Goal: Task Accomplishment & Management: Use online tool/utility

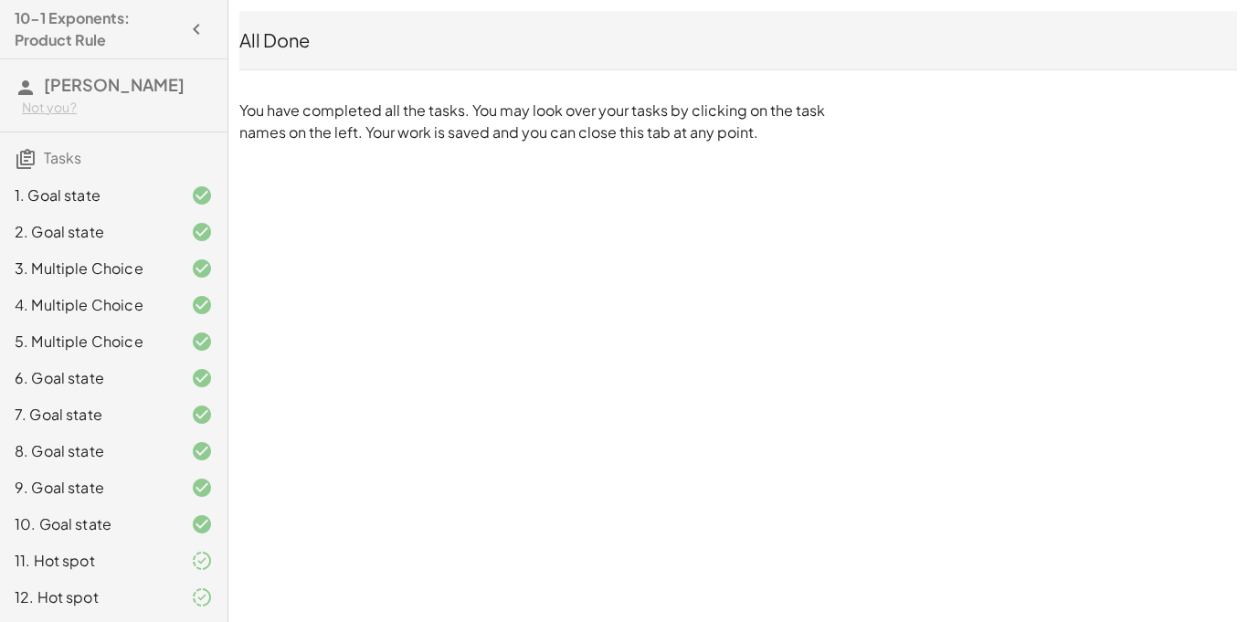
click at [199, 18] on icon "button" at bounding box center [197, 29] width 22 height 22
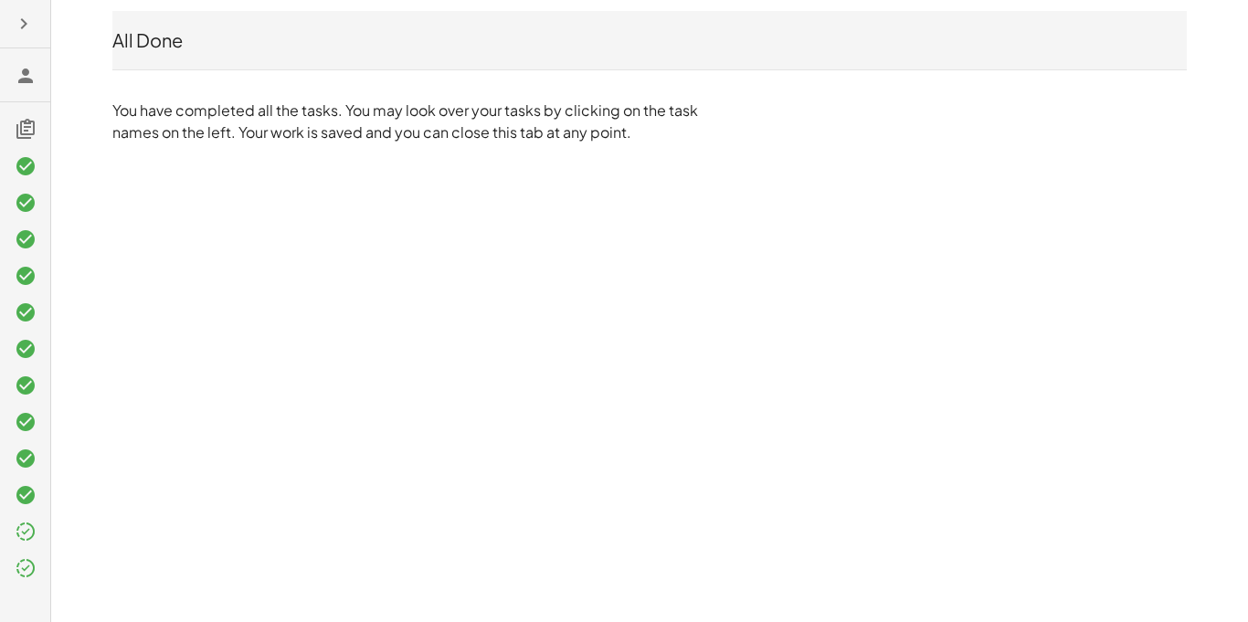
click at [0, 27] on div at bounding box center [25, 311] width 50 height 622
click at [23, 31] on icon "button" at bounding box center [24, 24] width 22 height 22
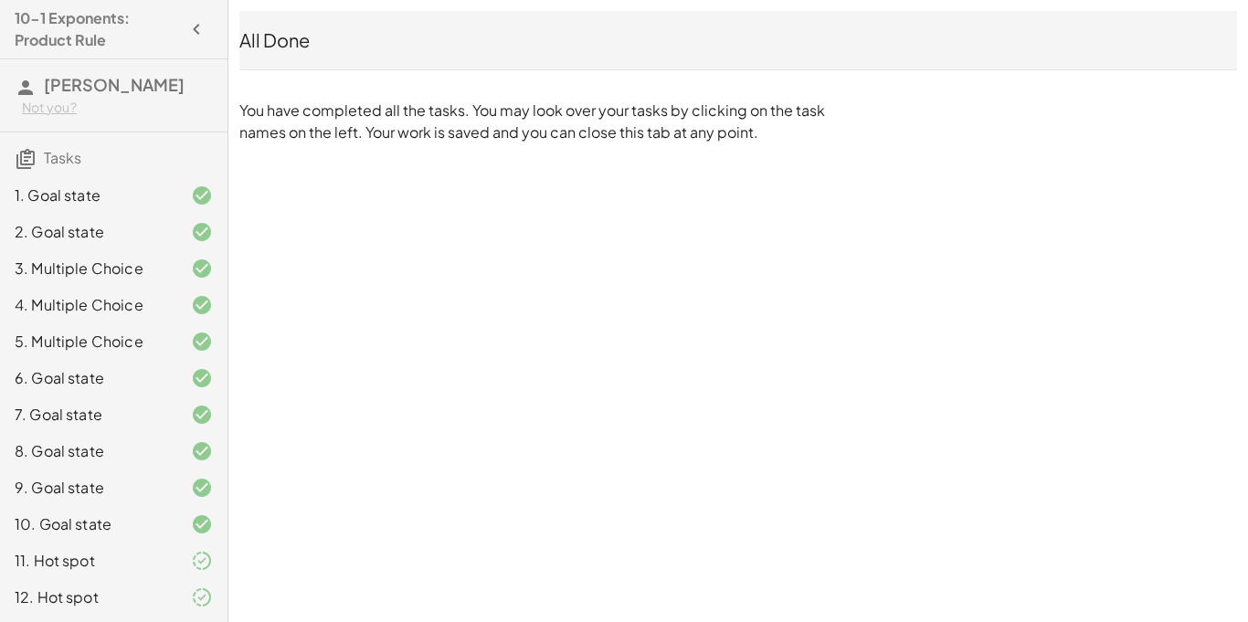
click at [46, 95] on h3 "Agustin Contreras Not you?" at bounding box center [114, 95] width 228 height 72
click at [9, 14] on div "10-1 Exponents: Product Rule" at bounding box center [113, 29] width 213 height 44
click at [114, 26] on h4 "10-1 Exponents: Product Rule" at bounding box center [97, 29] width 165 height 44
click at [186, 24] on icon "button" at bounding box center [197, 29] width 22 height 22
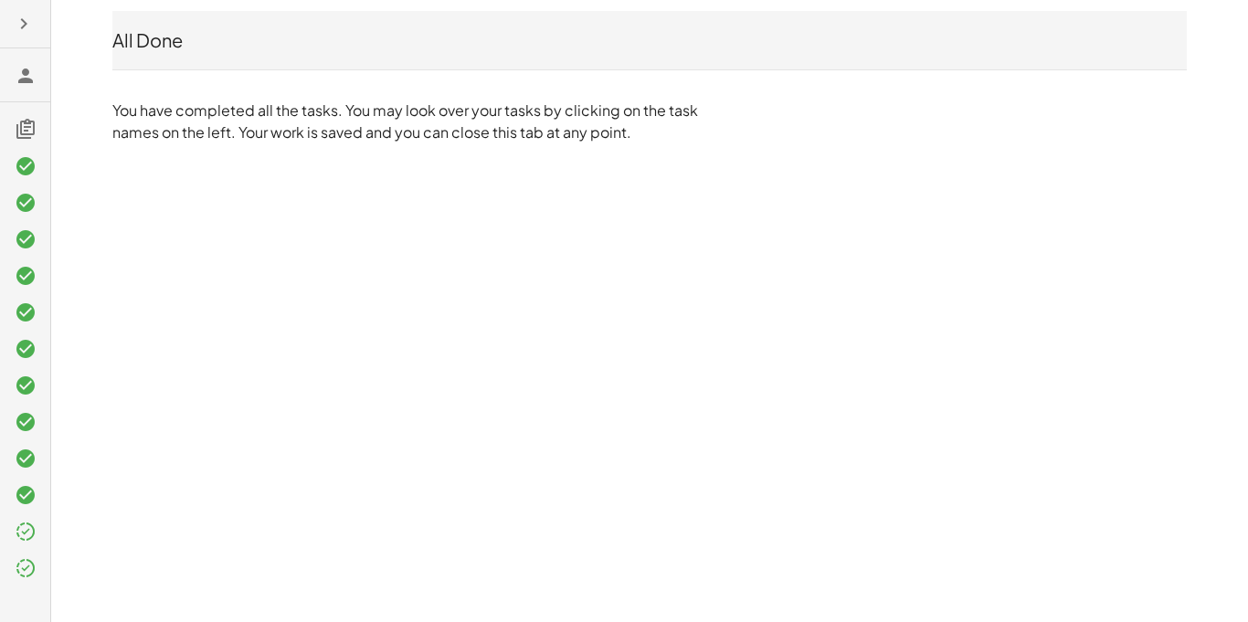
click at [7, 7] on button "button" at bounding box center [23, 23] width 33 height 33
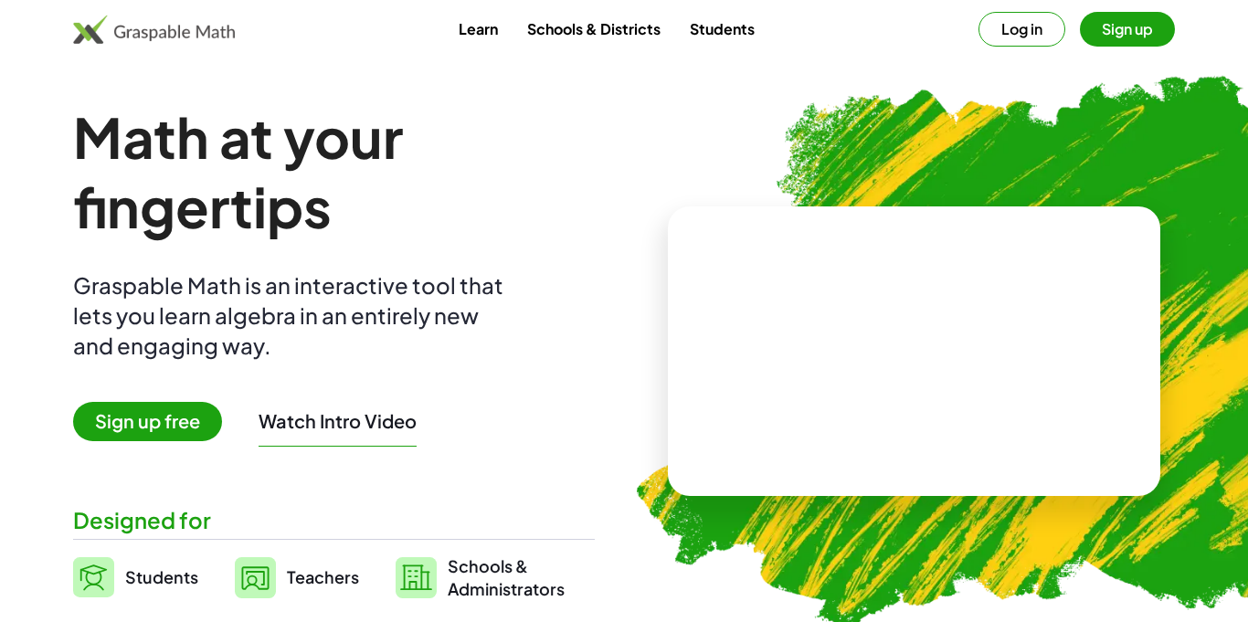
click at [995, 29] on button "Log in" at bounding box center [1022, 29] width 87 height 35
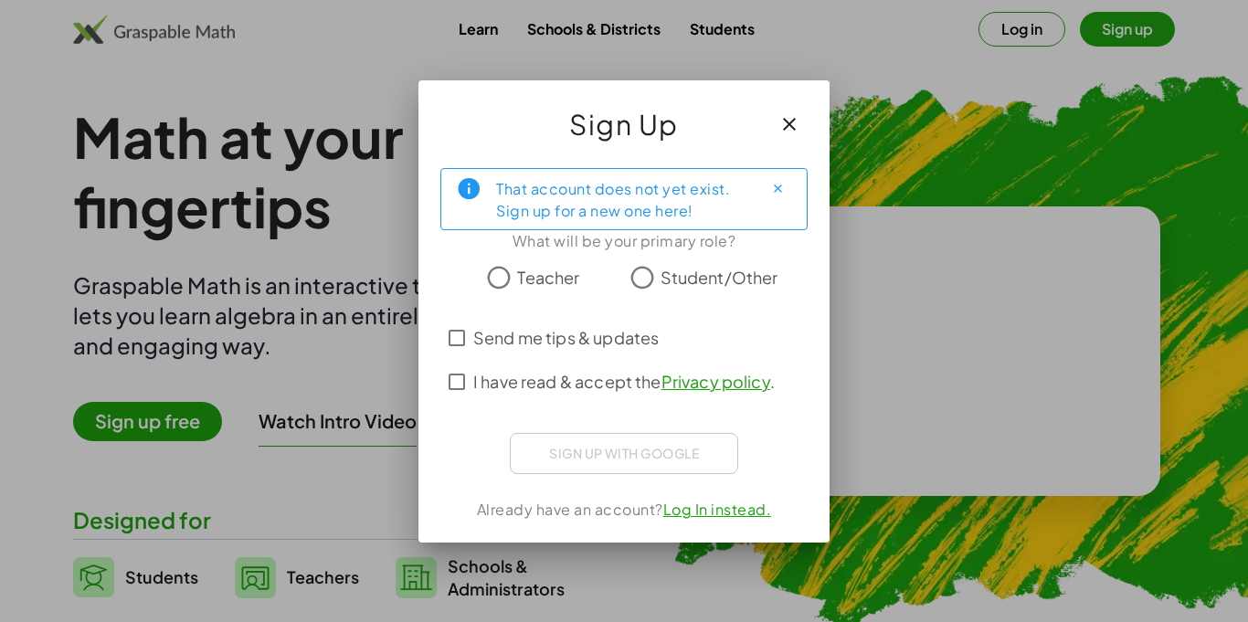
click at [787, 121] on icon "button" at bounding box center [790, 124] width 22 height 22
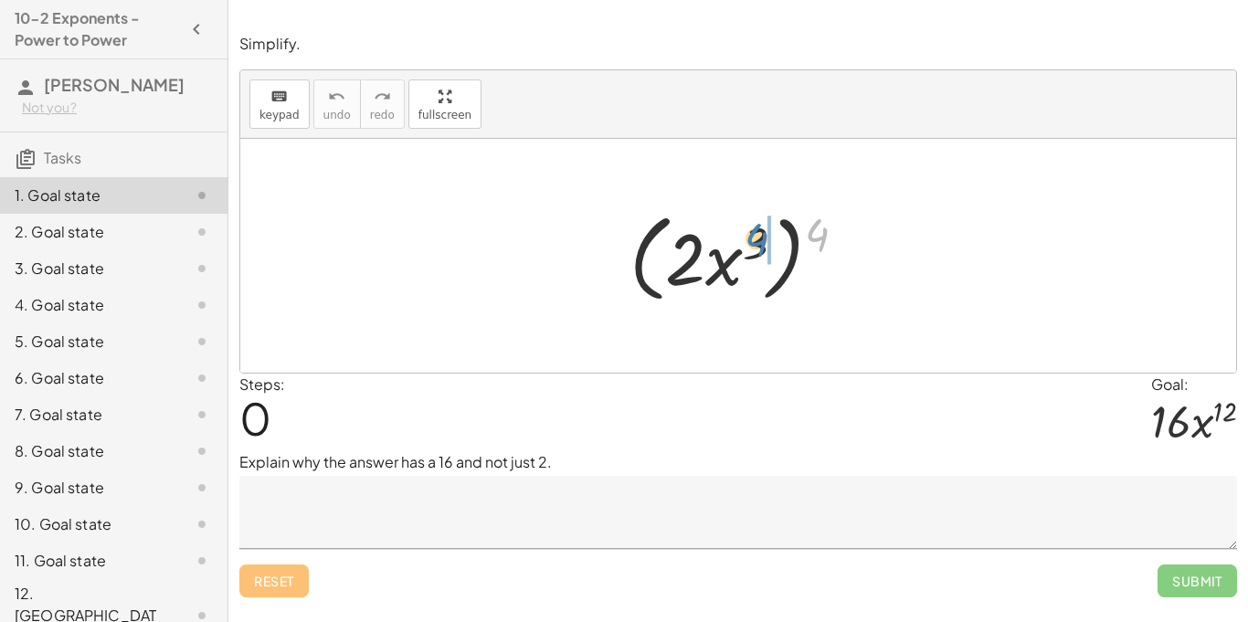
drag, startPoint x: 815, startPoint y: 229, endPoint x: 755, endPoint y: 234, distance: 60.5
click at [755, 234] on div at bounding box center [746, 256] width 250 height 105
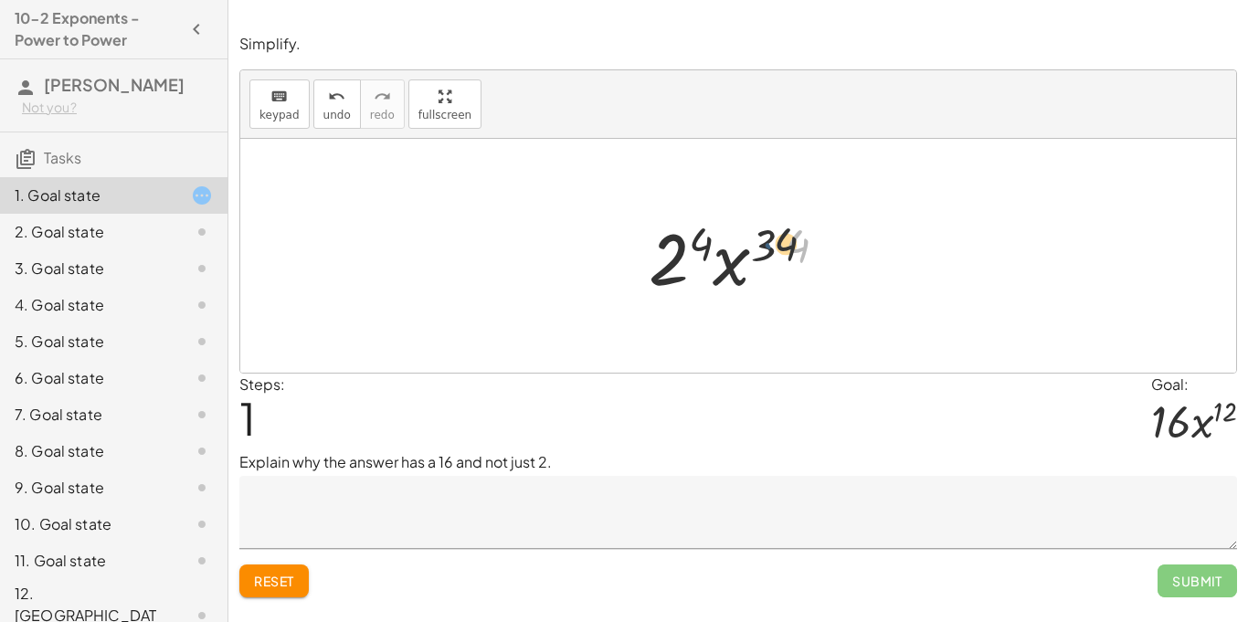
drag, startPoint x: 778, startPoint y: 240, endPoint x: 762, endPoint y: 239, distance: 15.6
click at [762, 239] on div at bounding box center [746, 256] width 212 height 94
drag, startPoint x: 797, startPoint y: 246, endPoint x: 770, endPoint y: 243, distance: 27.6
drag, startPoint x: 711, startPoint y: 249, endPoint x: 688, endPoint y: 253, distance: 23.3
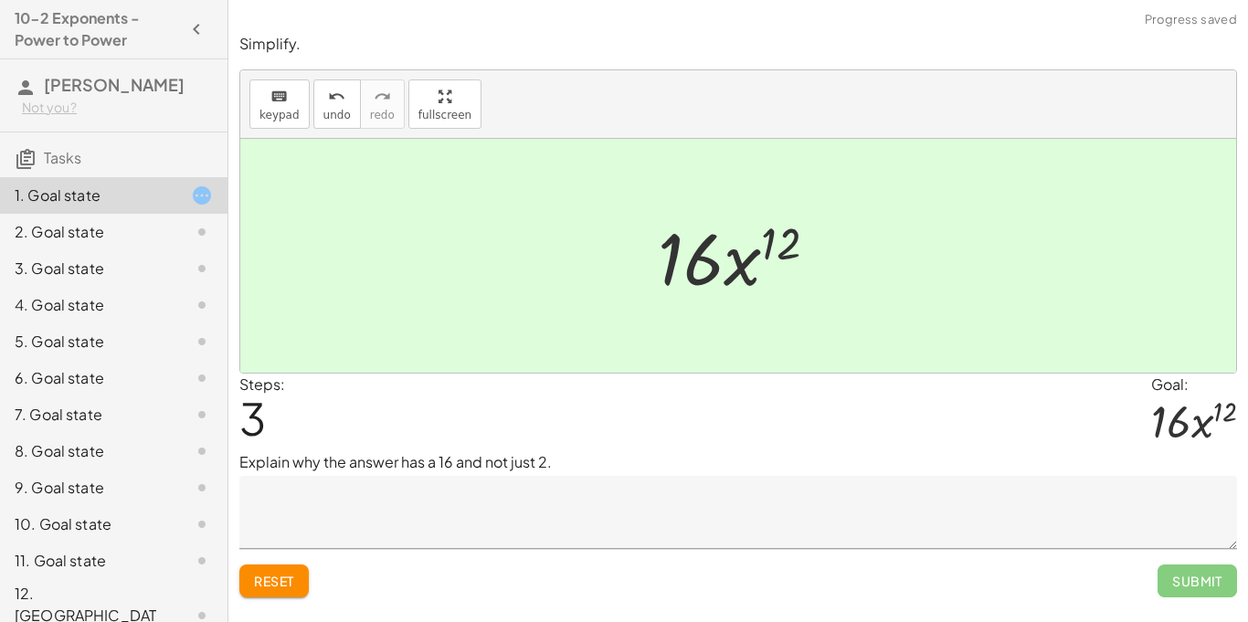
click at [579, 496] on textarea at bounding box center [738, 512] width 998 height 73
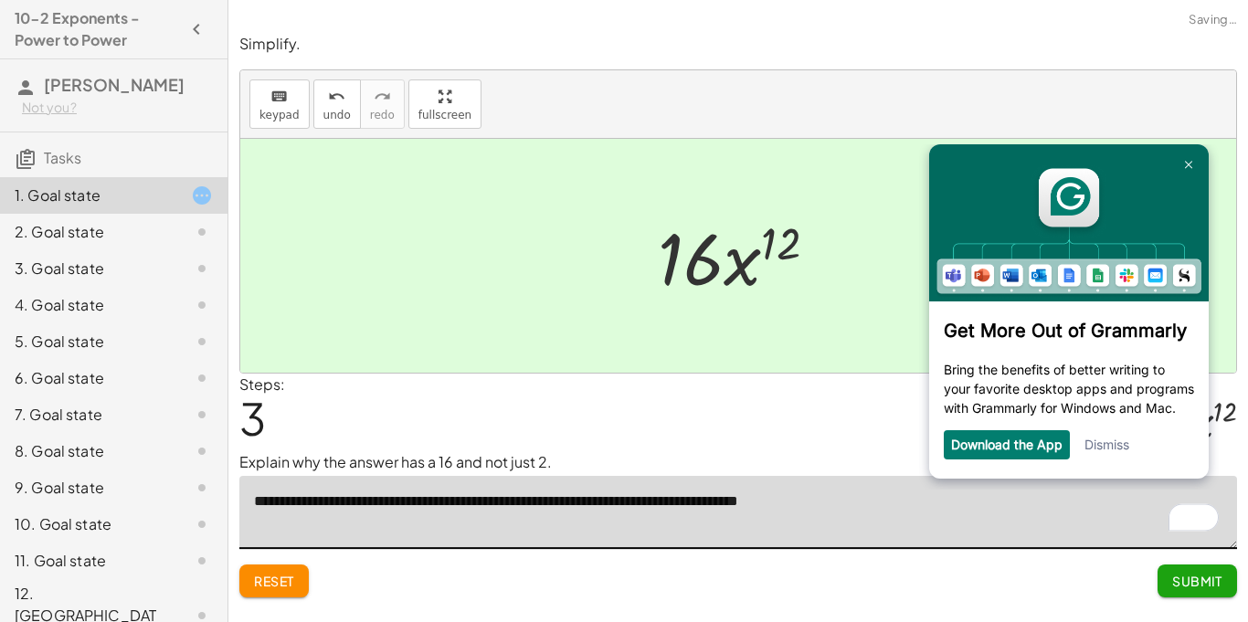
click at [749, 503] on textarea "**********" at bounding box center [738, 512] width 998 height 73
type textarea "**********"
click at [1102, 452] on link "Dismiss" at bounding box center [1107, 445] width 45 height 16
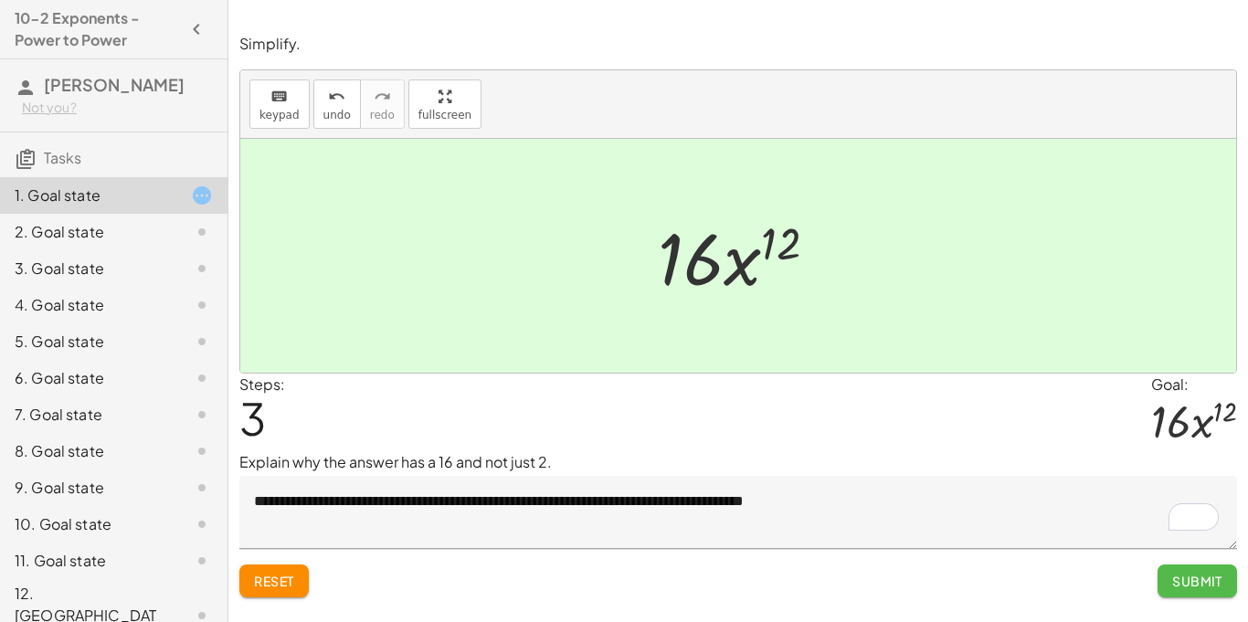
click at [1177, 578] on span "Submit" at bounding box center [1198, 581] width 50 height 16
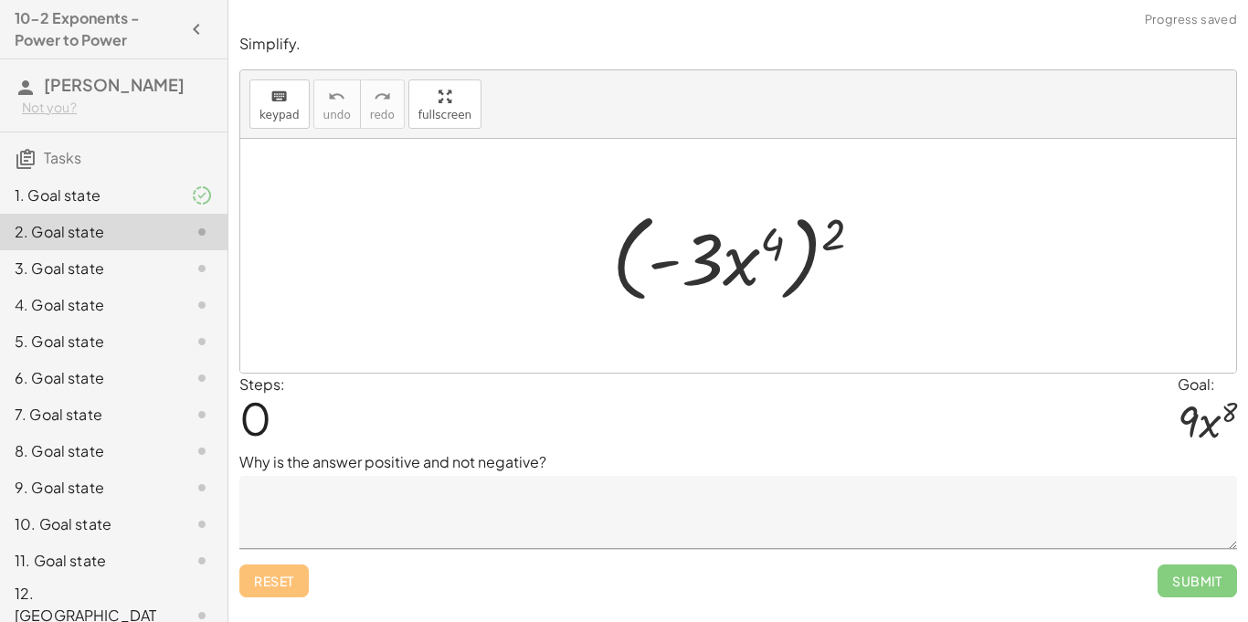
click at [376, 510] on textarea at bounding box center [738, 512] width 998 height 73
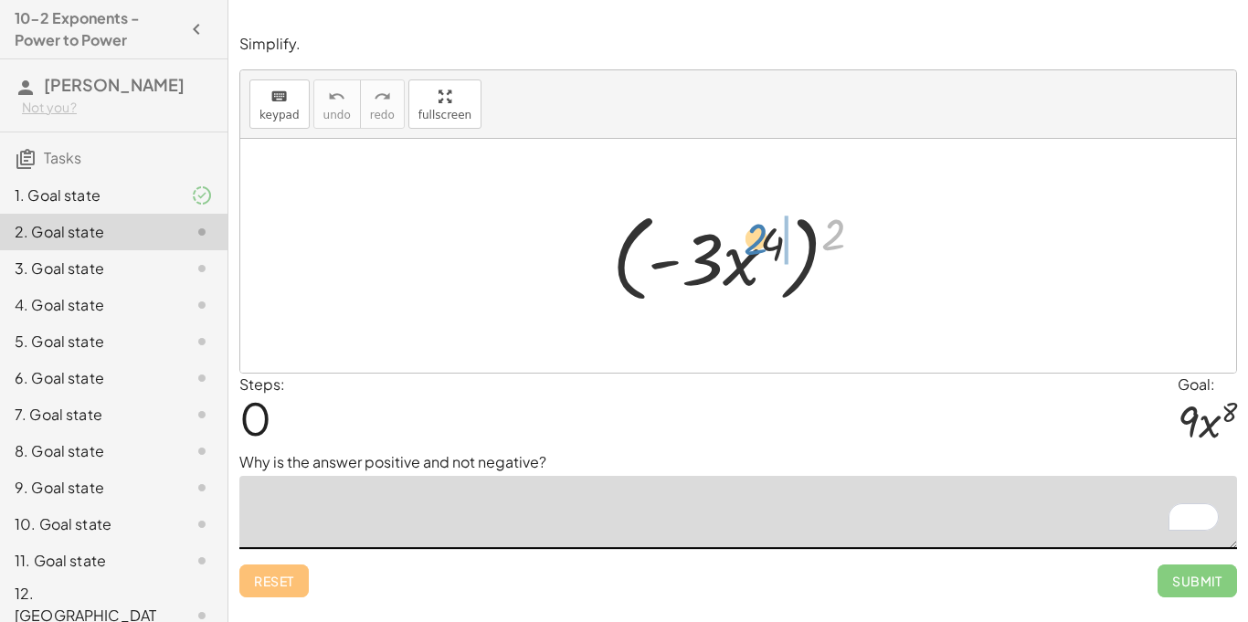
drag, startPoint x: 836, startPoint y: 234, endPoint x: 727, endPoint y: 236, distance: 109.7
click at [727, 236] on div at bounding box center [744, 256] width 283 height 105
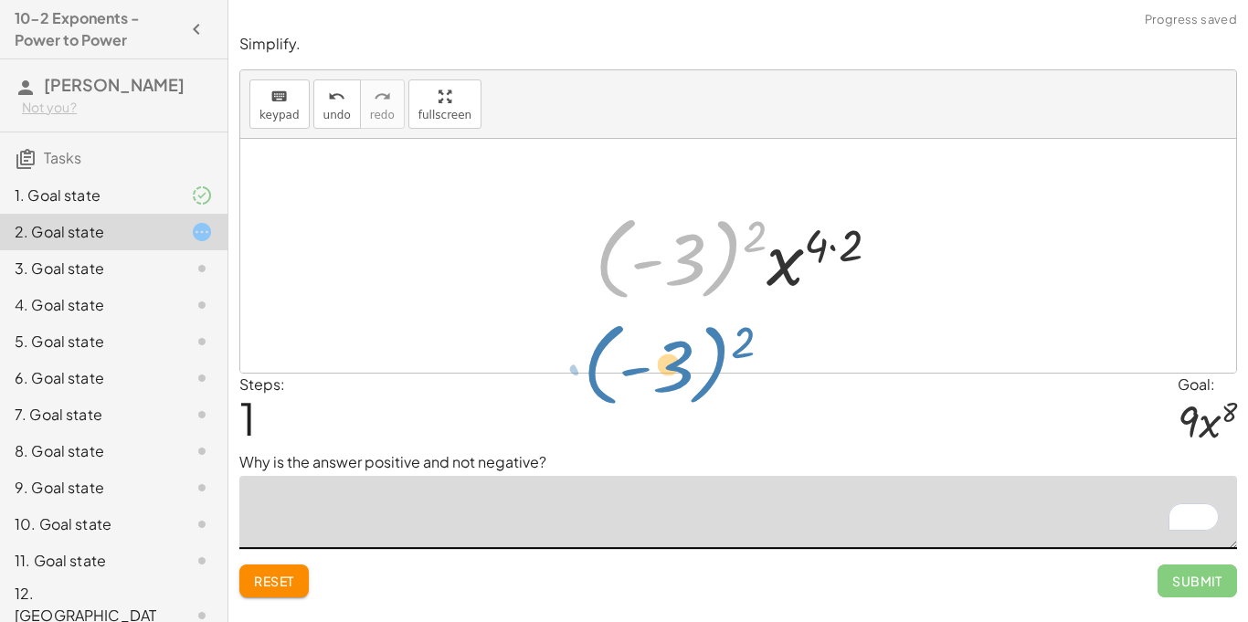
drag, startPoint x: 727, startPoint y: 236, endPoint x: 620, endPoint y: 457, distance: 245.7
click at [0, 0] on div "Simplify. keyboard keypad undo undo redo redo fullscreen ( · - 3 · x 4 ) 2 · ( …" at bounding box center [0, 0] width 0 height 0
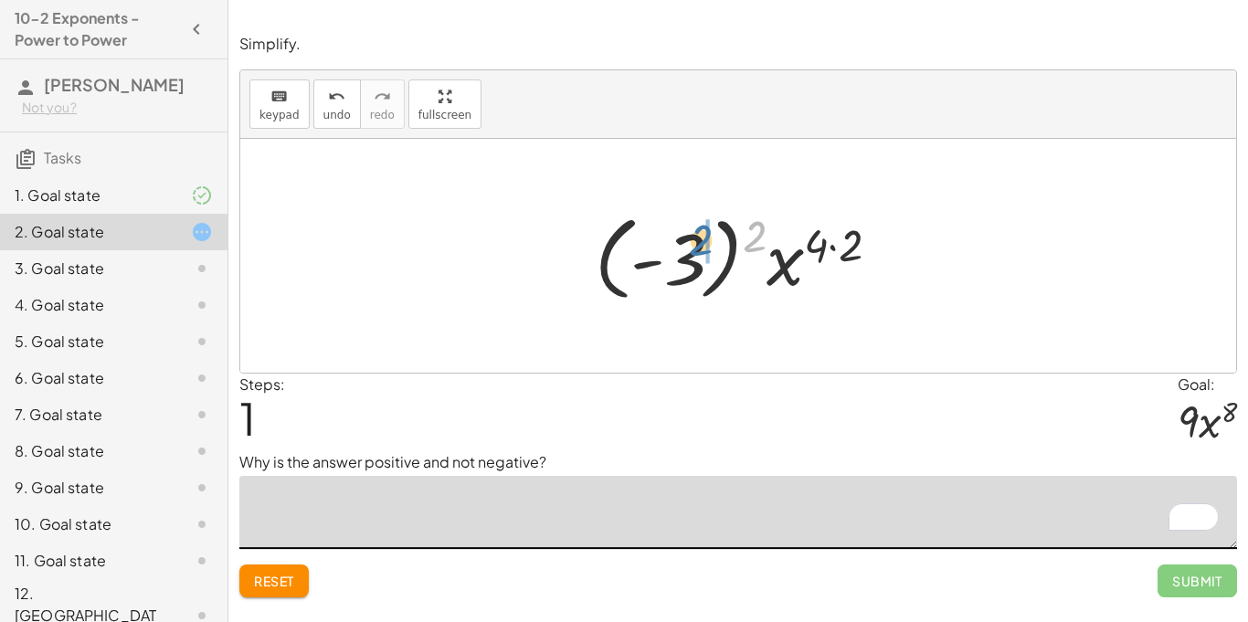
drag, startPoint x: 751, startPoint y: 250, endPoint x: 674, endPoint y: 252, distance: 77.7
click at [674, 252] on div at bounding box center [745, 256] width 318 height 101
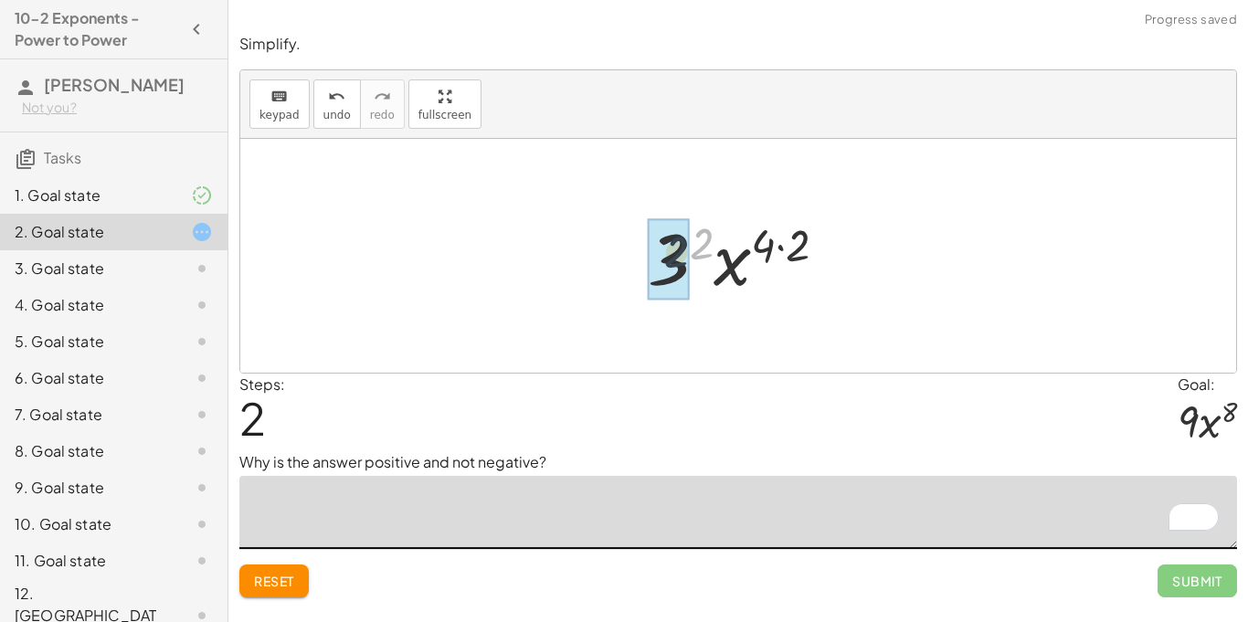
drag, startPoint x: 703, startPoint y: 234, endPoint x: 675, endPoint y: 243, distance: 29.8
drag, startPoint x: 773, startPoint y: 238, endPoint x: 750, endPoint y: 243, distance: 23.5
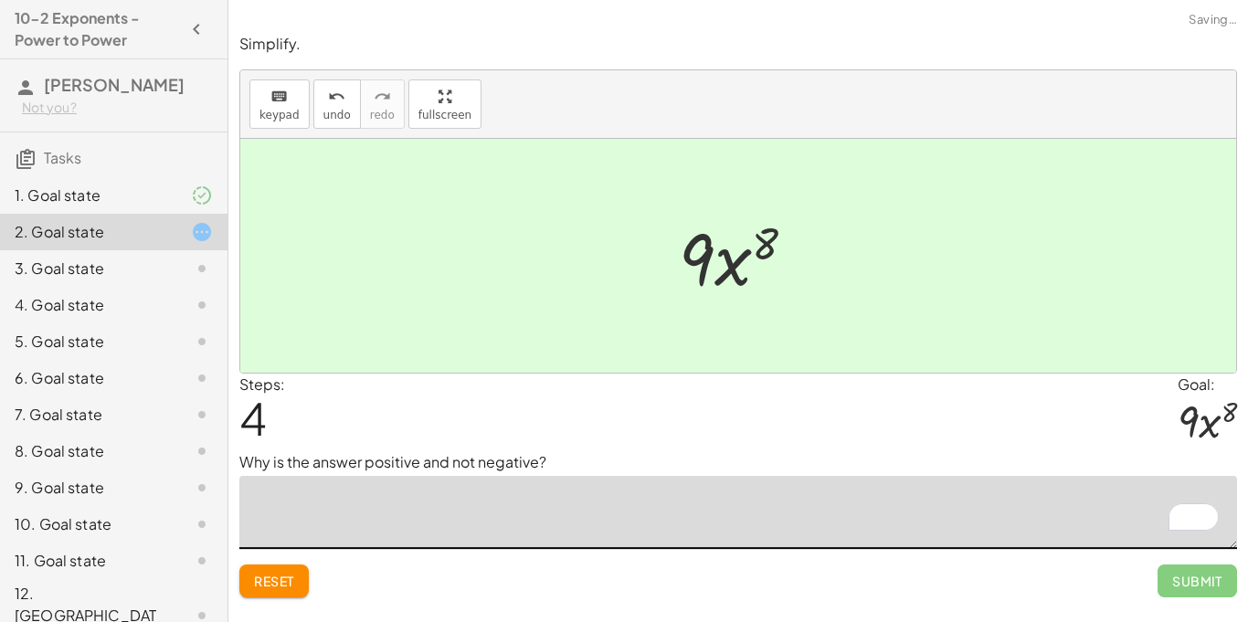
click at [642, 509] on textarea "To enrich screen reader interactions, please activate Accessibility in Grammarl…" at bounding box center [738, 512] width 998 height 73
click at [333, 112] on span "undo" at bounding box center [337, 115] width 27 height 13
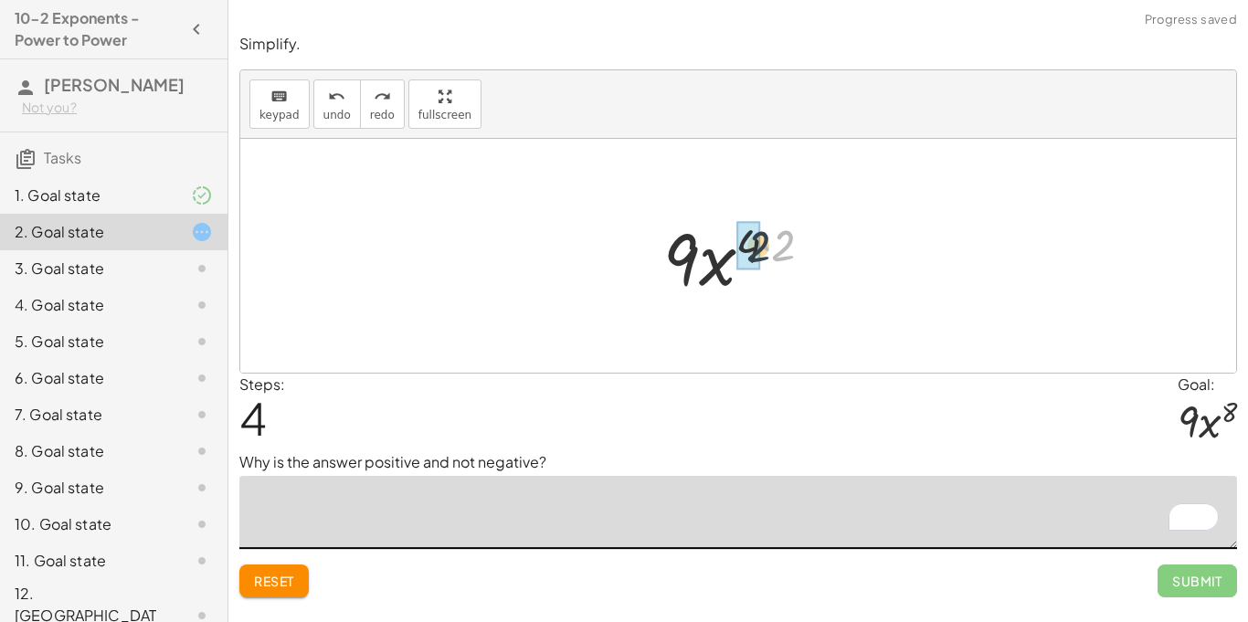
drag, startPoint x: 781, startPoint y: 244, endPoint x: 748, endPoint y: 245, distance: 33.8
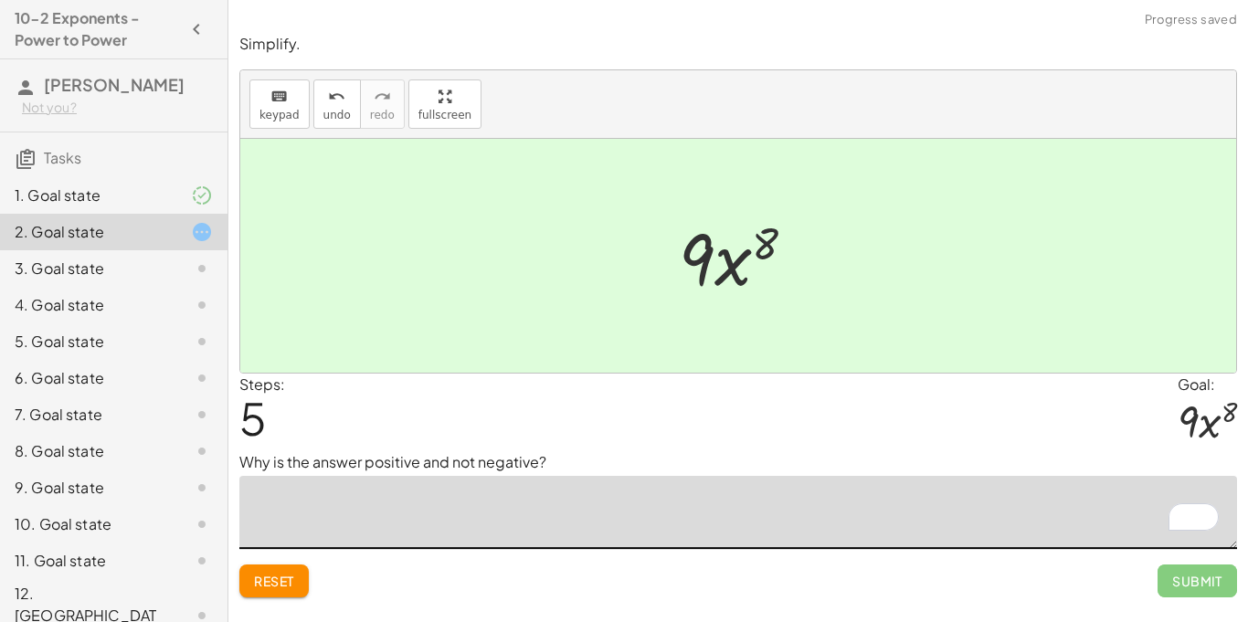
click at [300, 594] on button "Reset" at bounding box center [273, 581] width 69 height 33
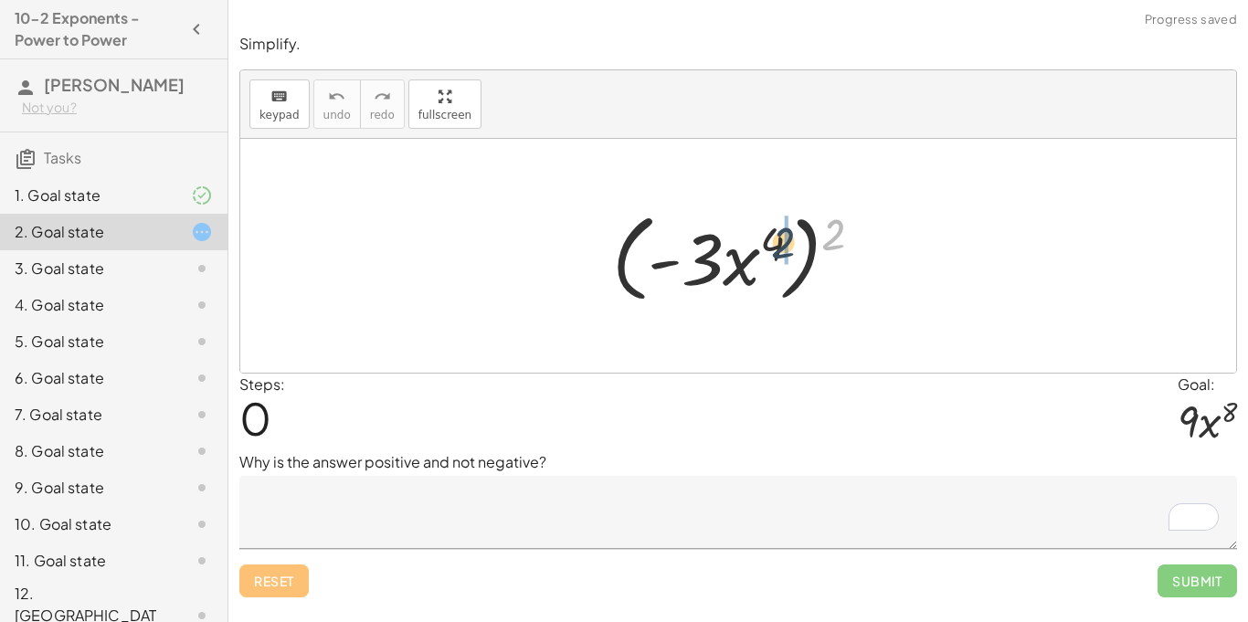
drag, startPoint x: 830, startPoint y: 233, endPoint x: 769, endPoint y: 242, distance: 61.9
click at [769, 242] on div at bounding box center [744, 256] width 283 height 105
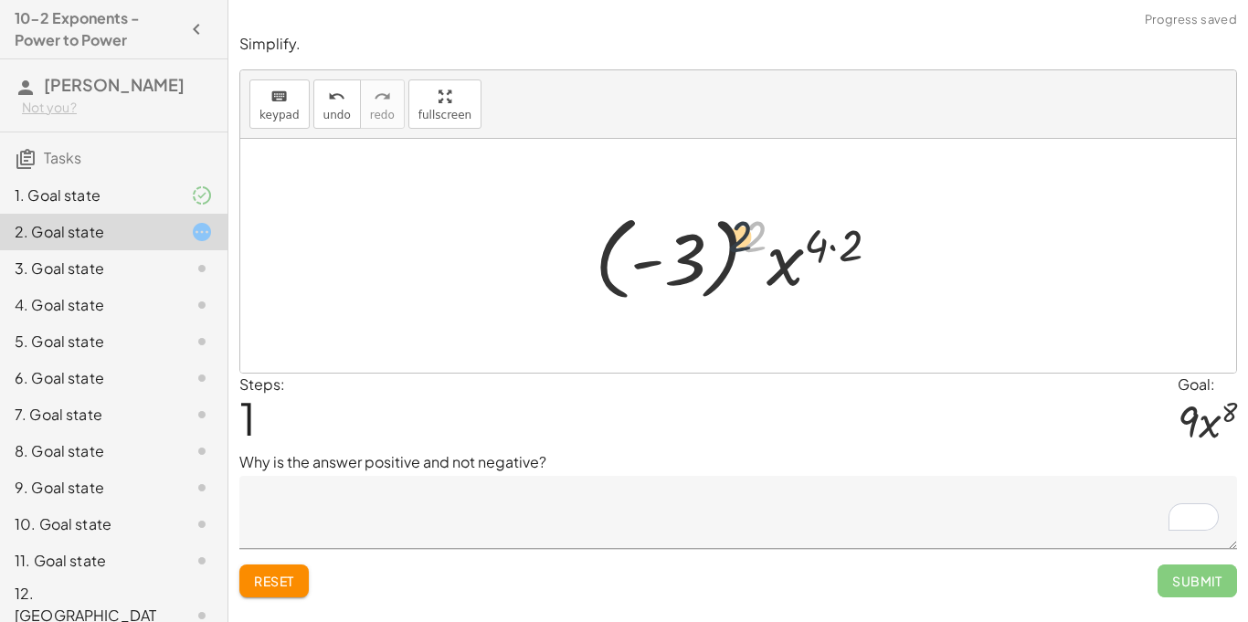
drag, startPoint x: 746, startPoint y: 234, endPoint x: 685, endPoint y: 241, distance: 61.7
click at [685, 241] on div at bounding box center [745, 256] width 318 height 101
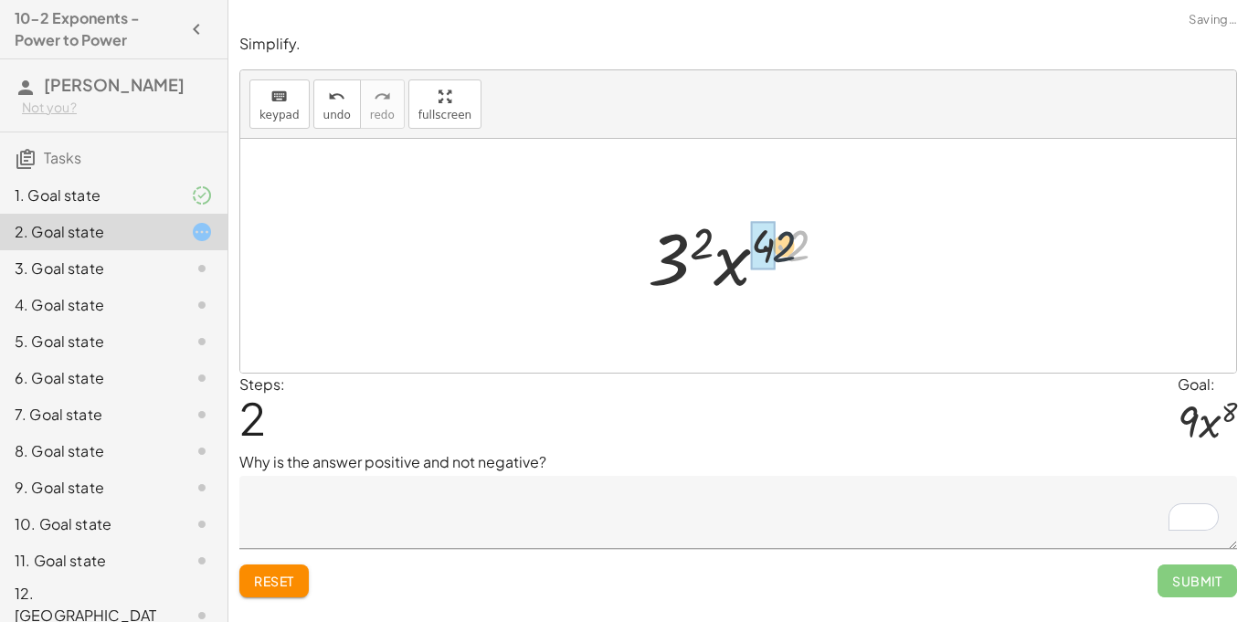
drag, startPoint x: 799, startPoint y: 241, endPoint x: 770, endPoint y: 242, distance: 29.3
drag, startPoint x: 728, startPoint y: 238, endPoint x: 697, endPoint y: 247, distance: 32.4
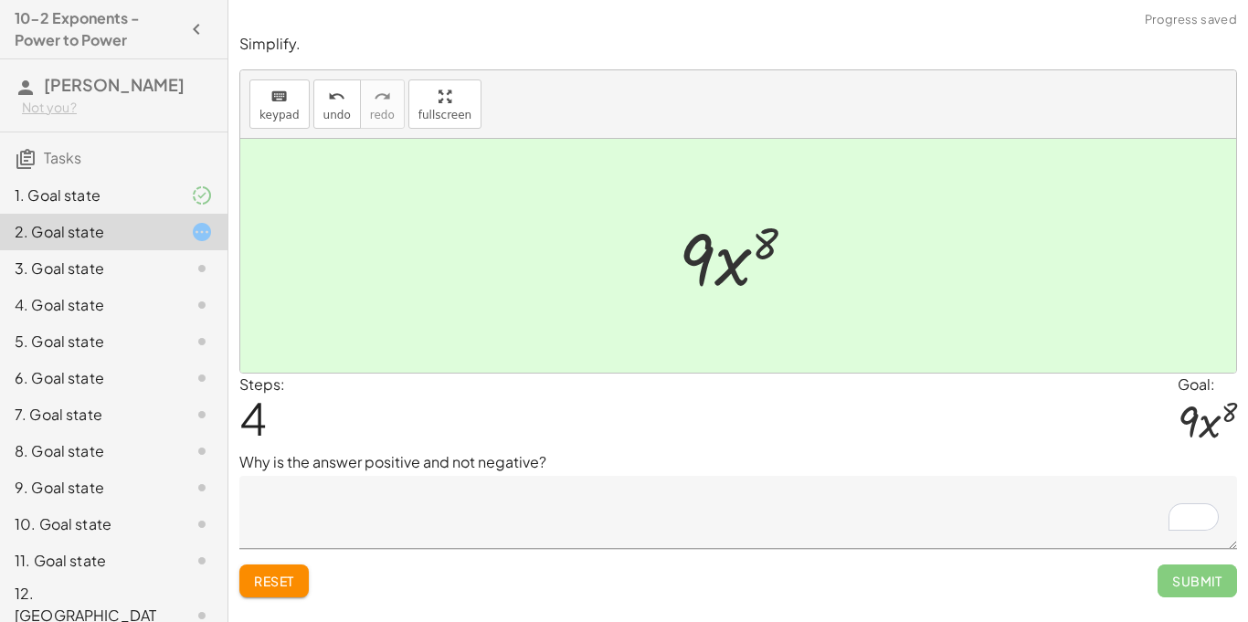
click at [441, 491] on textarea "To enrich screen reader interactions, please activate Accessibility in Grammarl…" at bounding box center [738, 512] width 998 height 73
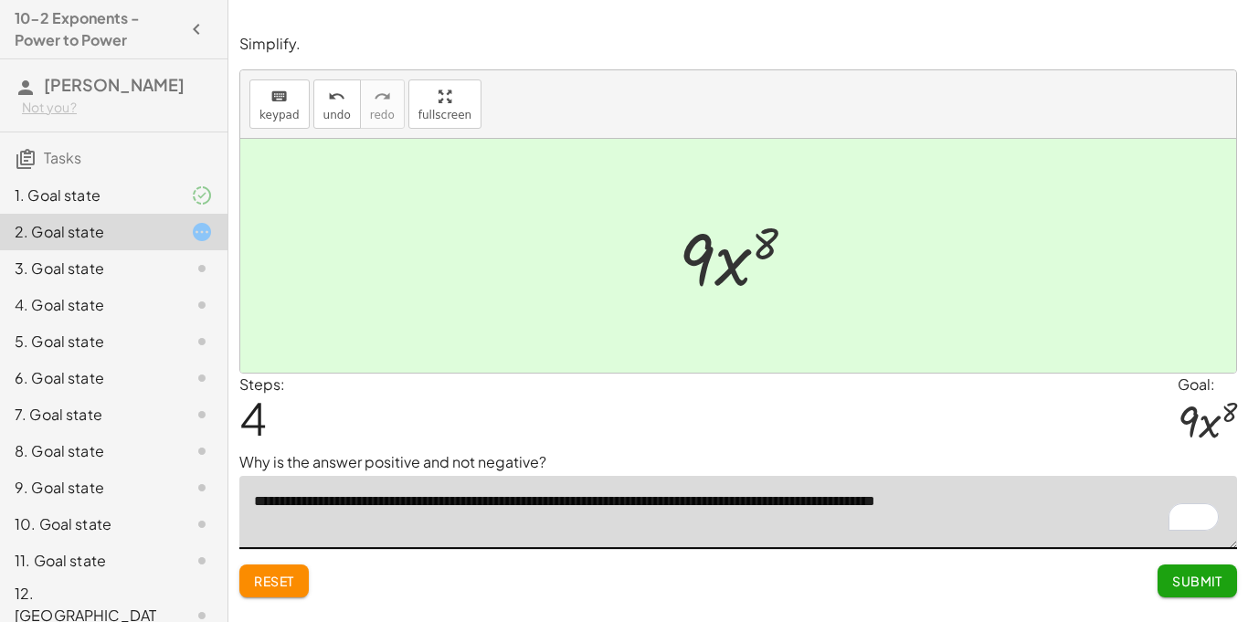
type textarea "**********"
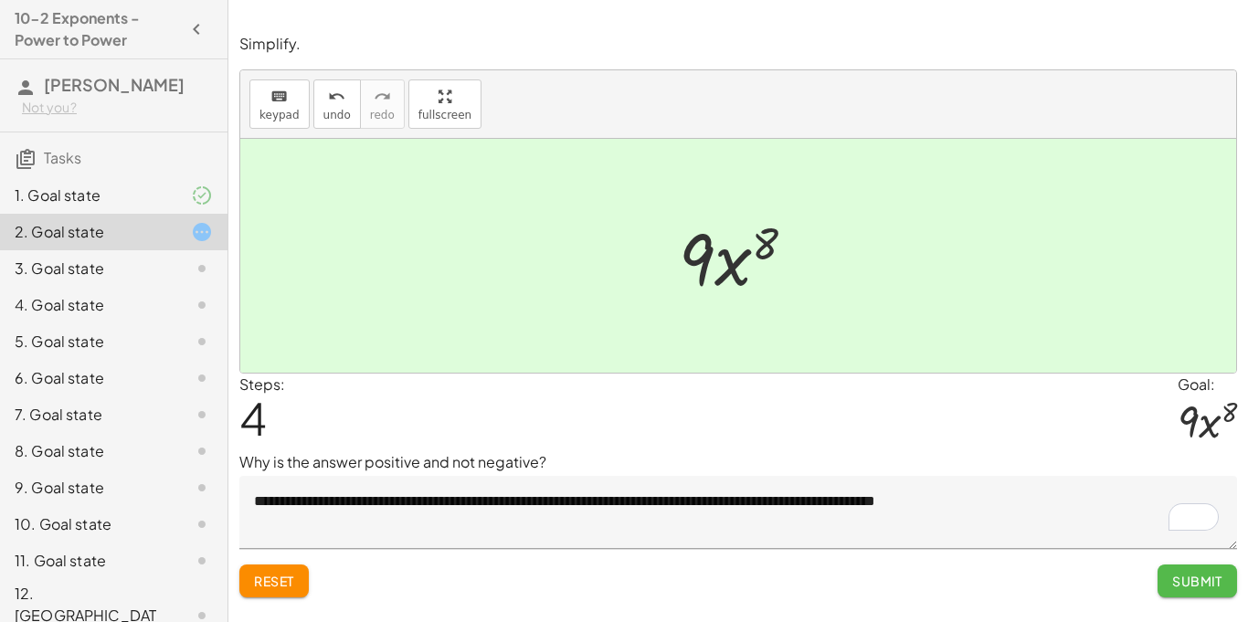
click at [1184, 579] on span "Submit" at bounding box center [1198, 581] width 50 height 16
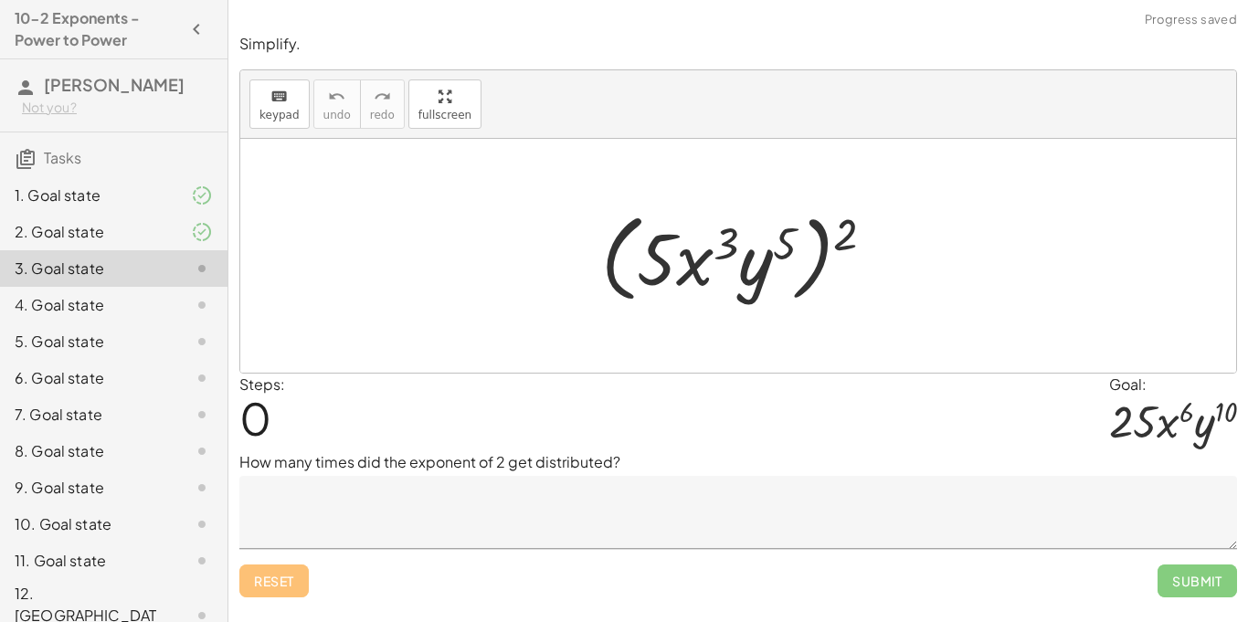
click at [493, 456] on p "How many times did the exponent of 2 get distributed?" at bounding box center [738, 463] width 998 height 22
click at [464, 479] on textarea at bounding box center [738, 512] width 998 height 73
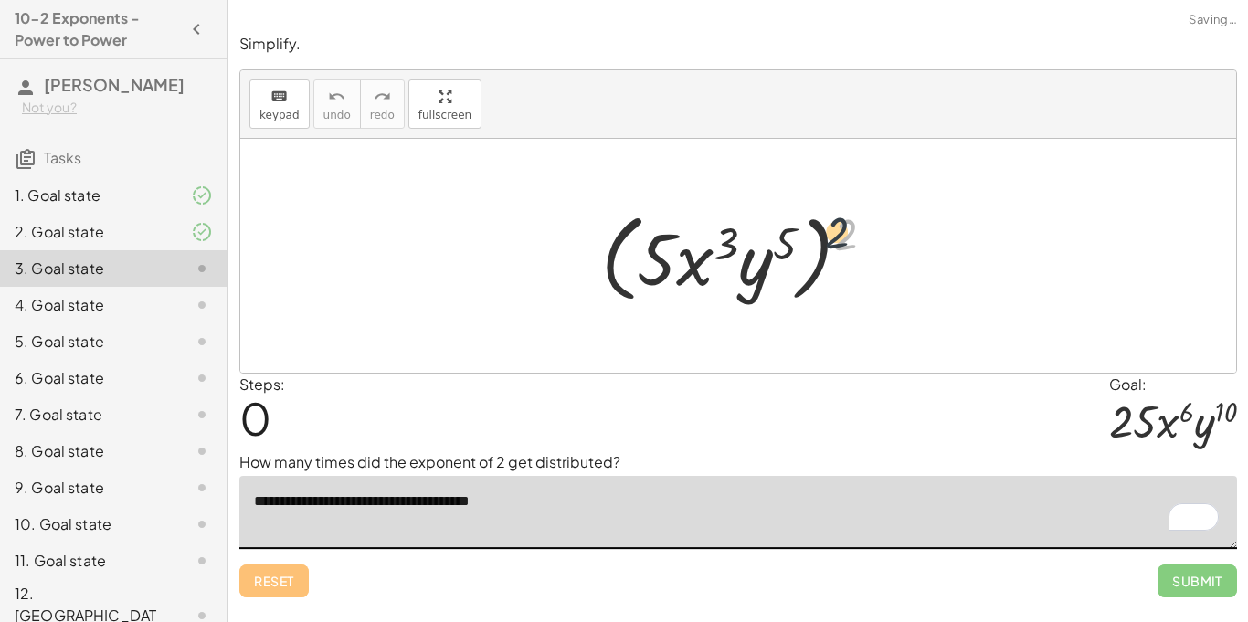
drag, startPoint x: 840, startPoint y: 231, endPoint x: 781, endPoint y: 229, distance: 58.5
click at [781, 229] on div at bounding box center [745, 256] width 306 height 105
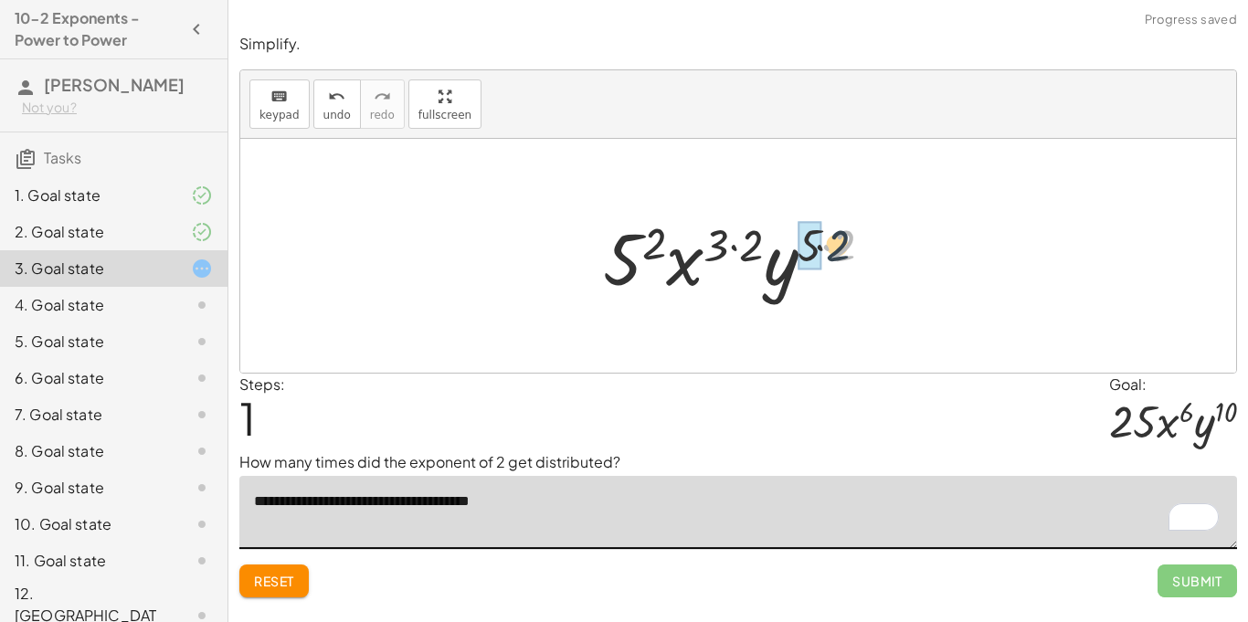
drag, startPoint x: 854, startPoint y: 244, endPoint x: 822, endPoint y: 245, distance: 32.0
click at [822, 245] on div at bounding box center [745, 256] width 303 height 94
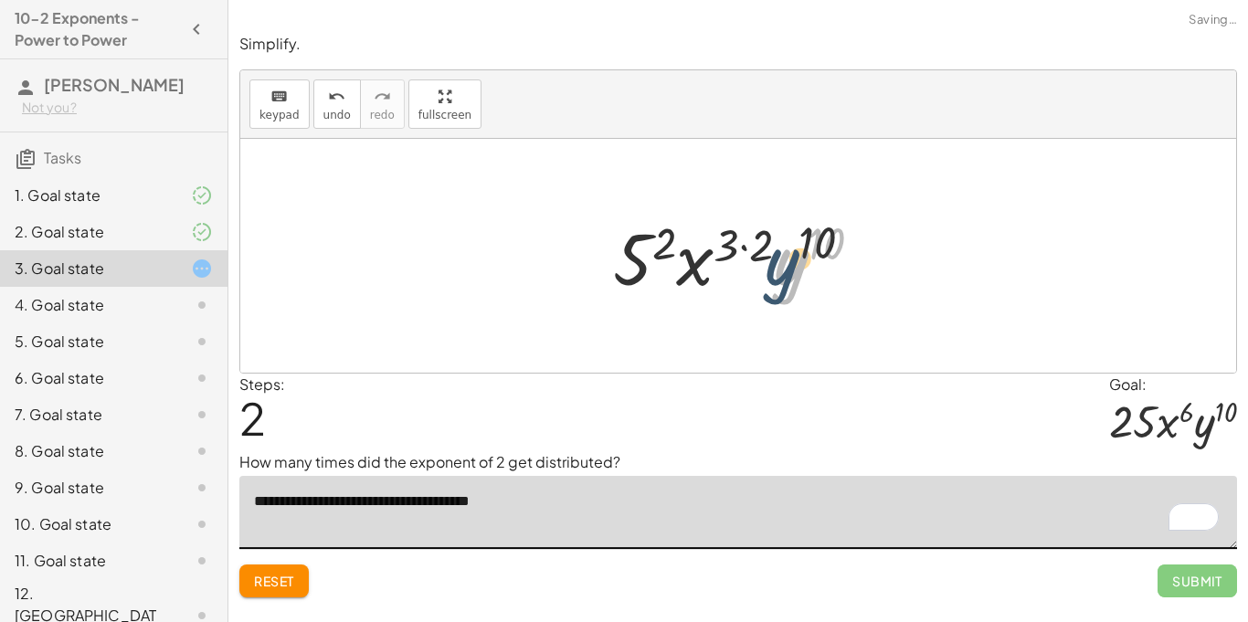
drag, startPoint x: 775, startPoint y: 246, endPoint x: 760, endPoint y: 246, distance: 14.6
click at [760, 246] on div at bounding box center [745, 256] width 282 height 94
drag, startPoint x: 760, startPoint y: 246, endPoint x: 725, endPoint y: 245, distance: 35.7
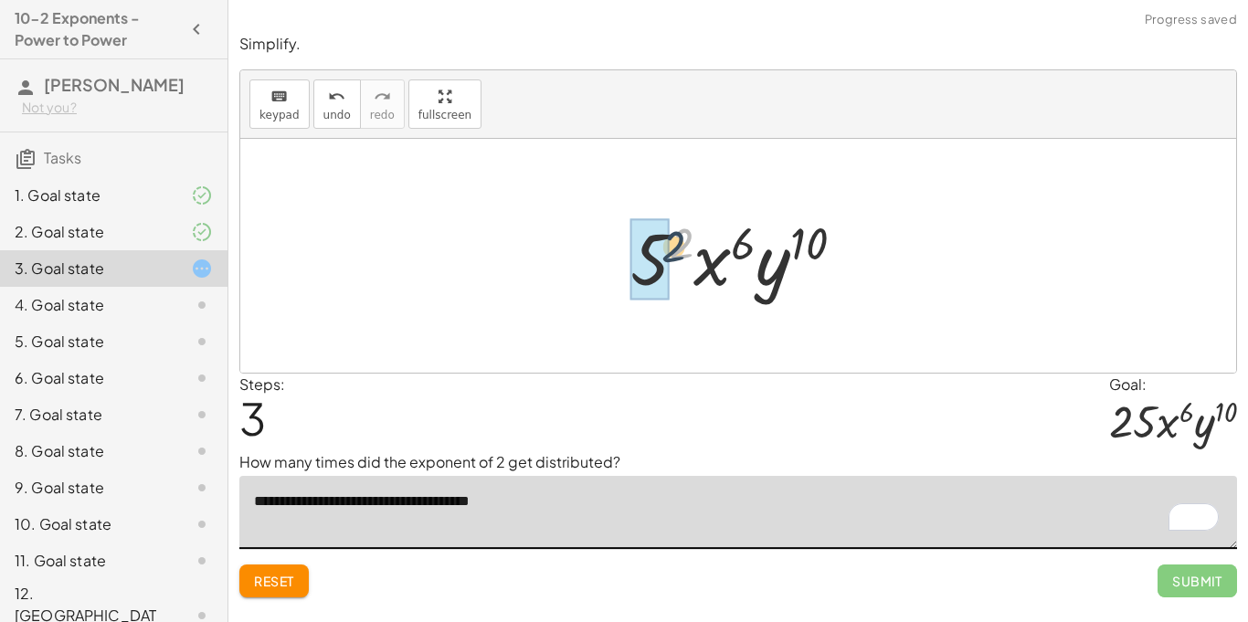
drag, startPoint x: 688, startPoint y: 242, endPoint x: 663, endPoint y: 249, distance: 26.4
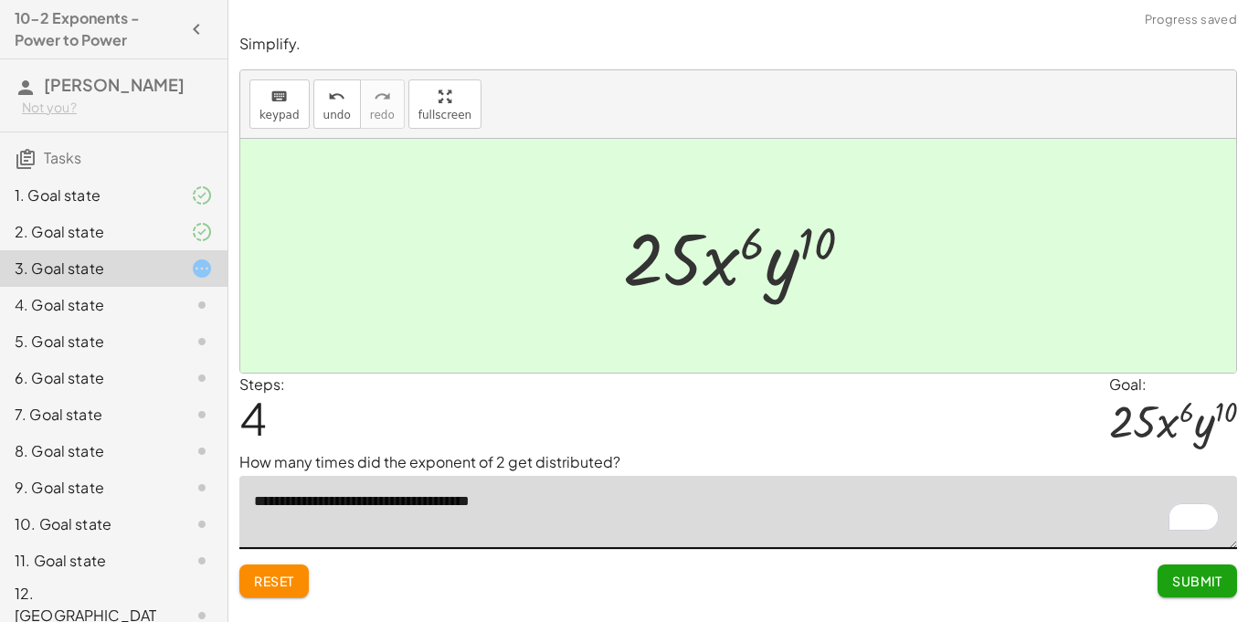
type textarea "**********"
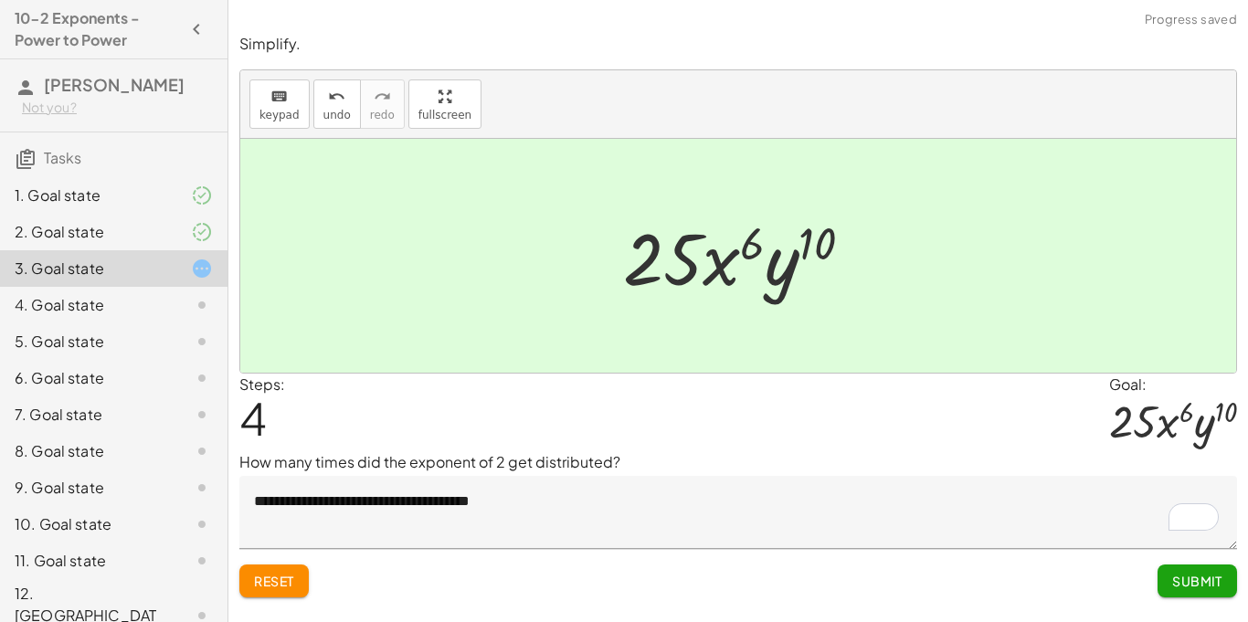
click at [1185, 590] on button "Submit" at bounding box center [1198, 581] width 80 height 33
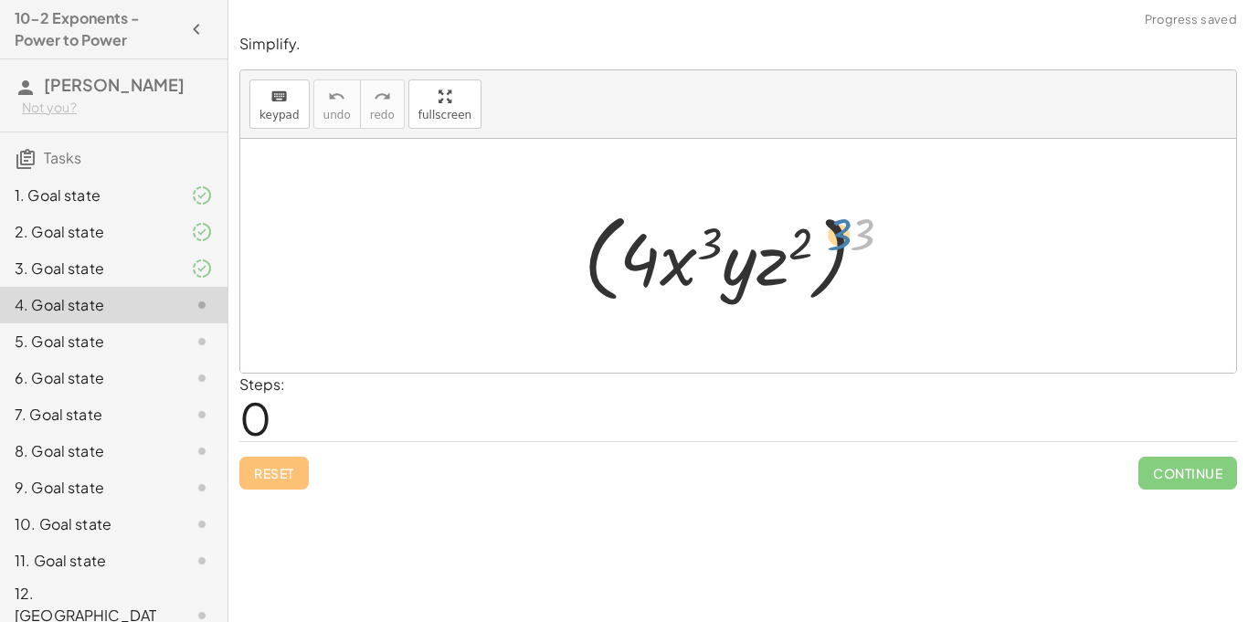
drag, startPoint x: 876, startPoint y: 229, endPoint x: 819, endPoint y: 236, distance: 57.0
click at [819, 236] on div at bounding box center [745, 256] width 341 height 105
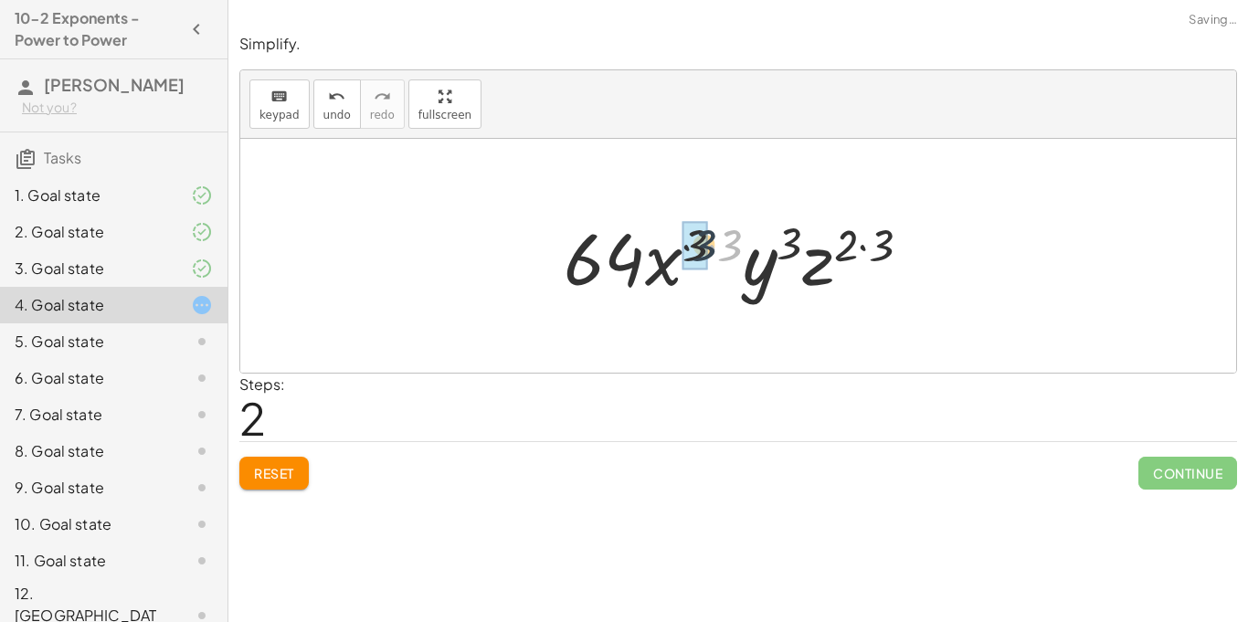
drag, startPoint x: 721, startPoint y: 242, endPoint x: 688, endPoint y: 242, distance: 32.9
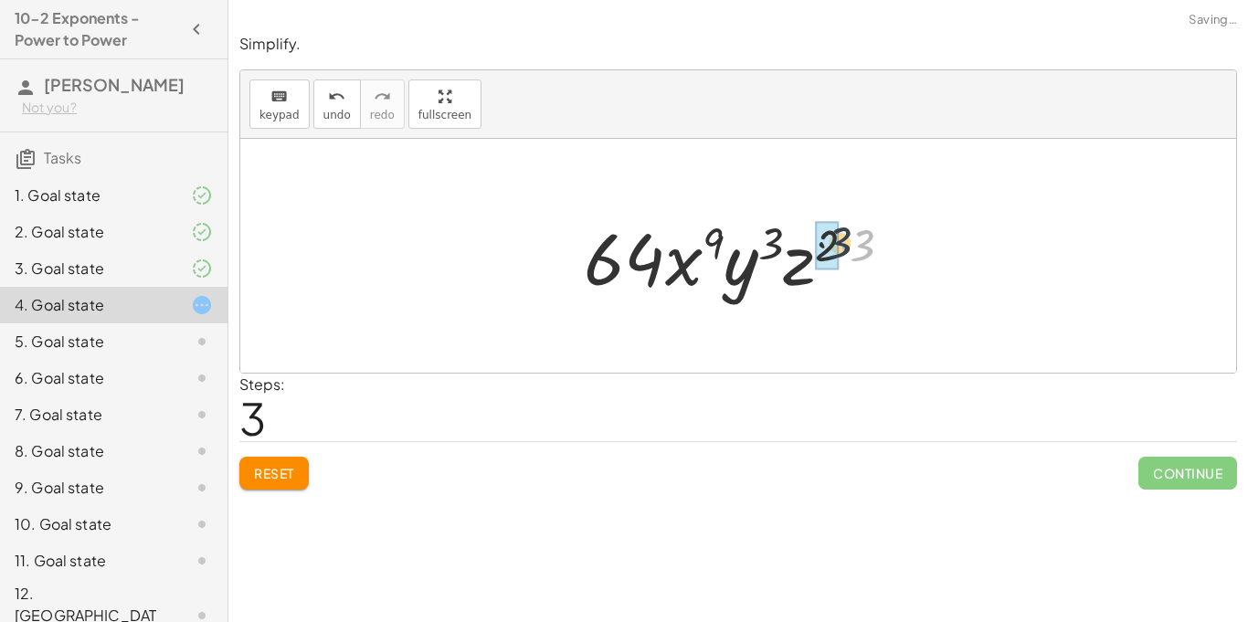
drag, startPoint x: 862, startPoint y: 246, endPoint x: 825, endPoint y: 243, distance: 36.7
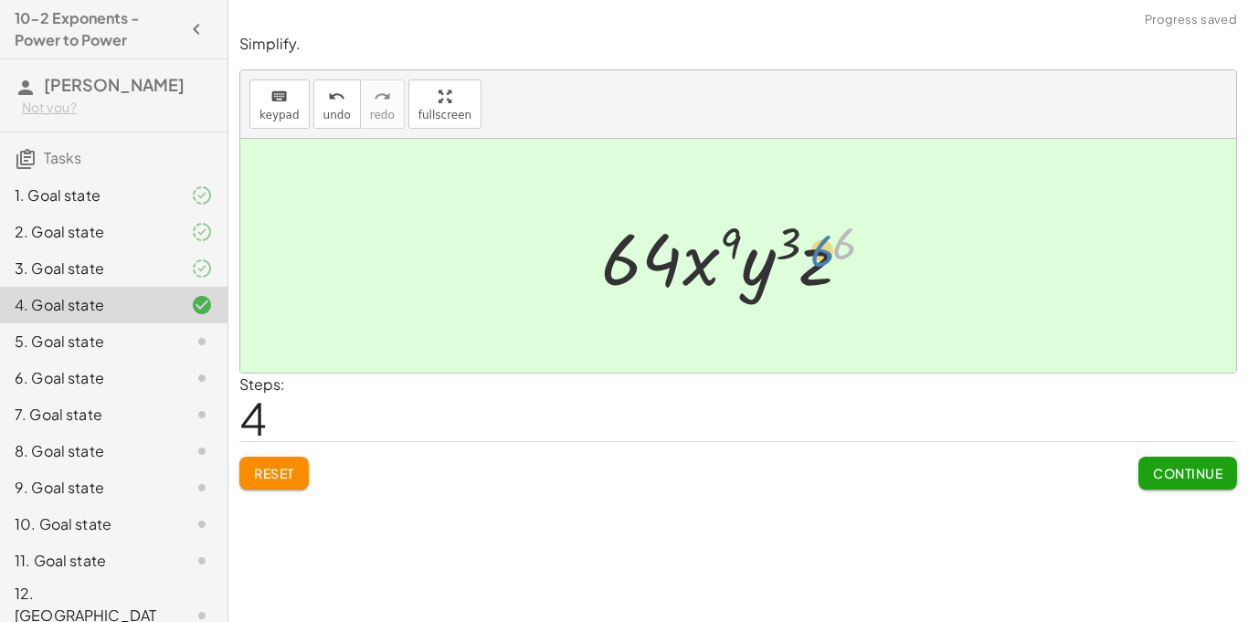
click at [845, 250] on div at bounding box center [745, 256] width 306 height 94
click at [802, 261] on div at bounding box center [745, 256] width 306 height 94
click at [1171, 447] on div "Continue" at bounding box center [1188, 466] width 99 height 48
click at [1162, 466] on span "Continue" at bounding box center [1187, 473] width 69 height 16
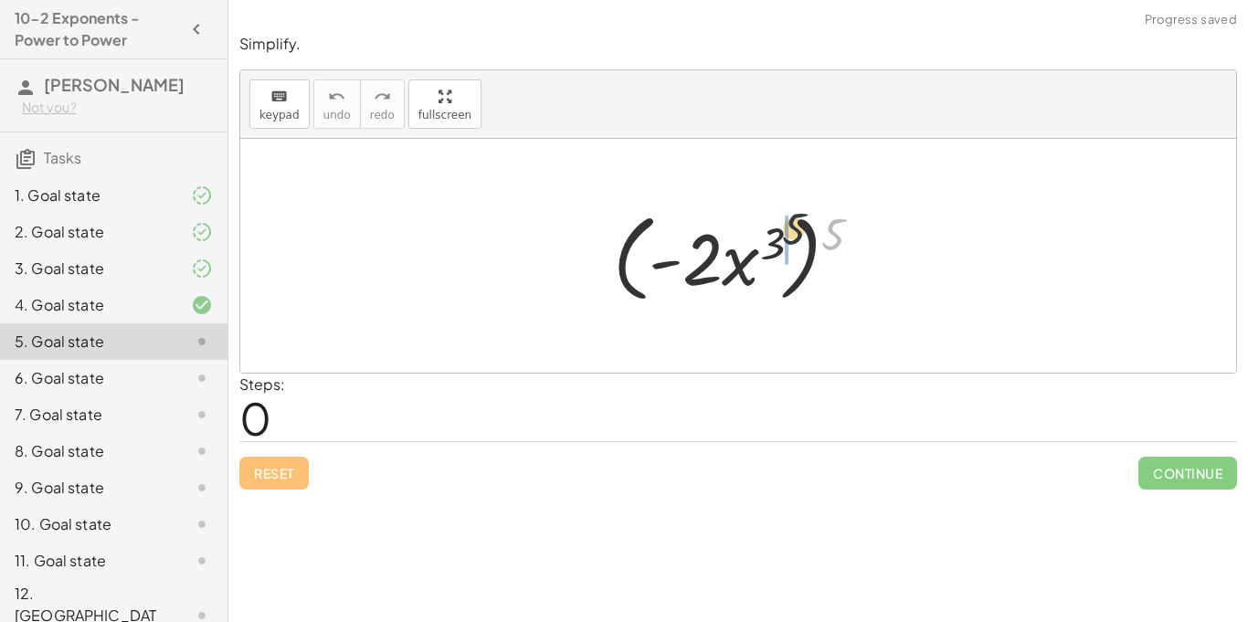
drag, startPoint x: 844, startPoint y: 234, endPoint x: 790, endPoint y: 228, distance: 54.3
click at [790, 228] on div at bounding box center [745, 256] width 282 height 105
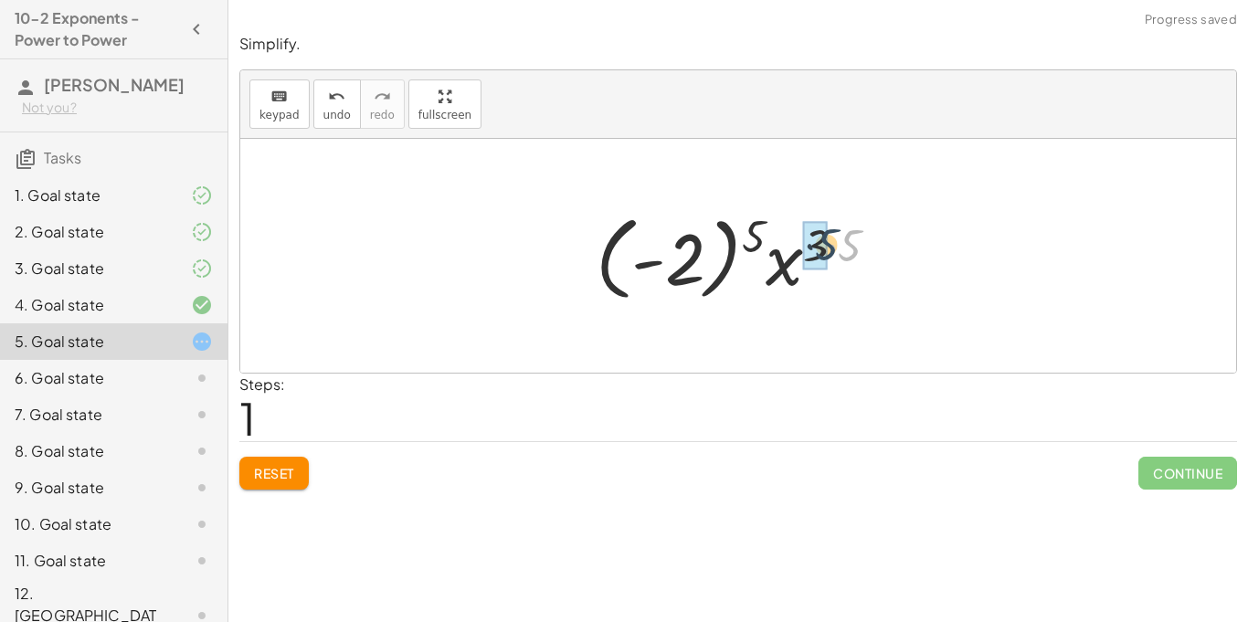
drag, startPoint x: 845, startPoint y: 245, endPoint x: 821, endPoint y: 244, distance: 23.8
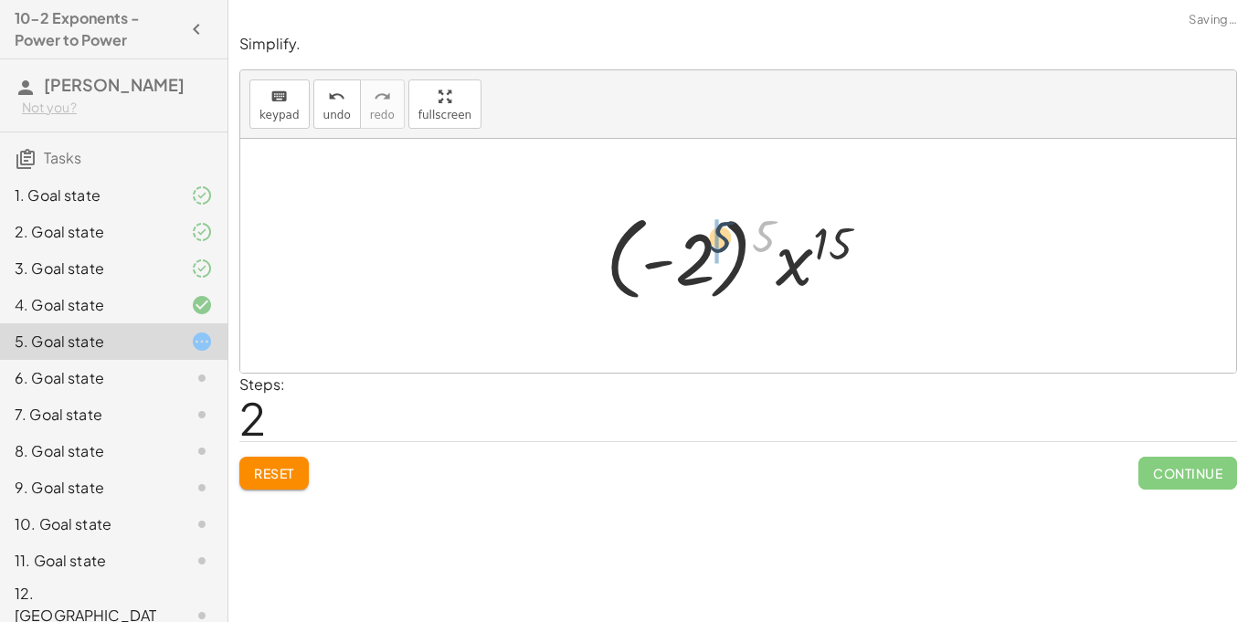
drag, startPoint x: 759, startPoint y: 234, endPoint x: 711, endPoint y: 235, distance: 47.5
click at [711, 235] on div at bounding box center [745, 256] width 296 height 101
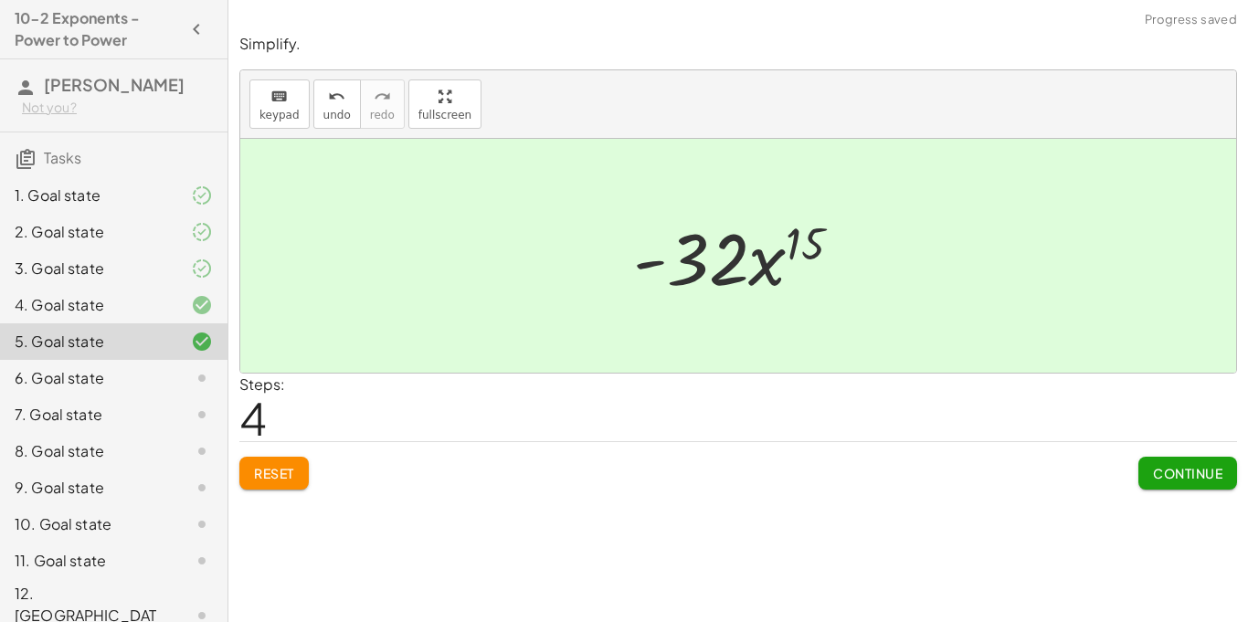
click at [1145, 463] on button "Continue" at bounding box center [1188, 473] width 99 height 33
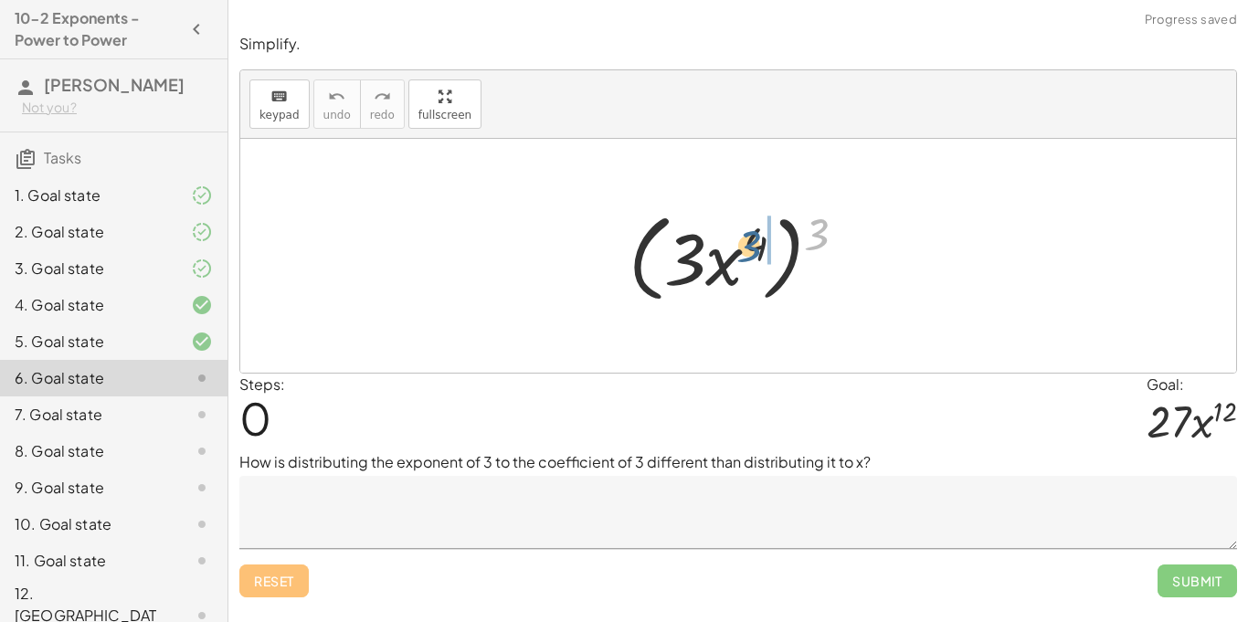
drag, startPoint x: 821, startPoint y: 219, endPoint x: 749, endPoint y: 232, distance: 73.3
click at [749, 232] on div at bounding box center [745, 256] width 251 height 105
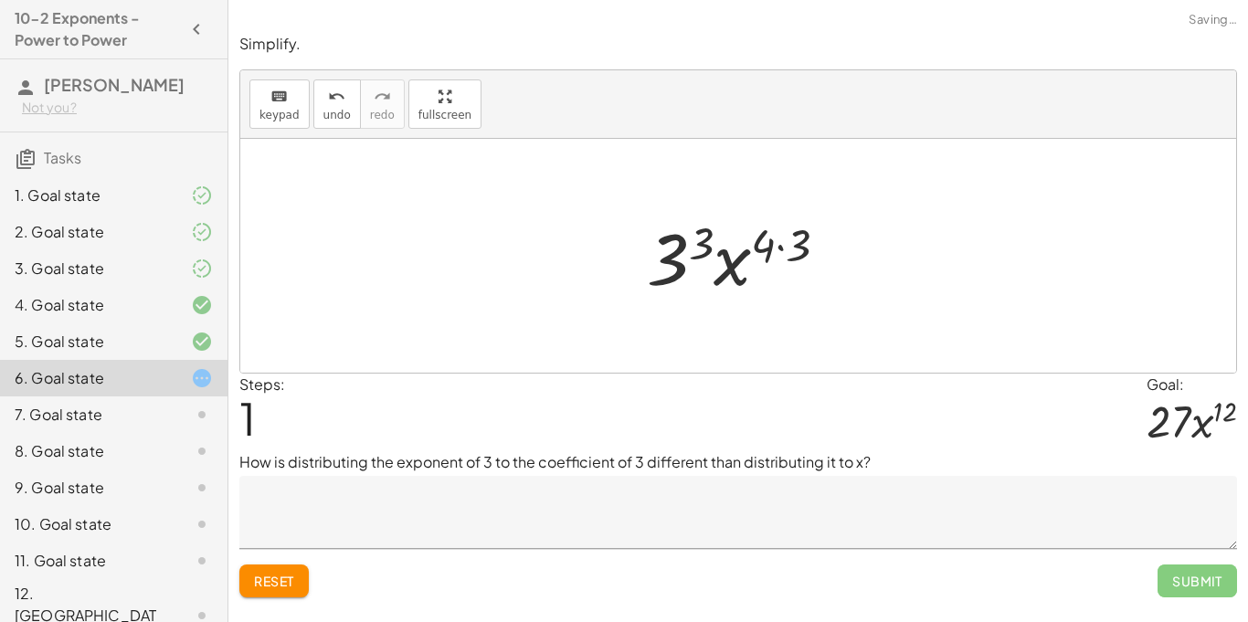
click at [297, 579] on button "Reset" at bounding box center [273, 581] width 69 height 33
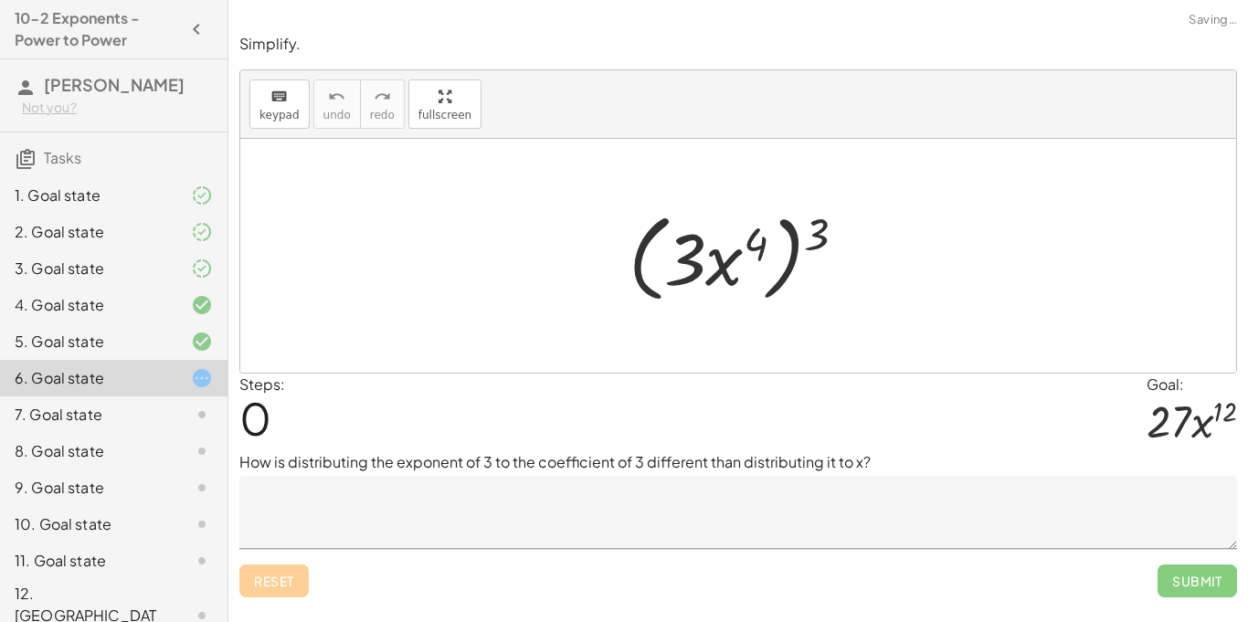
click at [297, 579] on div "Reset Submit" at bounding box center [738, 573] width 998 height 48
drag, startPoint x: 813, startPoint y: 235, endPoint x: 744, endPoint y: 232, distance: 68.6
click at [744, 232] on div at bounding box center [745, 256] width 251 height 105
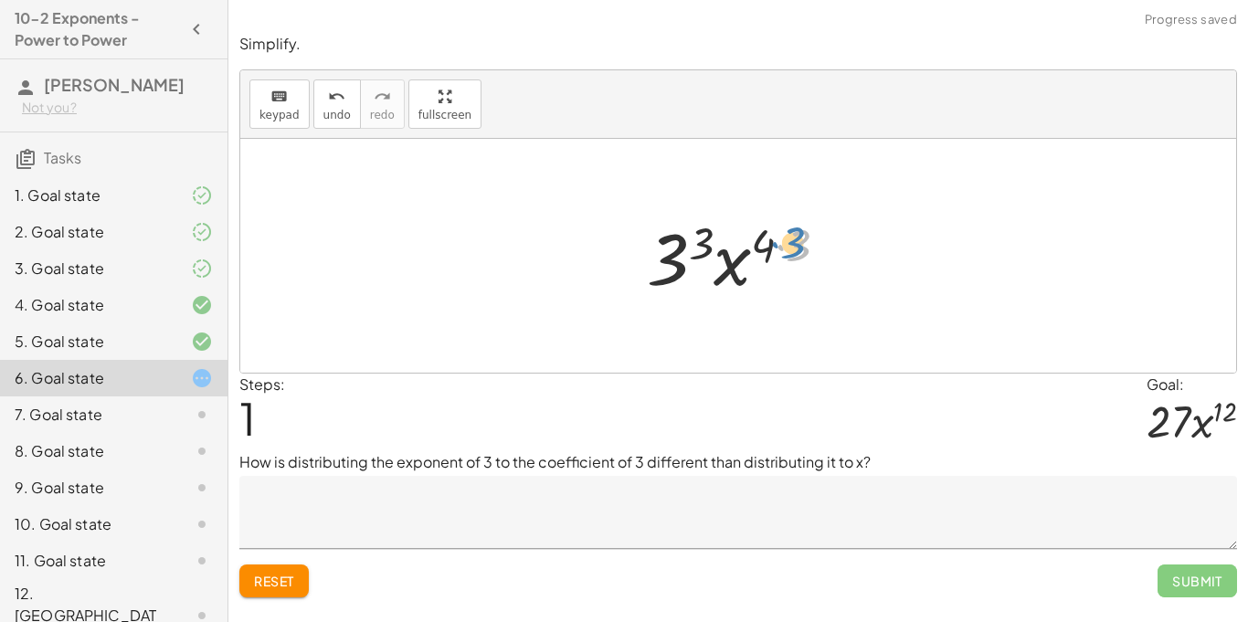
click at [796, 239] on div at bounding box center [745, 256] width 214 height 94
drag, startPoint x: 802, startPoint y: 243, endPoint x: 777, endPoint y: 245, distance: 25.7
click at [777, 245] on div at bounding box center [745, 256] width 214 height 94
drag, startPoint x: 723, startPoint y: 246, endPoint x: 681, endPoint y: 252, distance: 42.5
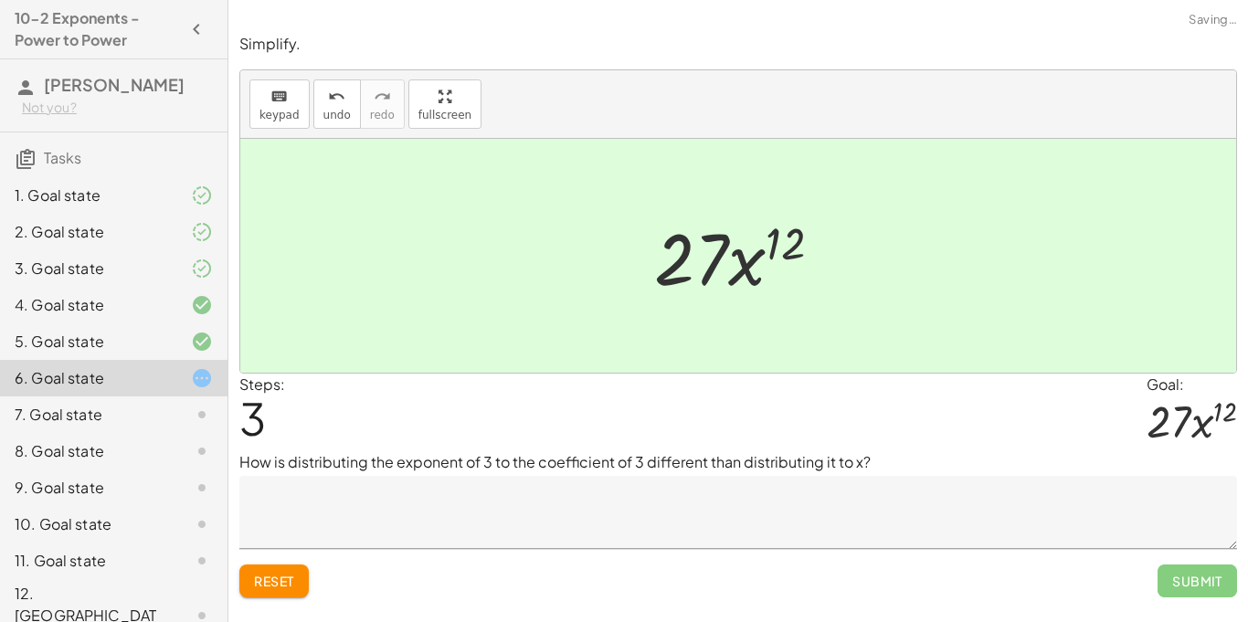
click at [526, 518] on textarea at bounding box center [738, 512] width 998 height 73
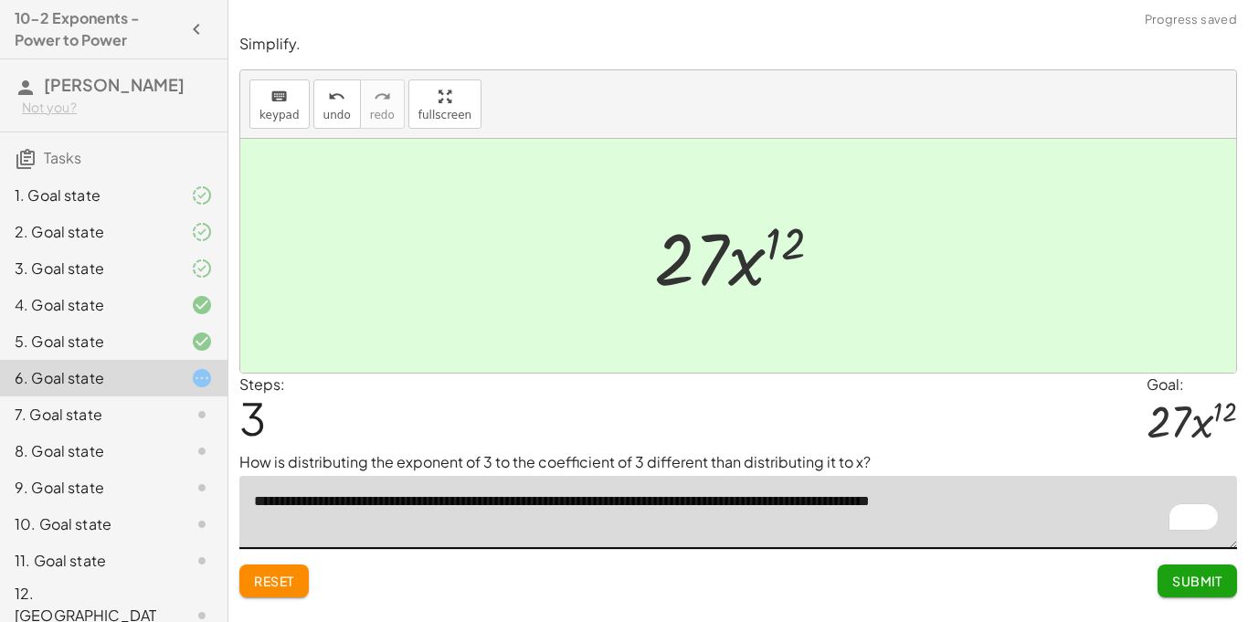
type textarea "**********"
click at [1195, 590] on button "Submit" at bounding box center [1198, 581] width 80 height 33
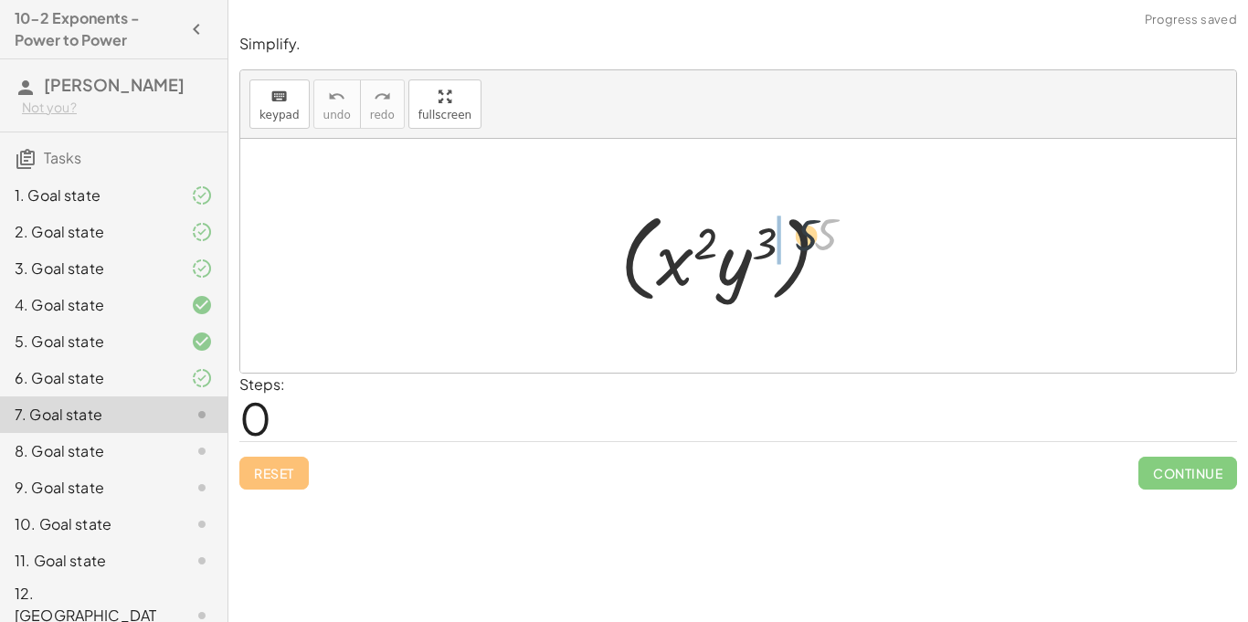
drag, startPoint x: 823, startPoint y: 227, endPoint x: 750, endPoint y: 230, distance: 73.2
click at [750, 230] on div at bounding box center [744, 256] width 267 height 105
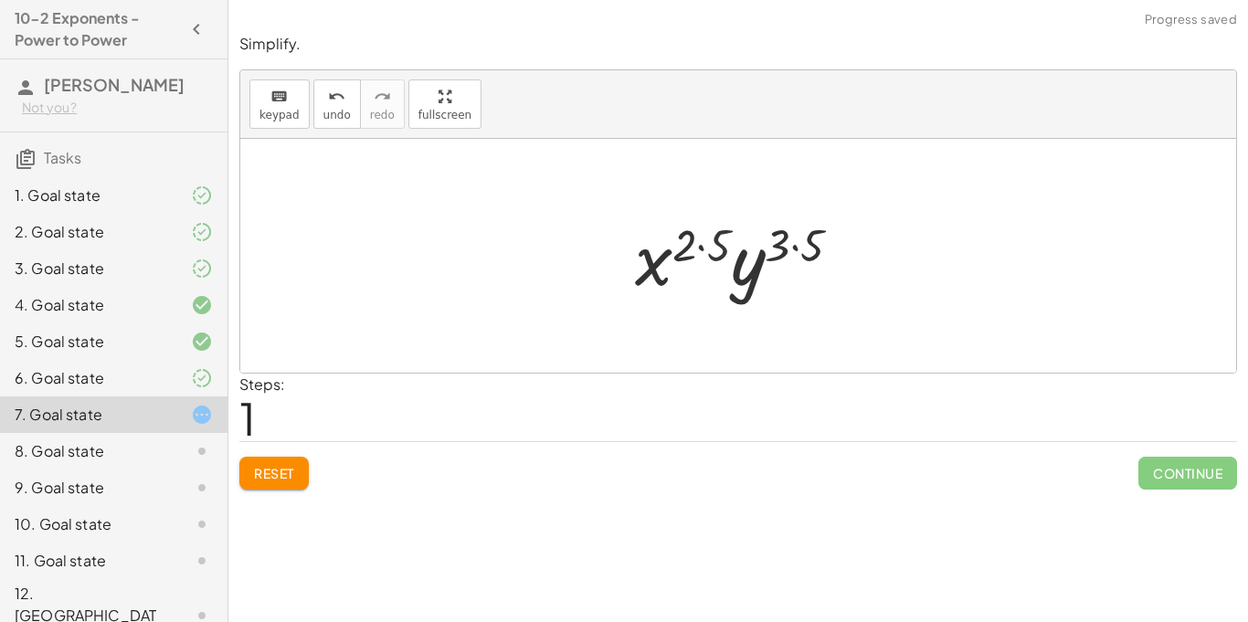
drag, startPoint x: 719, startPoint y: 239, endPoint x: 701, endPoint y: 239, distance: 18.3
click at [701, 239] on div at bounding box center [745, 256] width 239 height 94
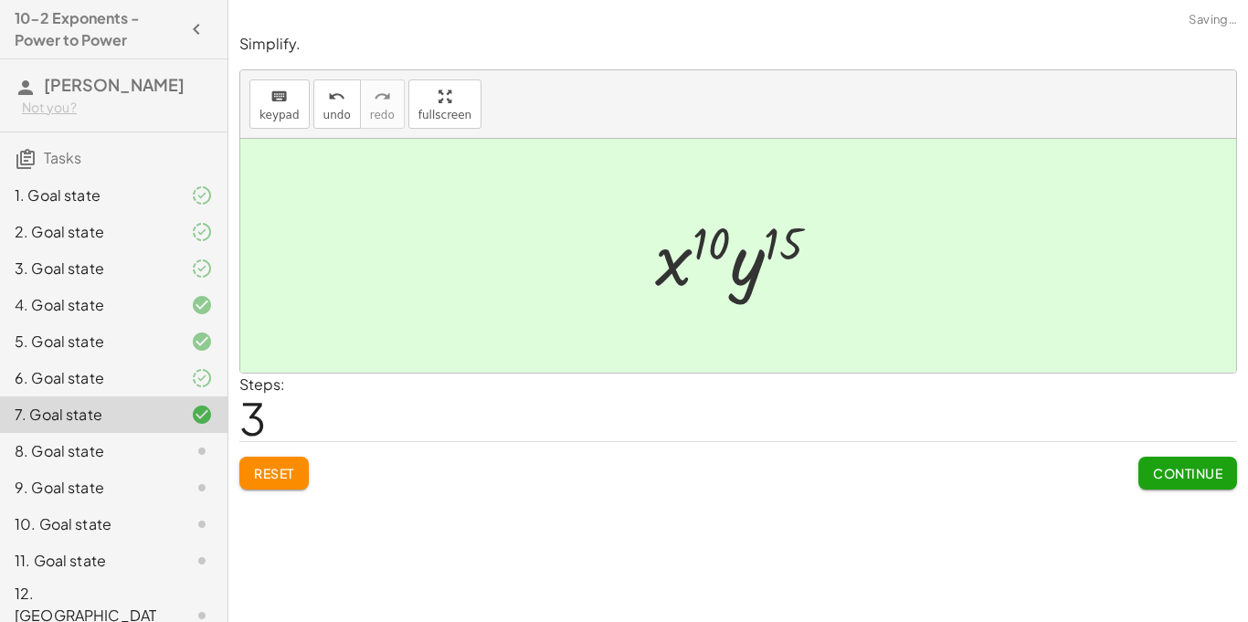
click at [1210, 483] on button "Continue" at bounding box center [1188, 473] width 99 height 33
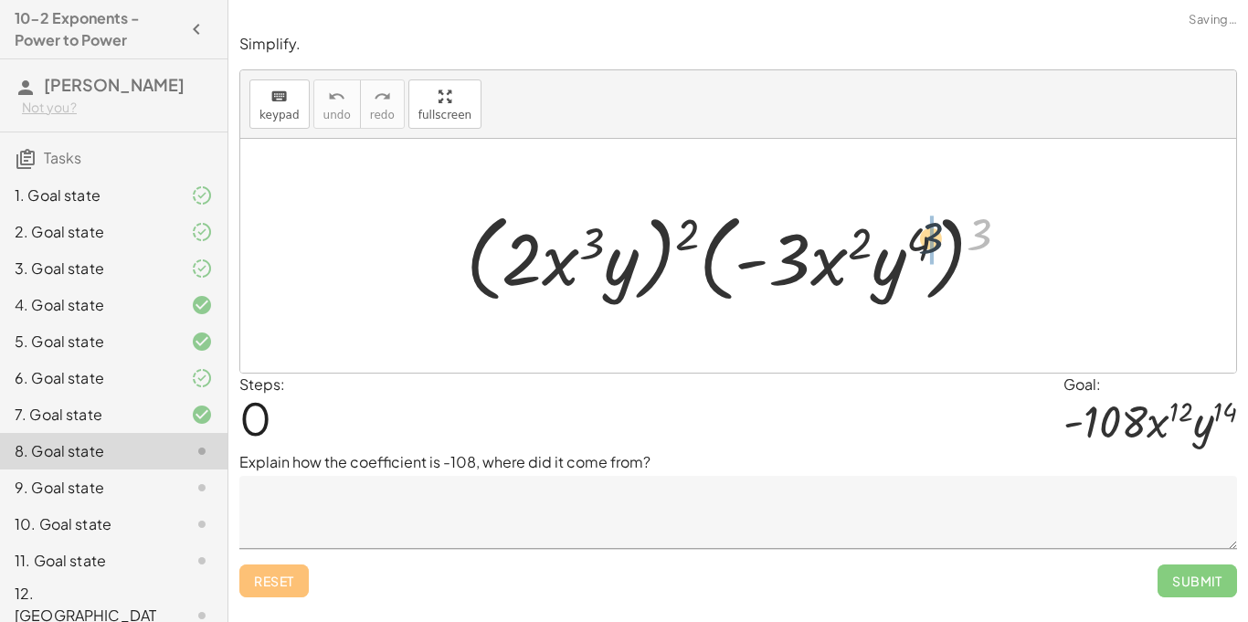
drag, startPoint x: 989, startPoint y: 233, endPoint x: 926, endPoint y: 239, distance: 63.4
click at [926, 239] on div at bounding box center [745, 256] width 577 height 105
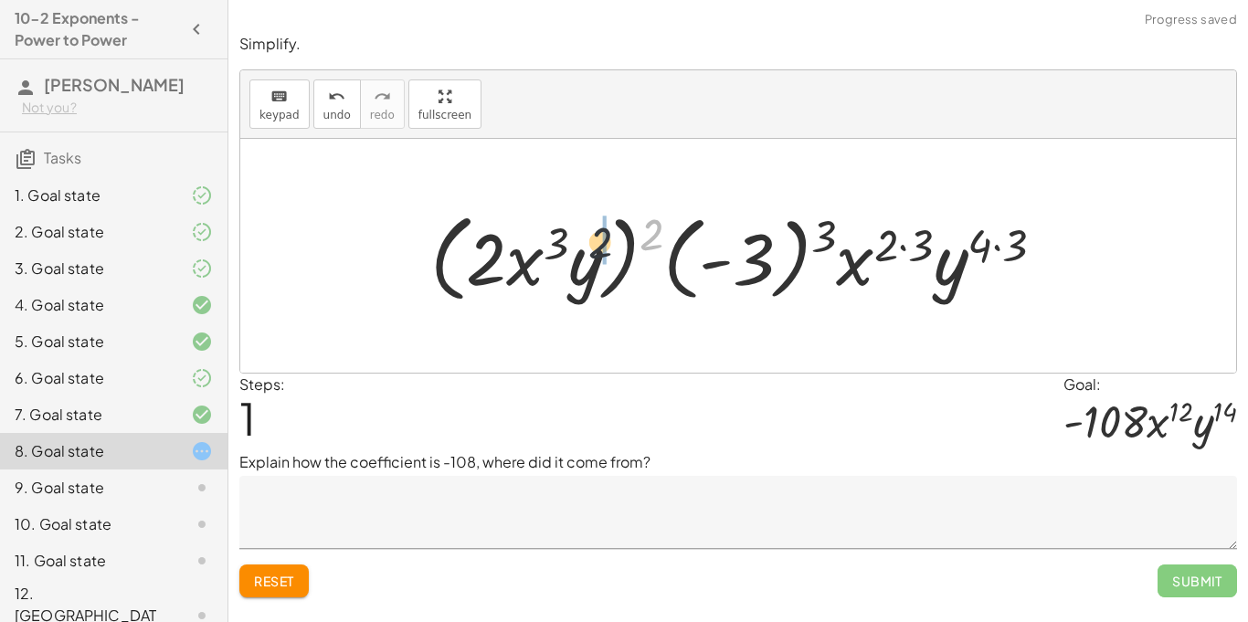
drag, startPoint x: 657, startPoint y: 226, endPoint x: 587, endPoint y: 236, distance: 71.1
click at [587, 236] on div at bounding box center [744, 256] width 647 height 105
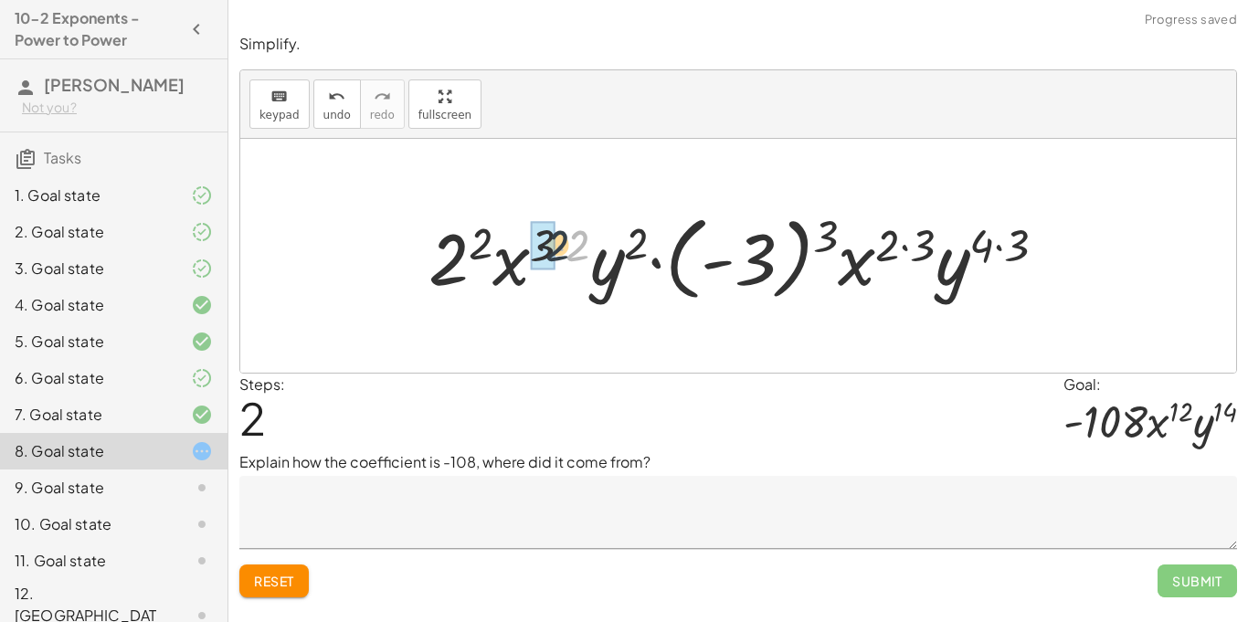
drag, startPoint x: 582, startPoint y: 239, endPoint x: 552, endPoint y: 239, distance: 30.2
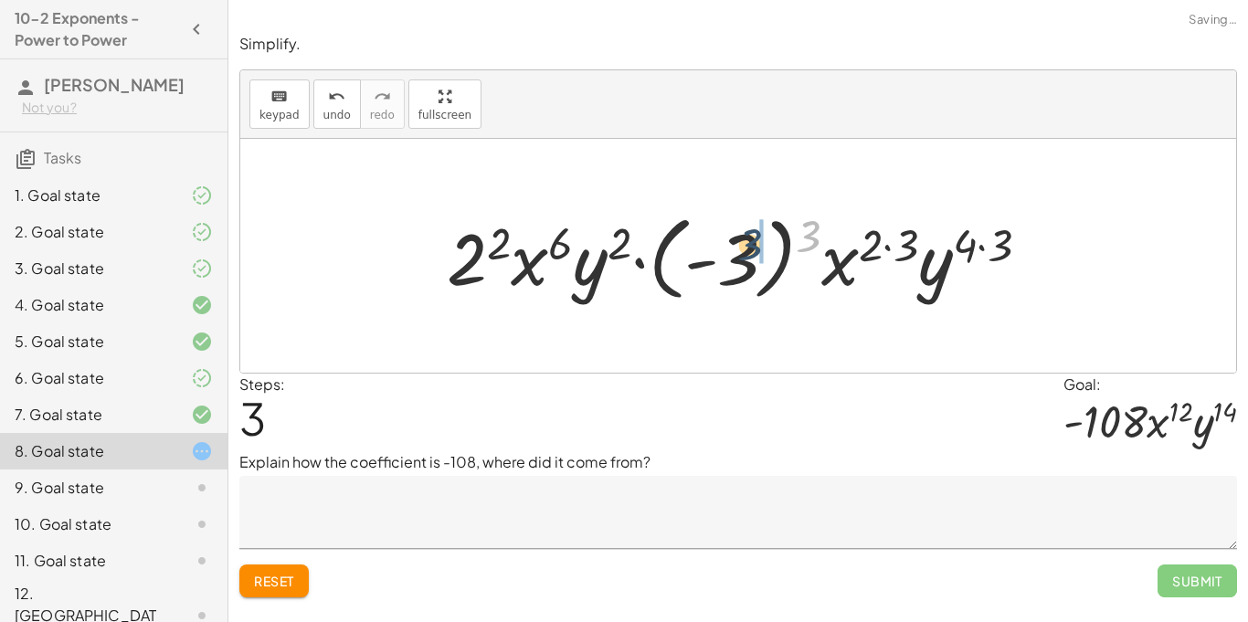
drag, startPoint x: 807, startPoint y: 234, endPoint x: 749, endPoint y: 243, distance: 58.3
click at [749, 243] on div at bounding box center [746, 256] width 616 height 101
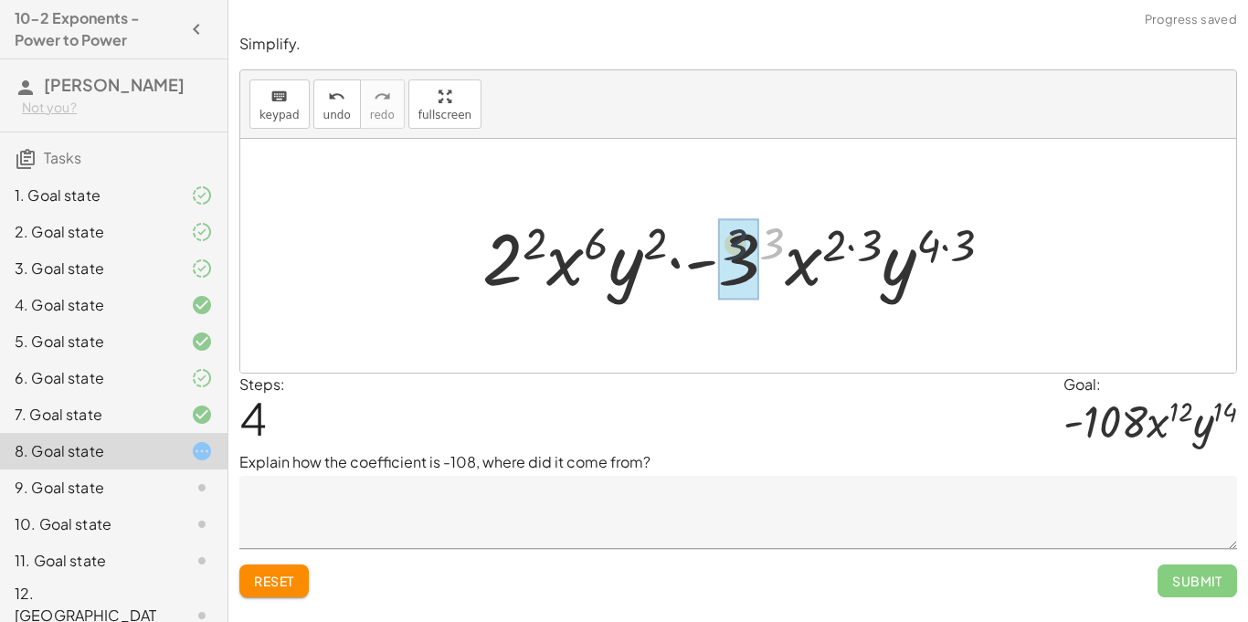
drag, startPoint x: 772, startPoint y: 243, endPoint x: 716, endPoint y: 245, distance: 56.7
click at [716, 245] on div at bounding box center [745, 256] width 544 height 94
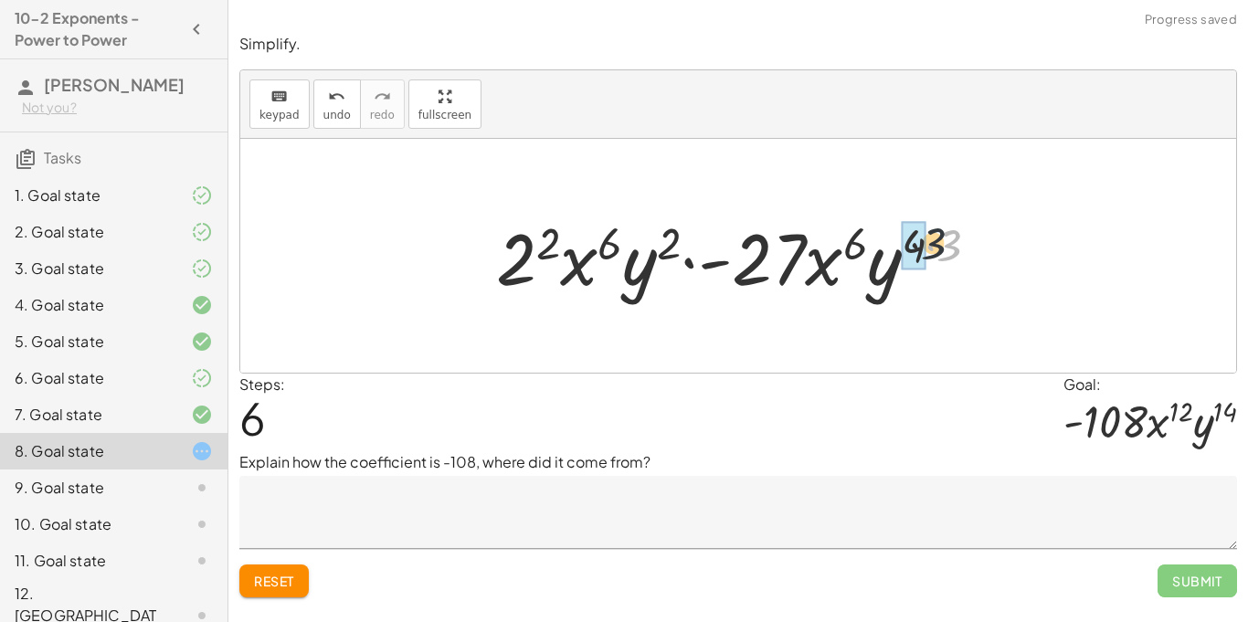
drag, startPoint x: 950, startPoint y: 250, endPoint x: 910, endPoint y: 247, distance: 39.4
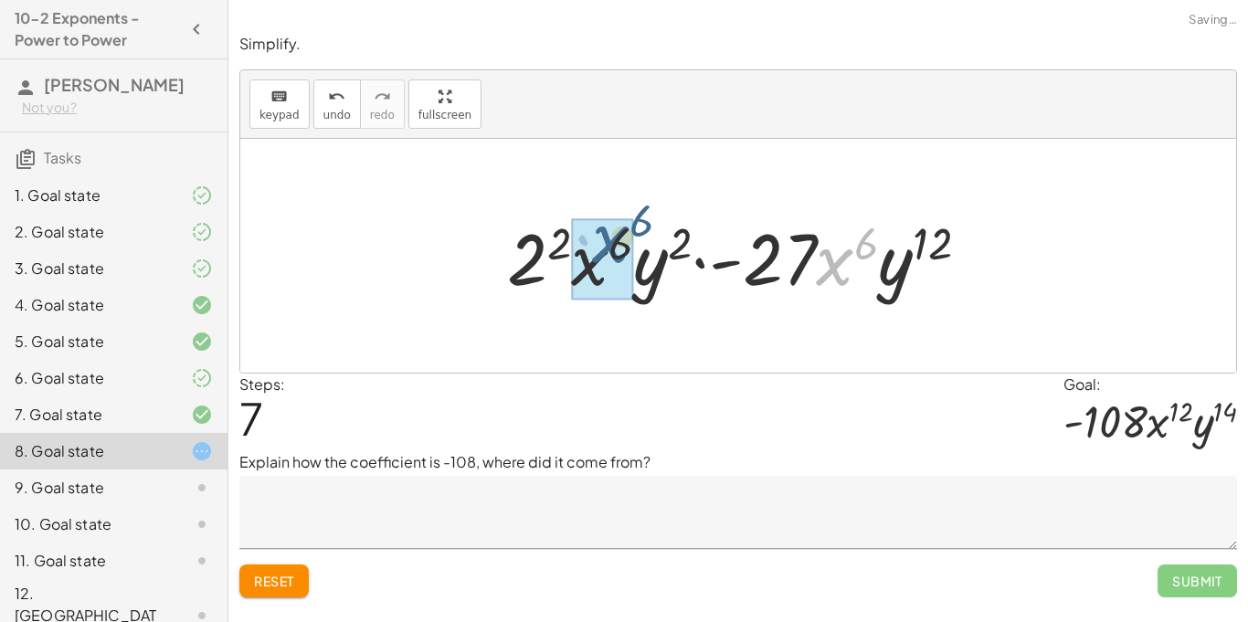
drag, startPoint x: 846, startPoint y: 266, endPoint x: 612, endPoint y: 253, distance: 234.3
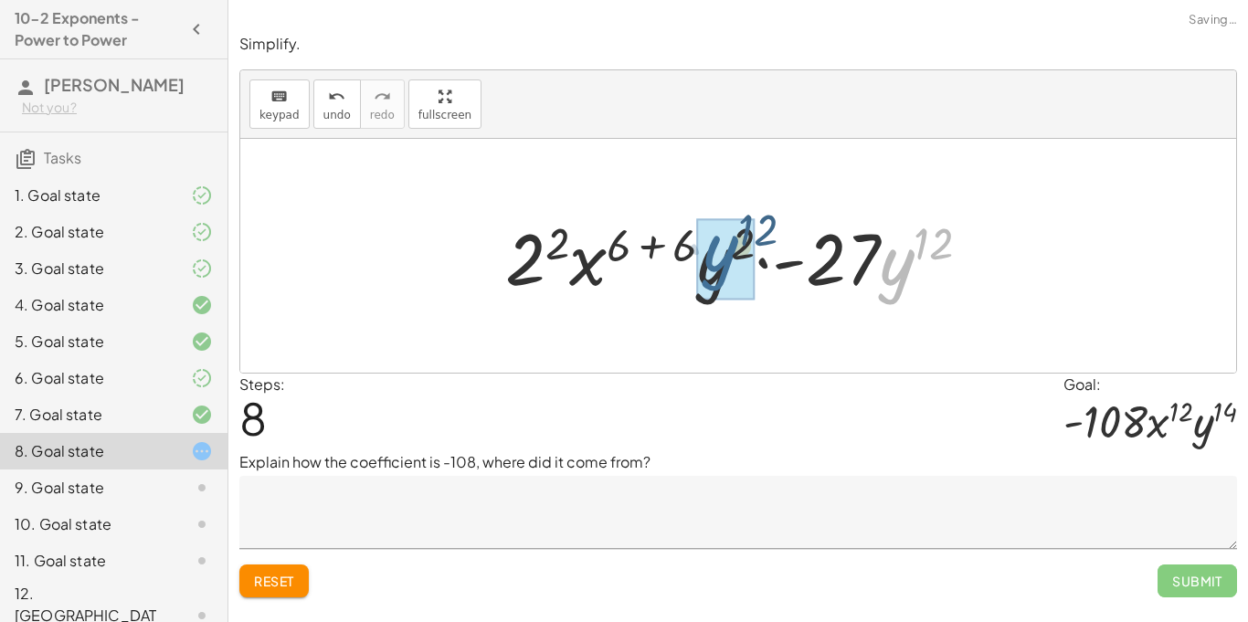
drag, startPoint x: 887, startPoint y: 294, endPoint x: 701, endPoint y: 285, distance: 185.8
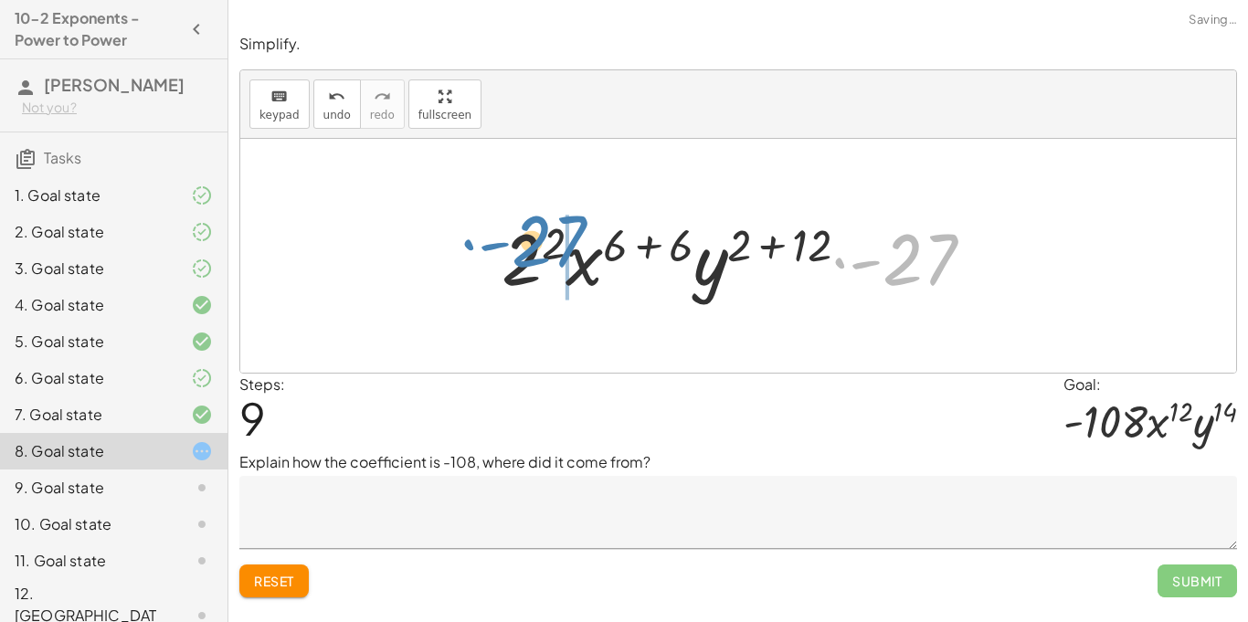
drag, startPoint x: 908, startPoint y: 250, endPoint x: 552, endPoint y: 244, distance: 355.6
click at [552, 244] on div at bounding box center [745, 256] width 505 height 94
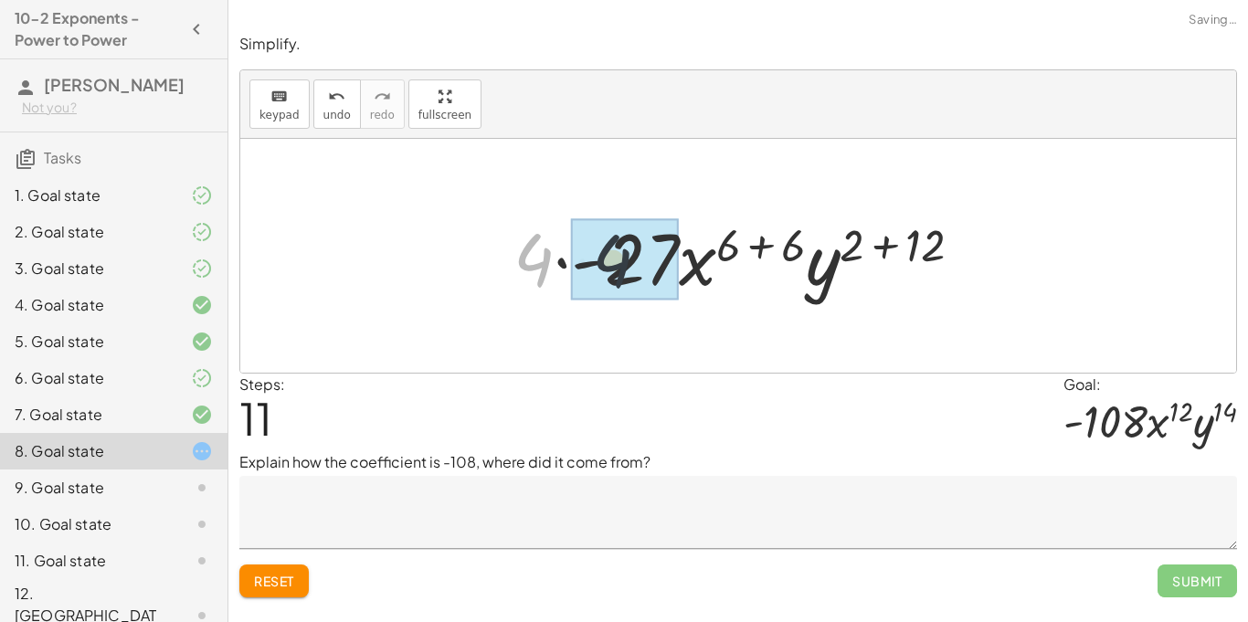
drag, startPoint x: 533, startPoint y: 252, endPoint x: 589, endPoint y: 251, distance: 55.8
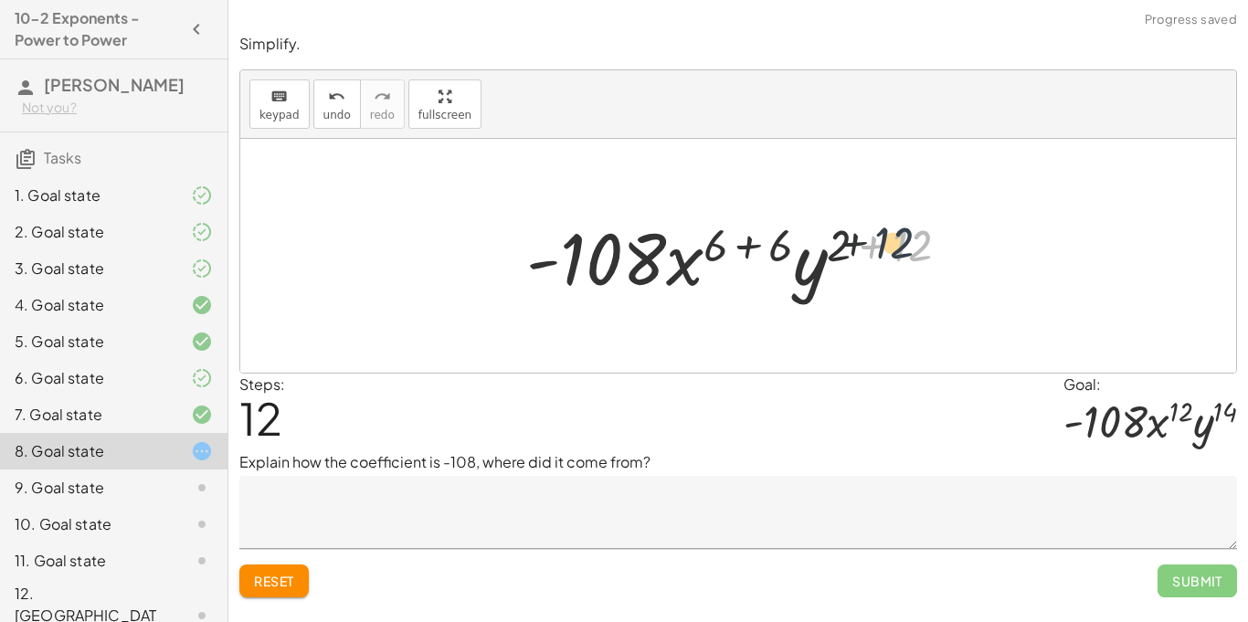
drag, startPoint x: 898, startPoint y: 253, endPoint x: 864, endPoint y: 250, distance: 34.8
click at [864, 250] on div at bounding box center [745, 256] width 456 height 94
drag, startPoint x: 908, startPoint y: 248, endPoint x: 847, endPoint y: 244, distance: 60.4
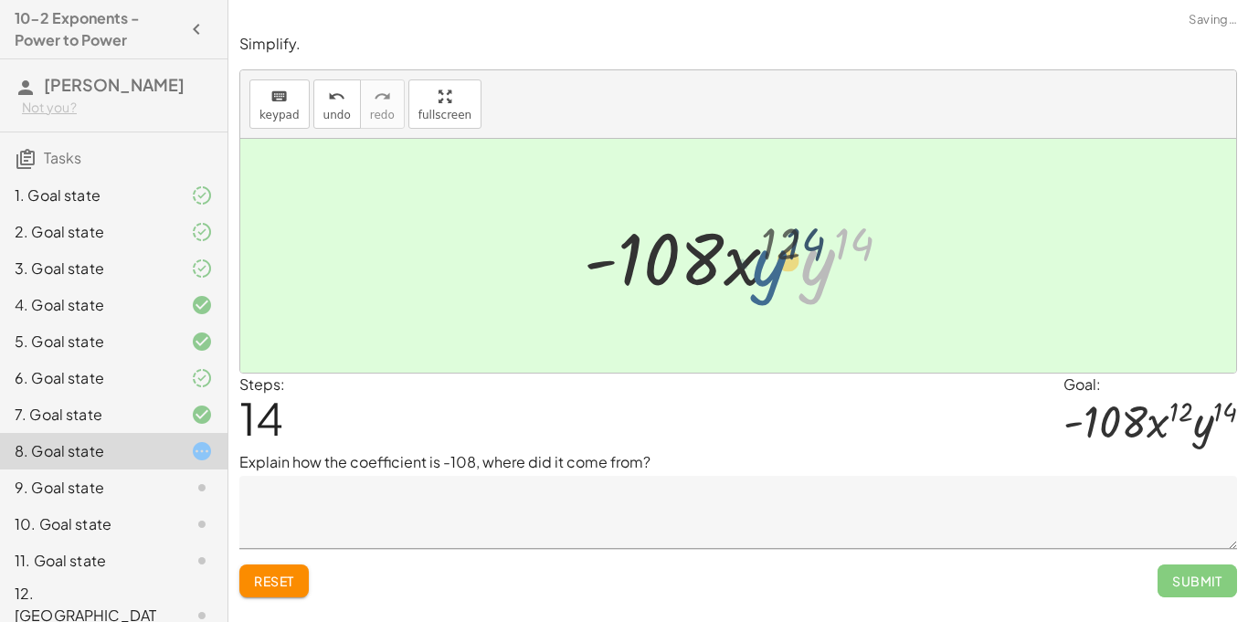
drag, startPoint x: 815, startPoint y: 250, endPoint x: 765, endPoint y: 252, distance: 50.3
click at [765, 252] on div at bounding box center [745, 256] width 340 height 94
click at [611, 501] on textarea at bounding box center [738, 512] width 998 height 73
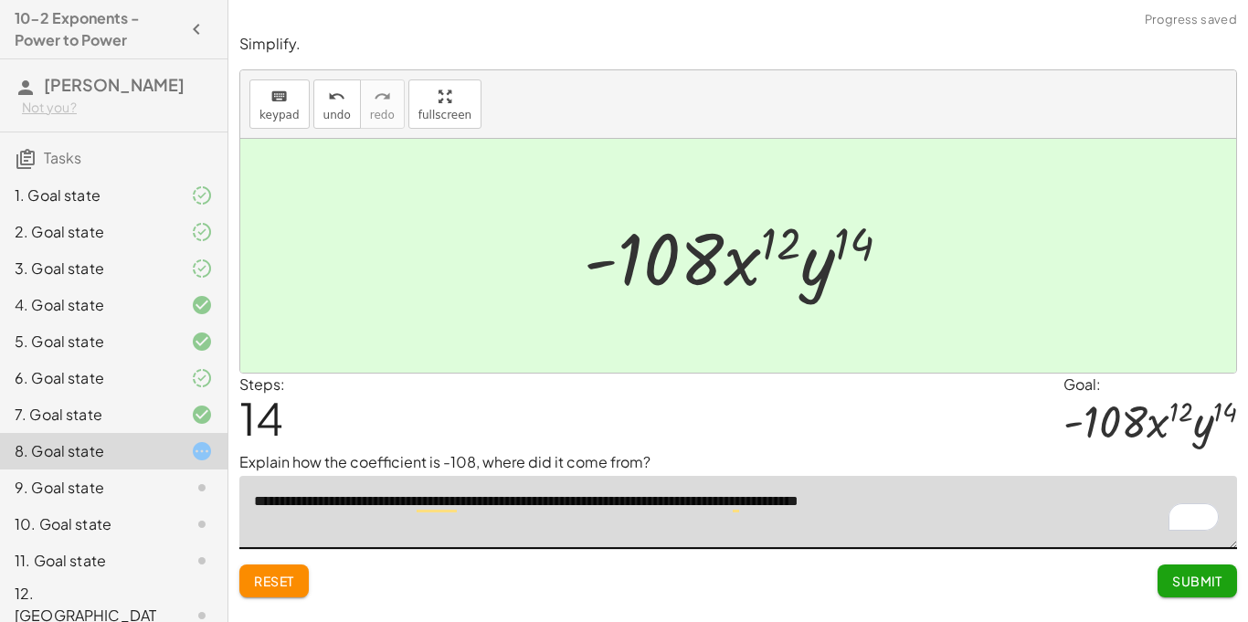
click at [940, 504] on textarea "**********" at bounding box center [738, 512] width 998 height 73
type textarea "**********"
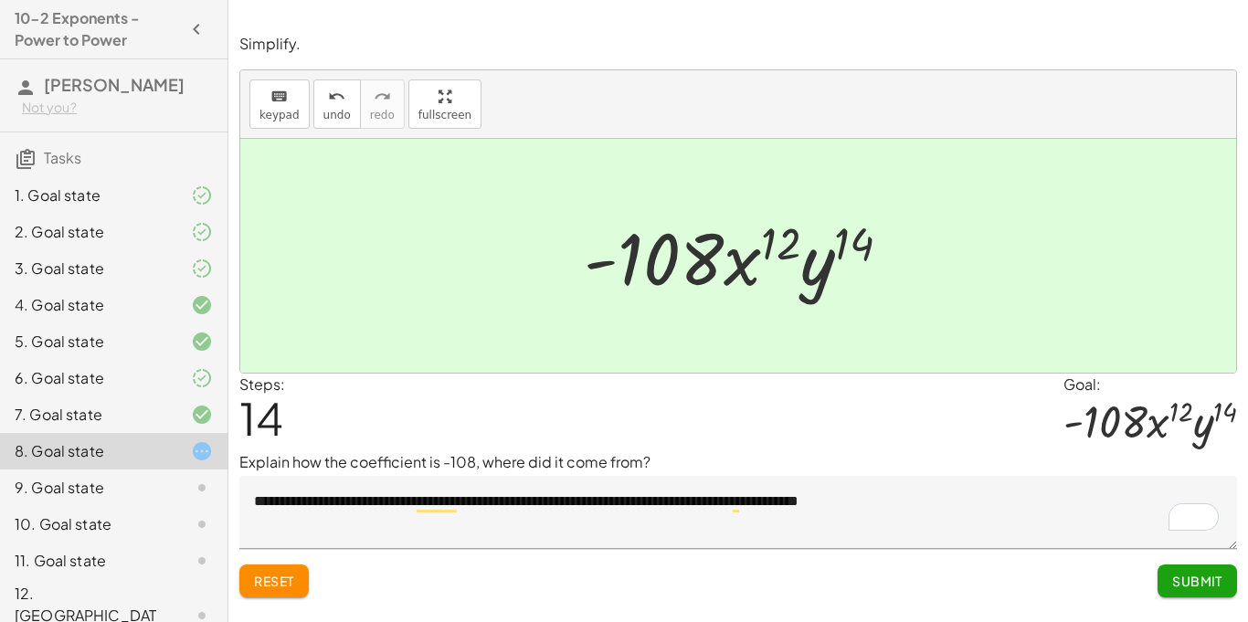
drag, startPoint x: 1164, startPoint y: 580, endPoint x: 739, endPoint y: 620, distance: 426.8
click at [739, 620] on div "Simplify. keyboard keypad undo undo redo redo fullscreen ( · 2 · x 3 ) 4 · 2 4 …" at bounding box center [738, 311] width 1020 height 622
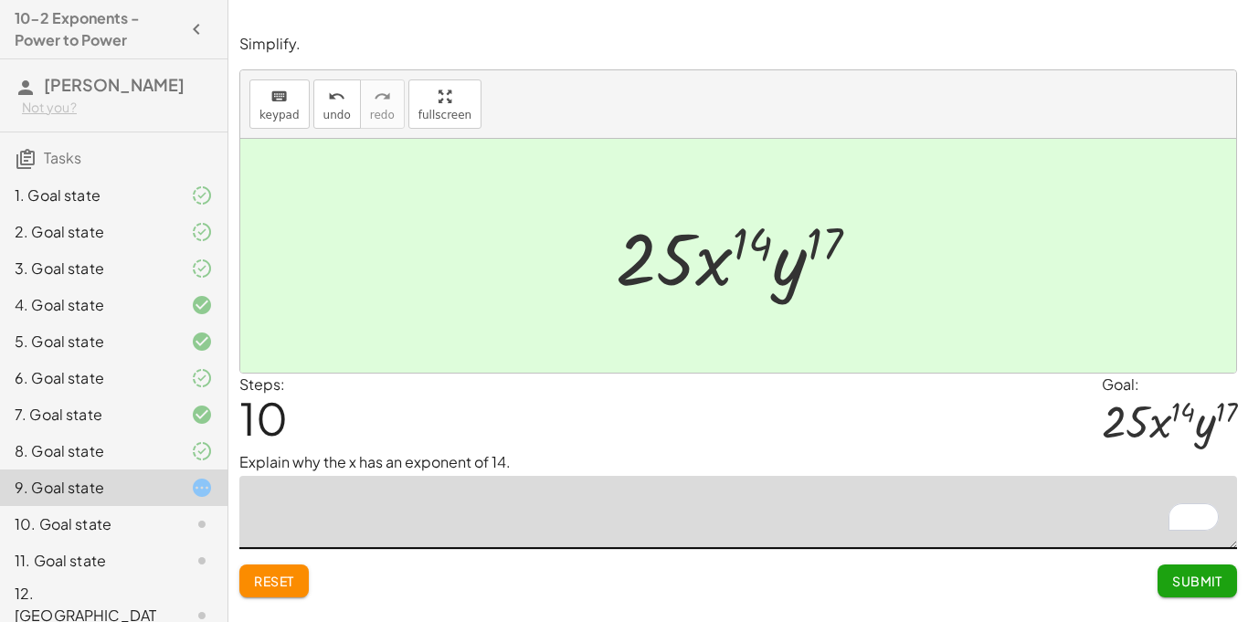
scroll to position [1, 0]
click at [653, 503] on textarea "To enrich screen reader interactions, please activate Accessibility in Grammarl…" at bounding box center [738, 512] width 998 height 73
click at [654, 503] on textarea "To enrich screen reader interactions, please activate Accessibility in Grammarl…" at bounding box center [738, 512] width 998 height 73
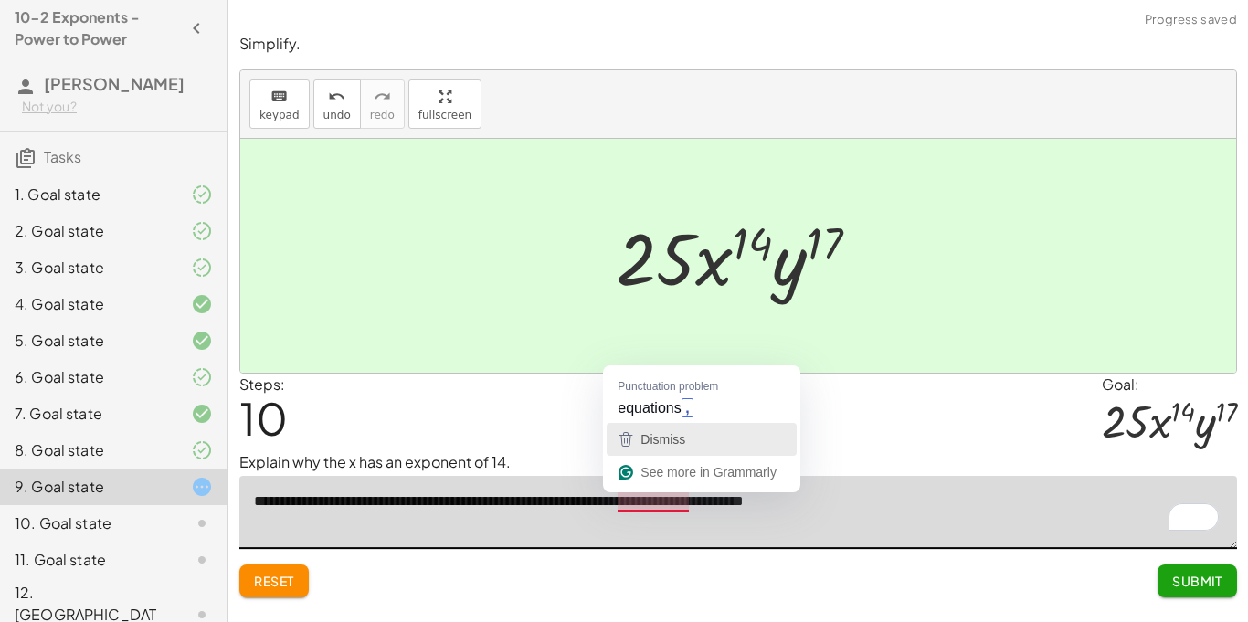
click at [669, 424] on button "Dismiss" at bounding box center [702, 439] width 190 height 33
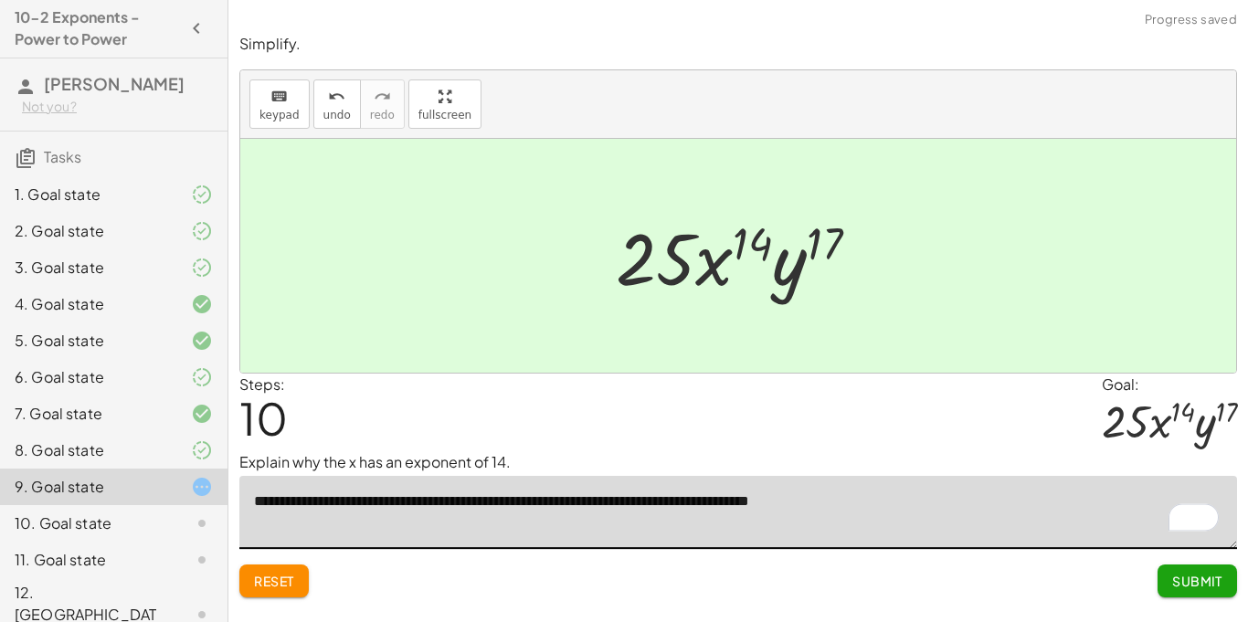
click at [958, 481] on textarea "**********" at bounding box center [738, 512] width 998 height 73
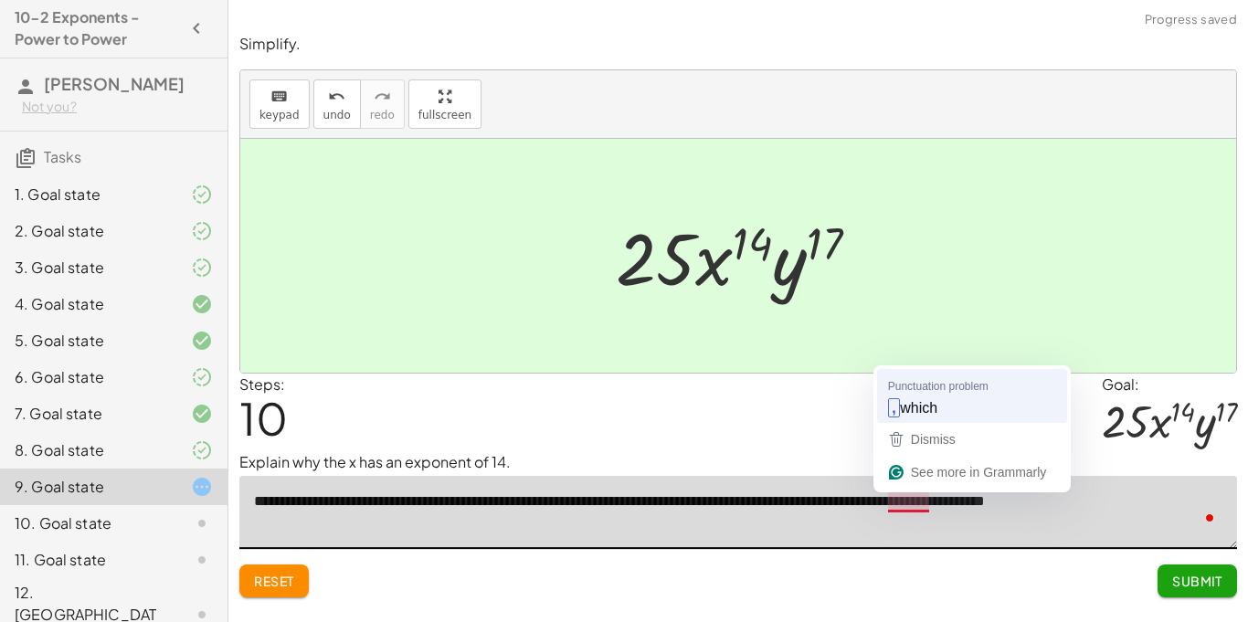
type textarea "**********"
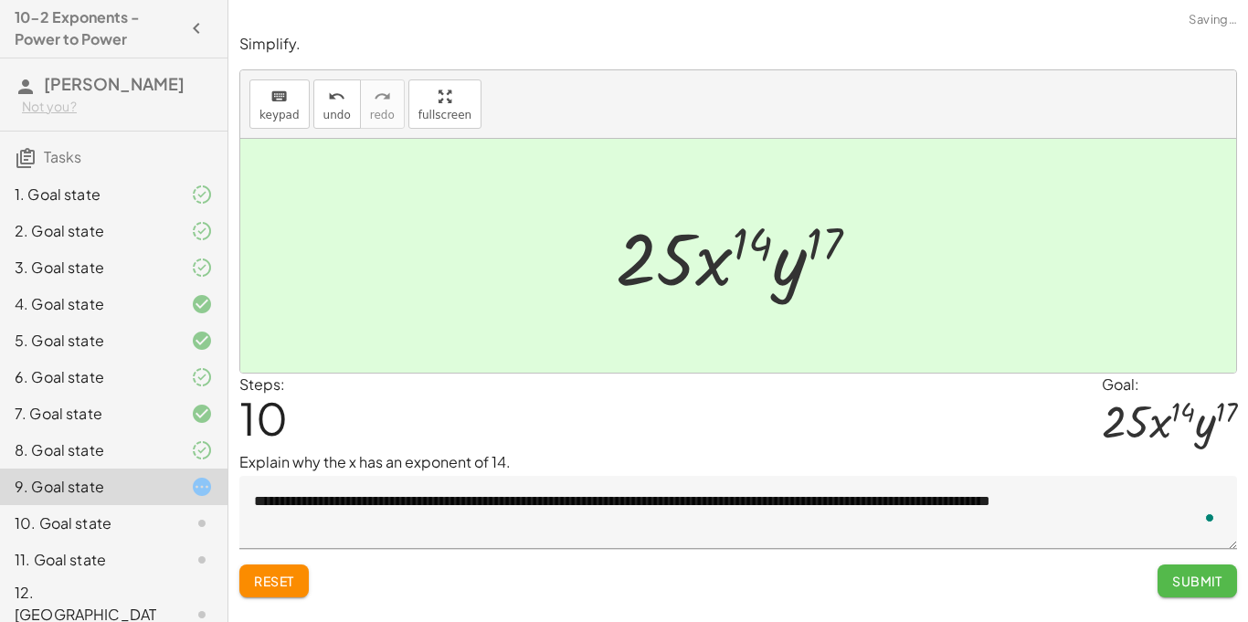
click at [1197, 570] on button "Submit" at bounding box center [1198, 581] width 80 height 33
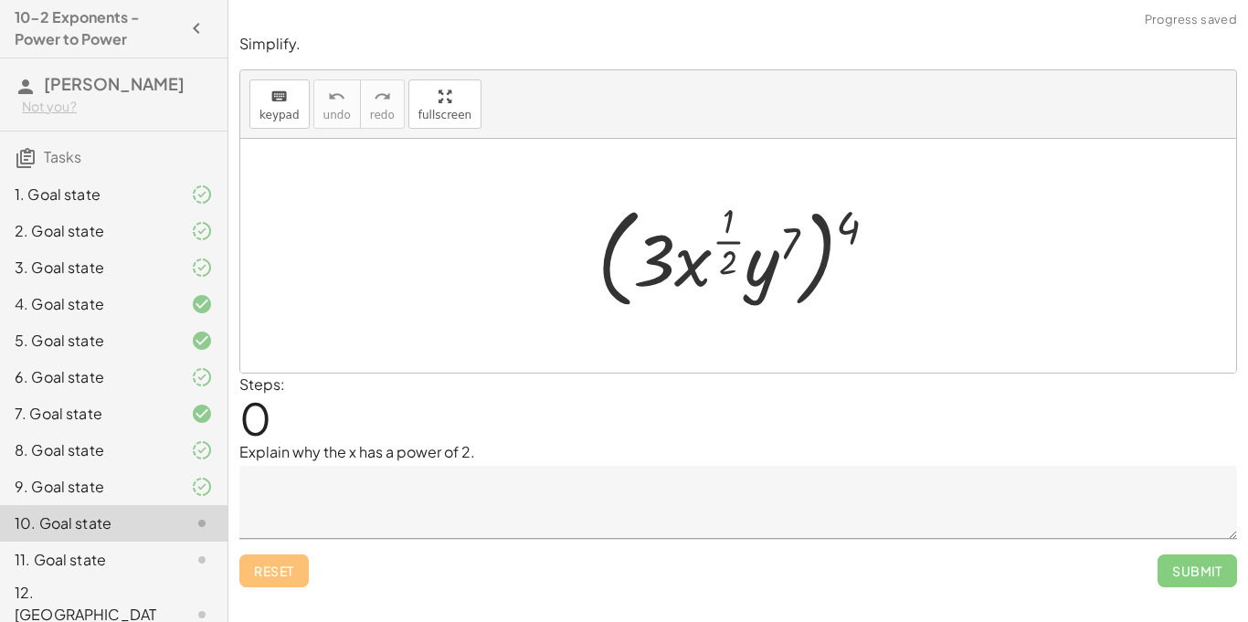
click at [592, 514] on textarea at bounding box center [738, 502] width 998 height 73
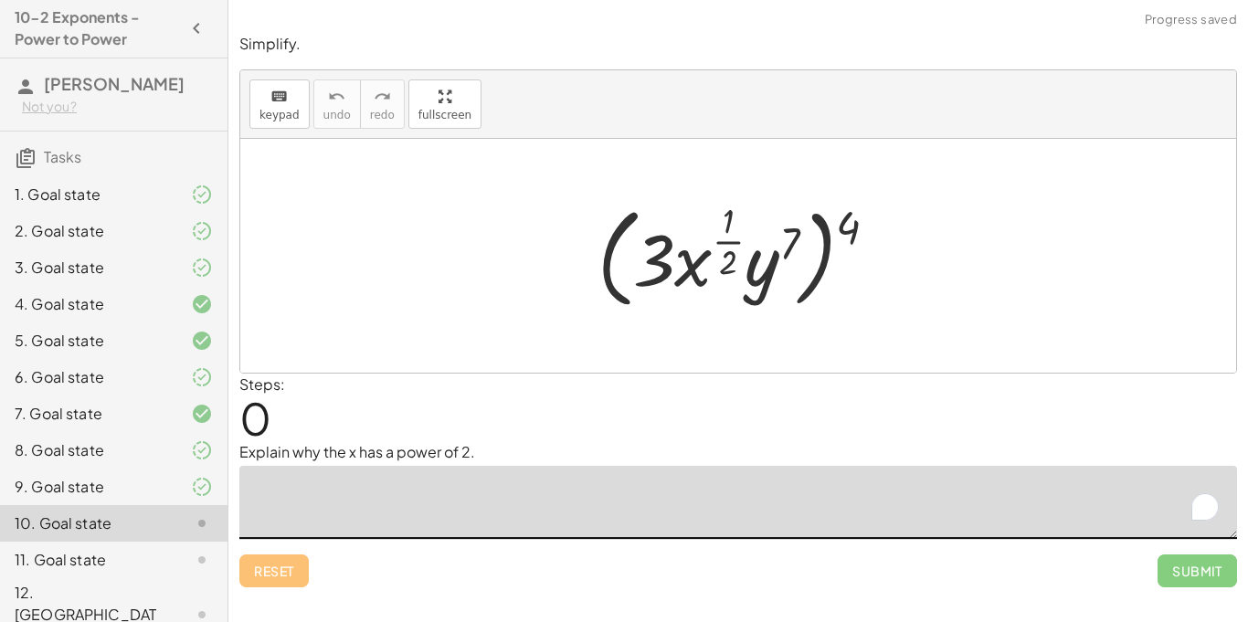
click at [158, 478] on div "9. Goal state" at bounding box center [88, 487] width 147 height 22
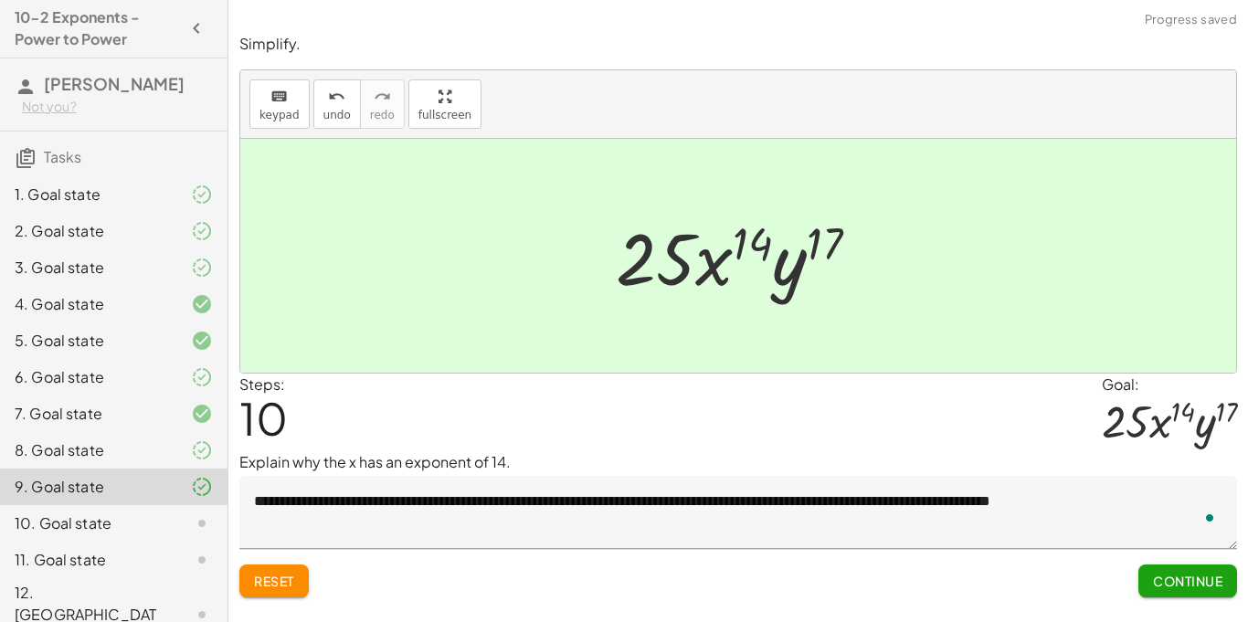
click at [393, 493] on textarea "**********" at bounding box center [738, 512] width 998 height 73
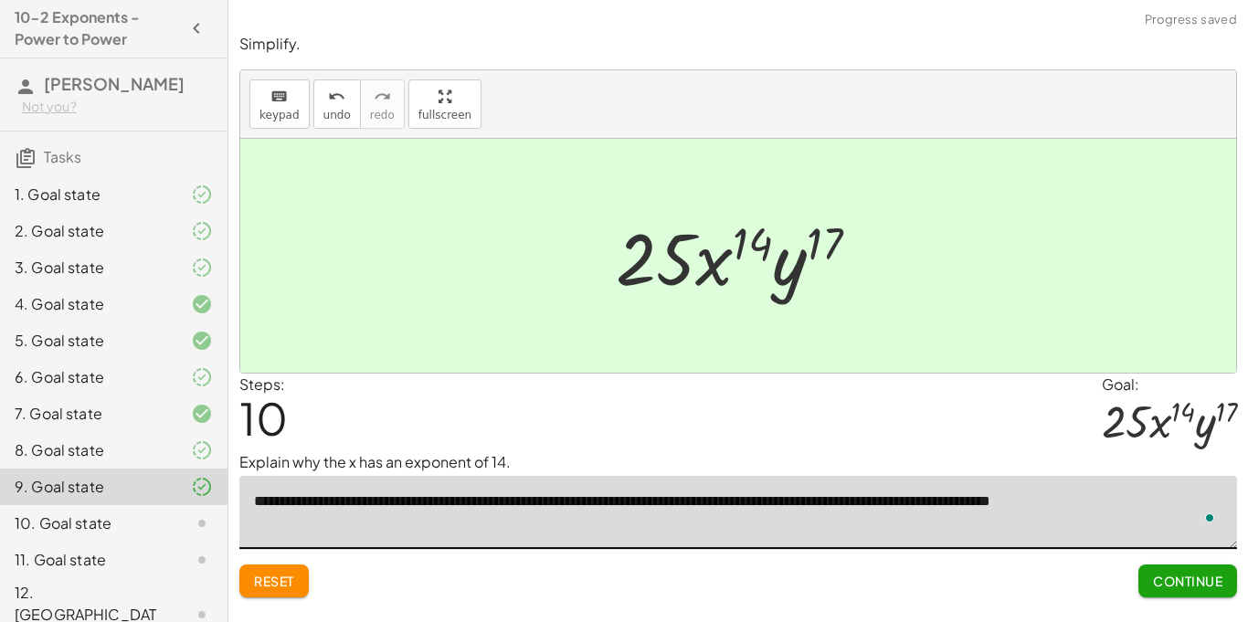
click at [393, 493] on textarea "**********" at bounding box center [738, 512] width 998 height 73
click at [271, 498] on textarea "**********" at bounding box center [738, 512] width 998 height 73
drag, startPoint x: 271, startPoint y: 498, endPoint x: 1207, endPoint y: 487, distance: 936.0
click at [1207, 487] on textarea "**********" at bounding box center [738, 512] width 998 height 73
click at [143, 522] on div "10. Goal state" at bounding box center [88, 524] width 147 height 22
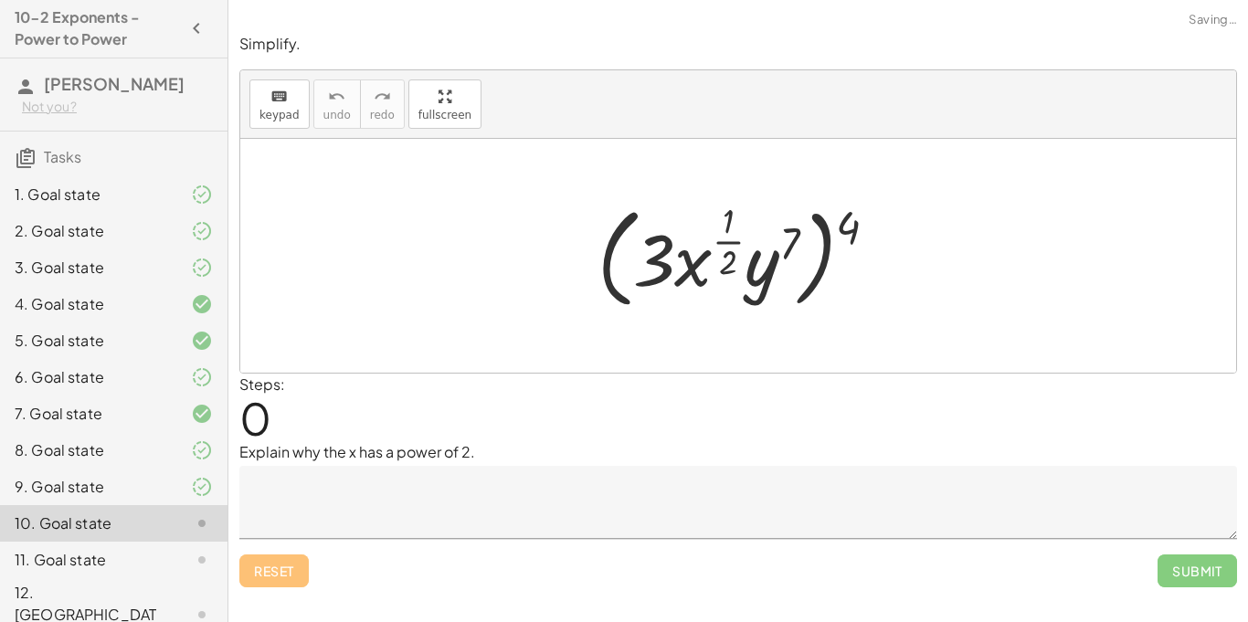
click at [381, 484] on textarea "To enrich screen reader interactions, please activate Accessibility in Grammarl…" at bounding box center [738, 502] width 998 height 73
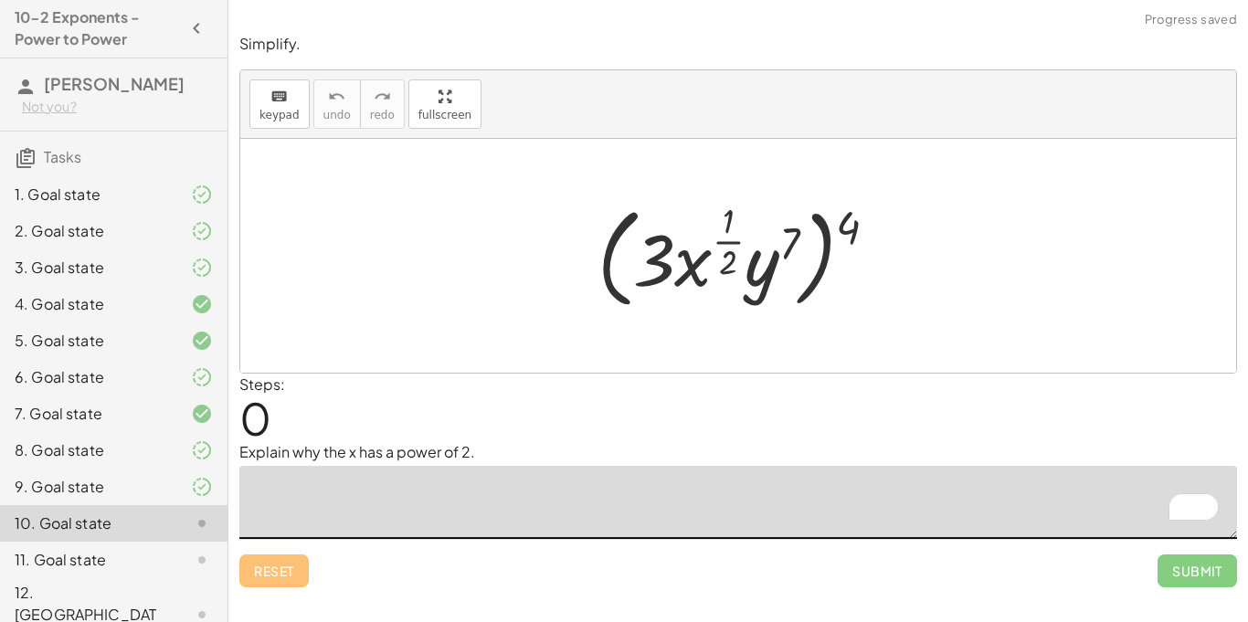
paste textarea "**********"
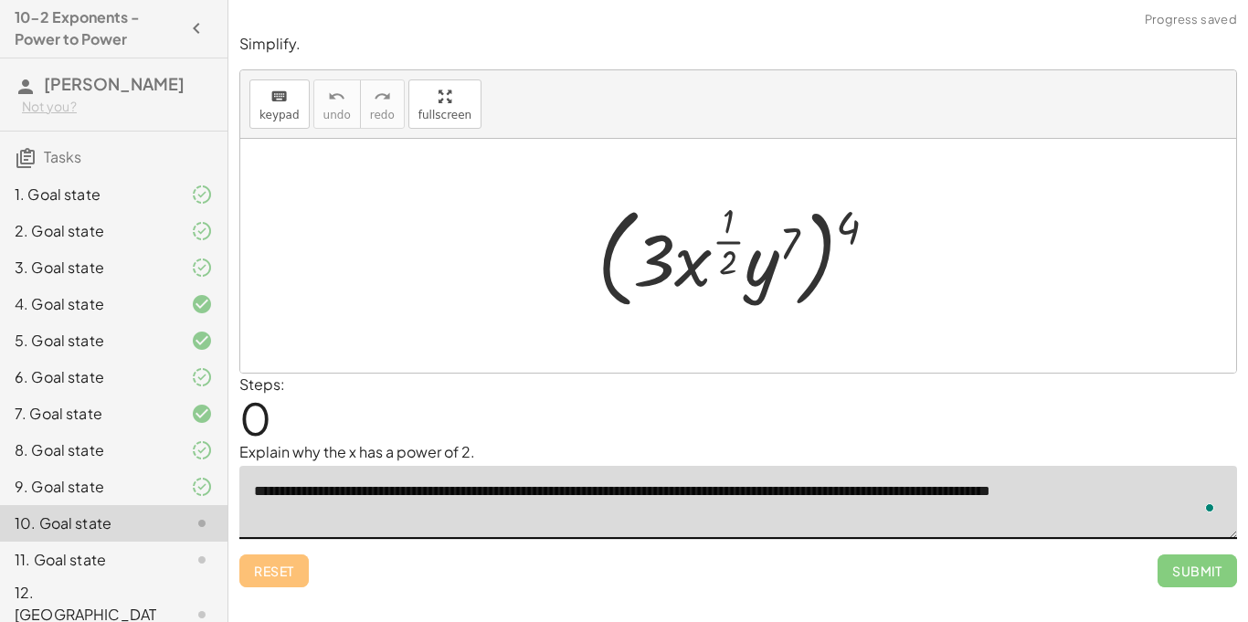
click at [441, 487] on textarea "**********" at bounding box center [738, 502] width 998 height 73
click at [1196, 486] on textarea "**********" at bounding box center [738, 502] width 998 height 73
type textarea "**********"
drag, startPoint x: 854, startPoint y: 218, endPoint x: 790, endPoint y: 224, distance: 64.3
click at [790, 224] on div at bounding box center [745, 256] width 313 height 119
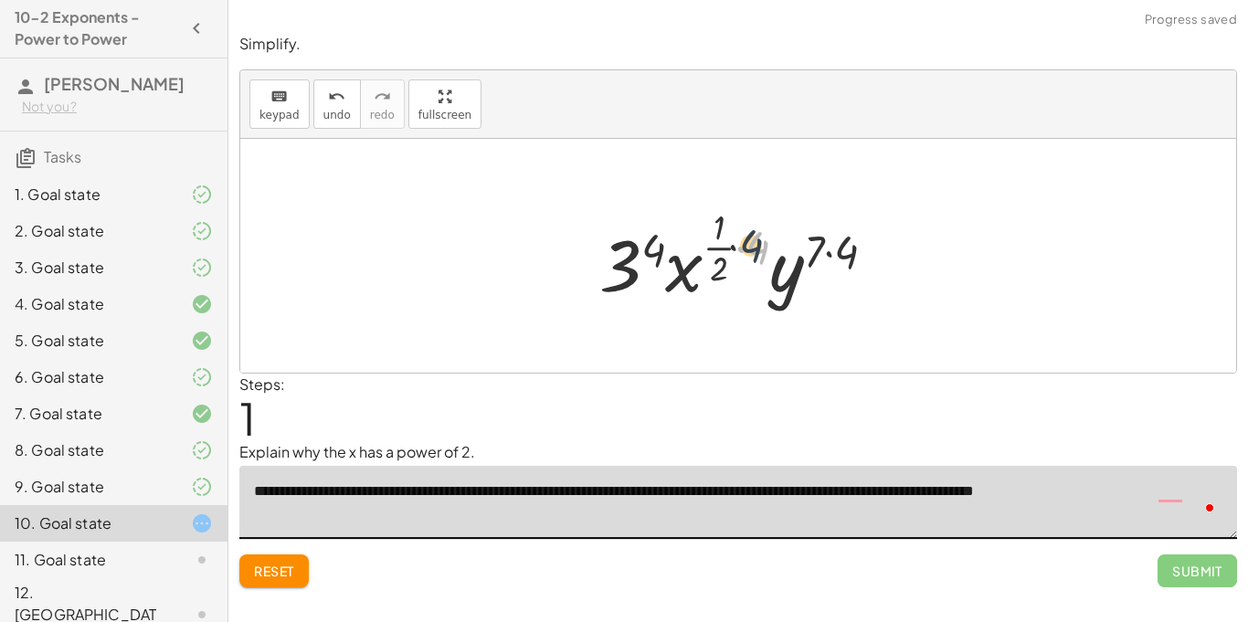
drag, startPoint x: 750, startPoint y: 249, endPoint x: 711, endPoint y: 248, distance: 39.3
click at [711, 248] on div at bounding box center [745, 256] width 310 height 108
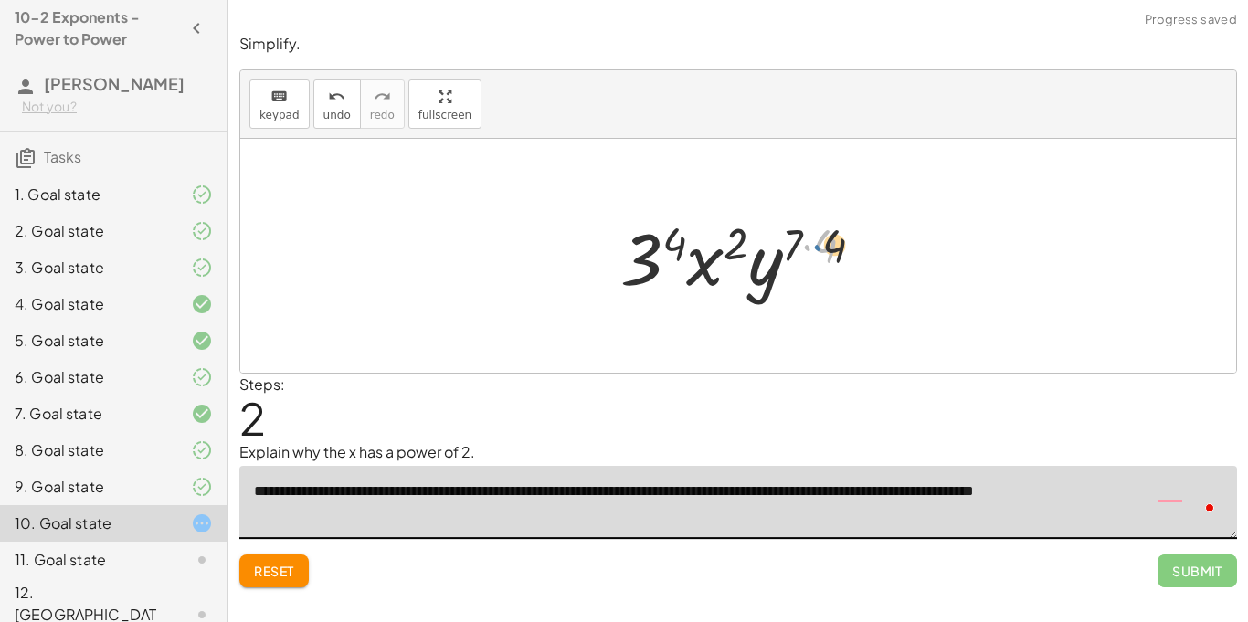
drag, startPoint x: 806, startPoint y: 239, endPoint x: 824, endPoint y: 239, distance: 18.3
click at [824, 239] on div at bounding box center [744, 256] width 267 height 94
drag, startPoint x: 824, startPoint y: 239, endPoint x: 791, endPoint y: 236, distance: 33.1
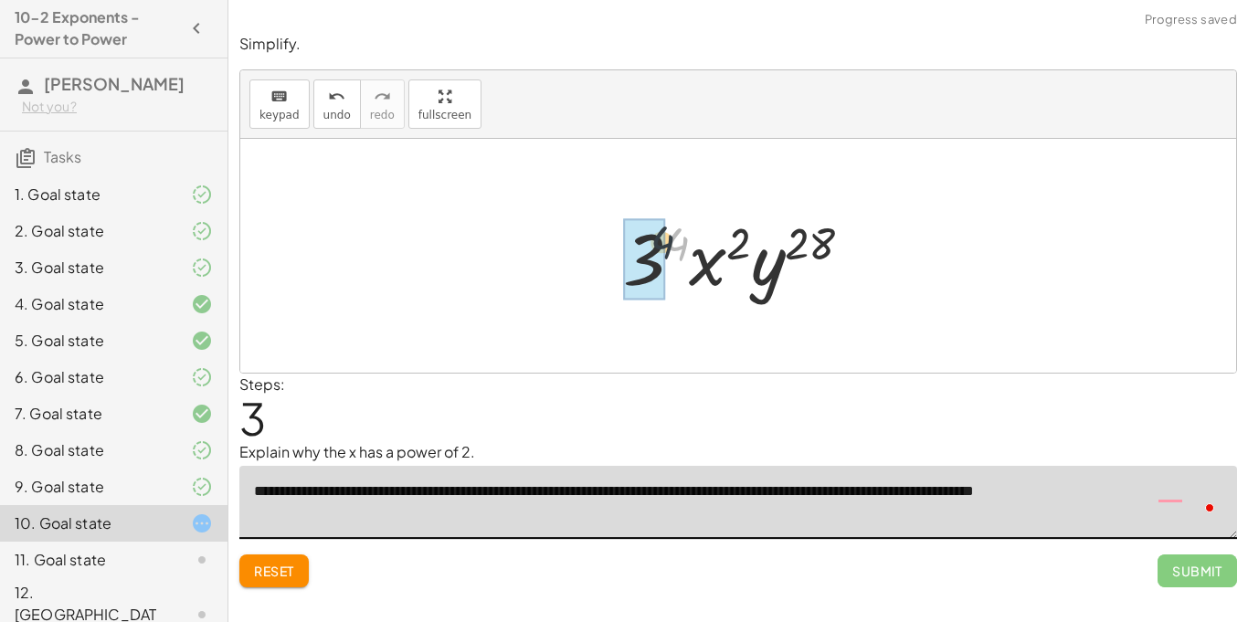
drag, startPoint x: 680, startPoint y: 250, endPoint x: 655, endPoint y: 248, distance: 24.7
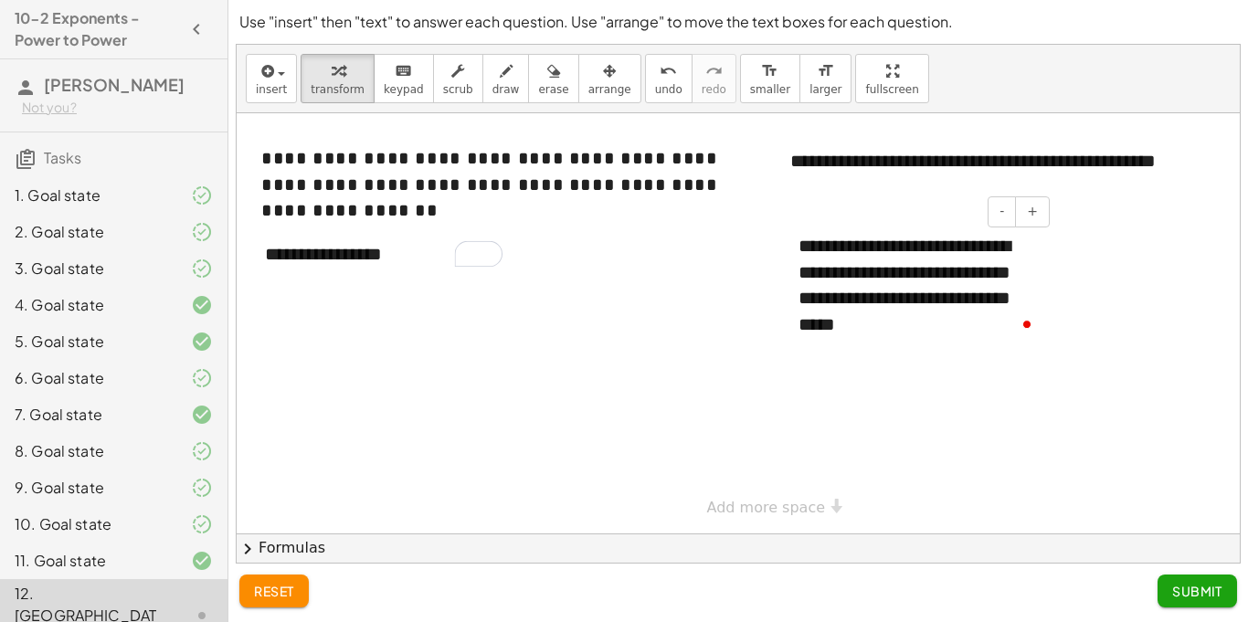
click at [960, 294] on div "**********" at bounding box center [918, 285] width 274 height 141
click at [306, 281] on div "**********" at bounding box center [384, 254] width 274 height 63
click at [128, 527] on div "10. Goal state" at bounding box center [88, 524] width 147 height 22
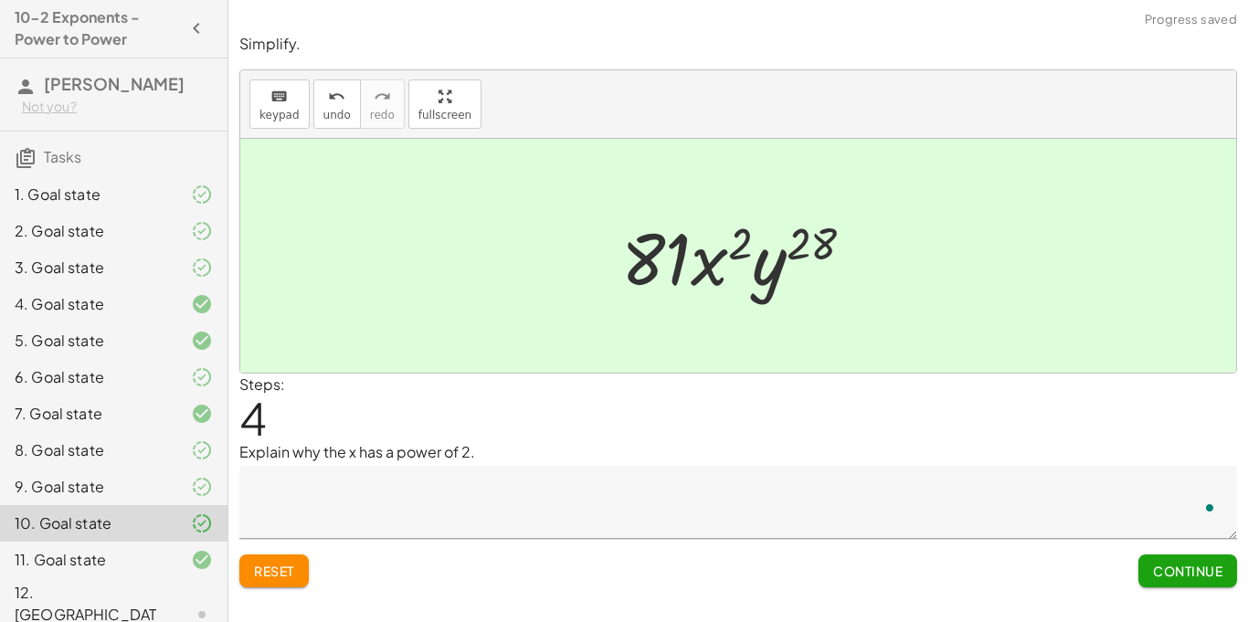
click at [143, 586] on div "12. [GEOGRAPHIC_DATA]" at bounding box center [88, 615] width 147 height 66
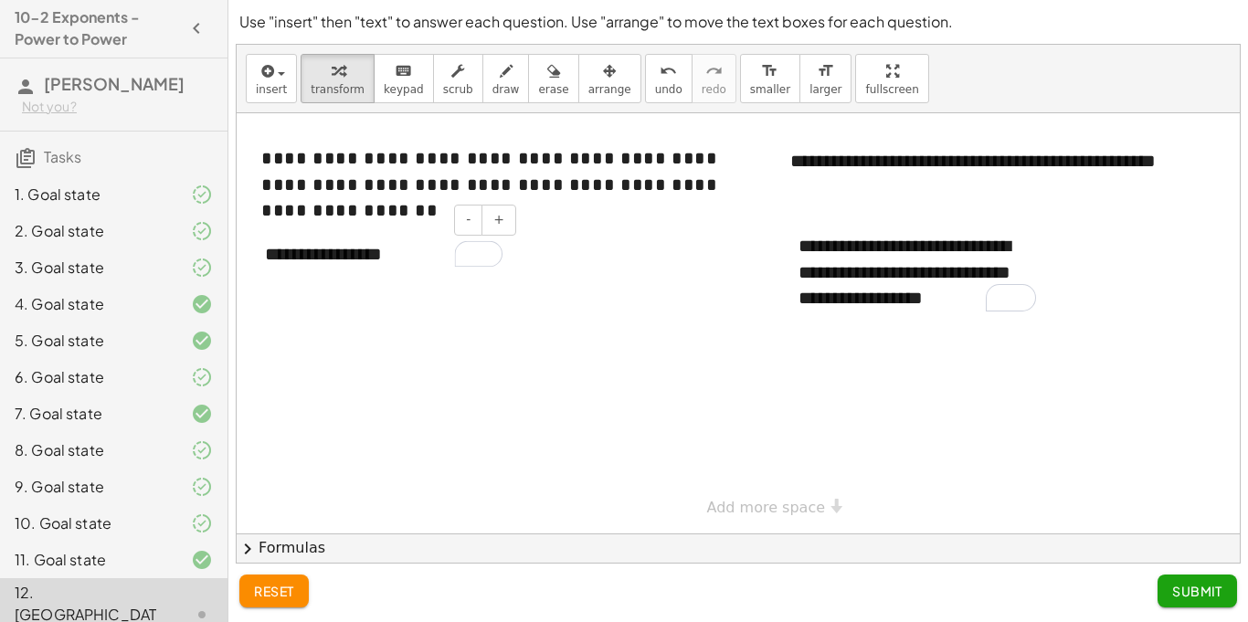
click at [367, 248] on div "**********" at bounding box center [384, 254] width 274 height 63
click at [398, 252] on div "**********" at bounding box center [384, 254] width 274 height 63
drag, startPoint x: 429, startPoint y: 254, endPoint x: 282, endPoint y: 269, distance: 147.0
click at [282, 269] on div "**********" at bounding box center [384, 254] width 274 height 63
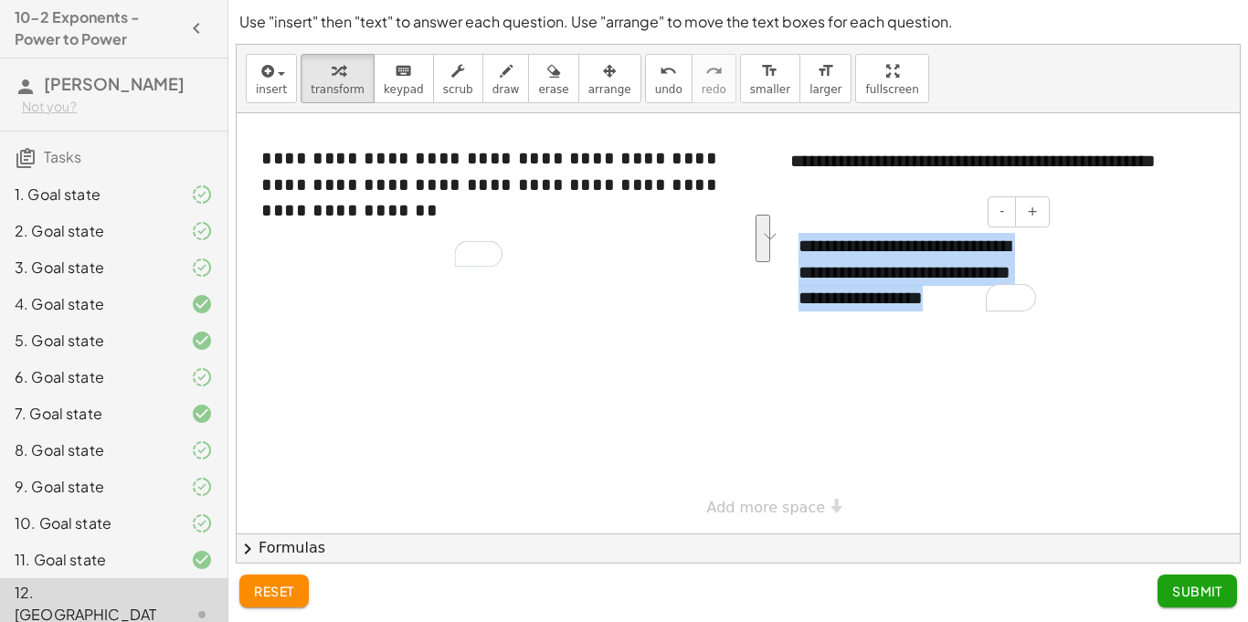
drag, startPoint x: 963, startPoint y: 303, endPoint x: 800, endPoint y: 250, distance: 172.3
click at [800, 250] on div "**********" at bounding box center [918, 272] width 274 height 115
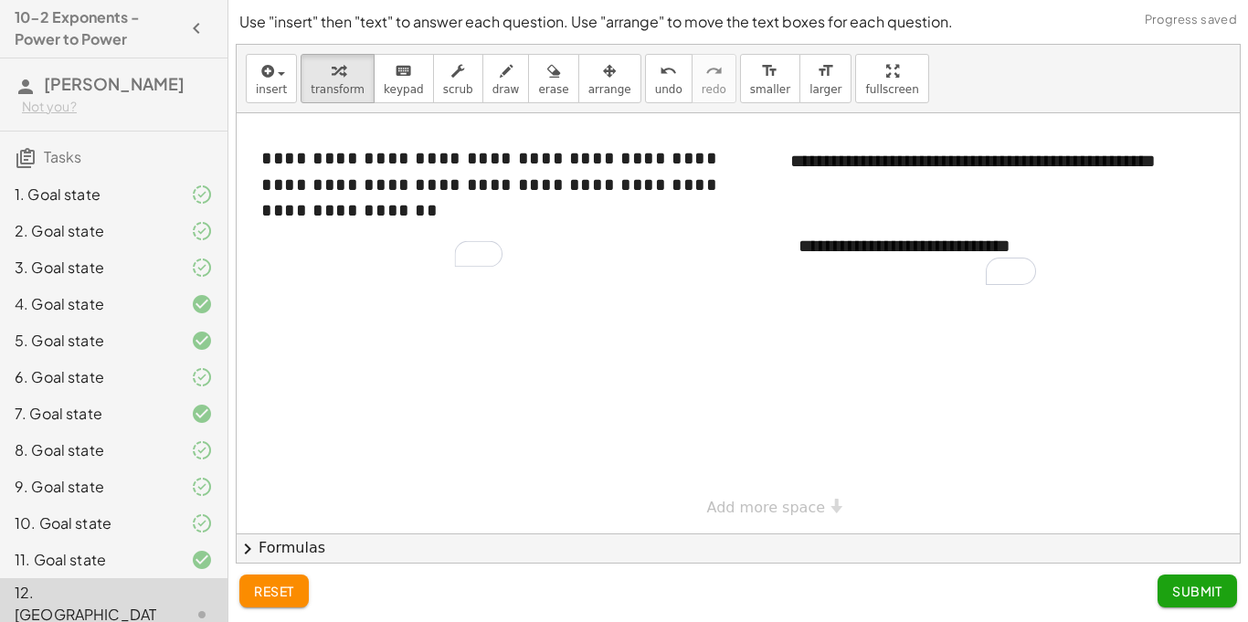
click at [577, 272] on div at bounding box center [761, 323] width 1048 height 420
click at [335, 243] on div "To enrich screen reader interactions, please activate Accessibility in Grammarl…" at bounding box center [384, 254] width 274 height 63
drag, startPoint x: 878, startPoint y: 284, endPoint x: 778, endPoint y: 251, distance: 105.8
click at [778, 251] on div "**********" at bounding box center [761, 323] width 1048 height 420
click at [115, 286] on div "2. Goal state" at bounding box center [114, 304] width 228 height 37
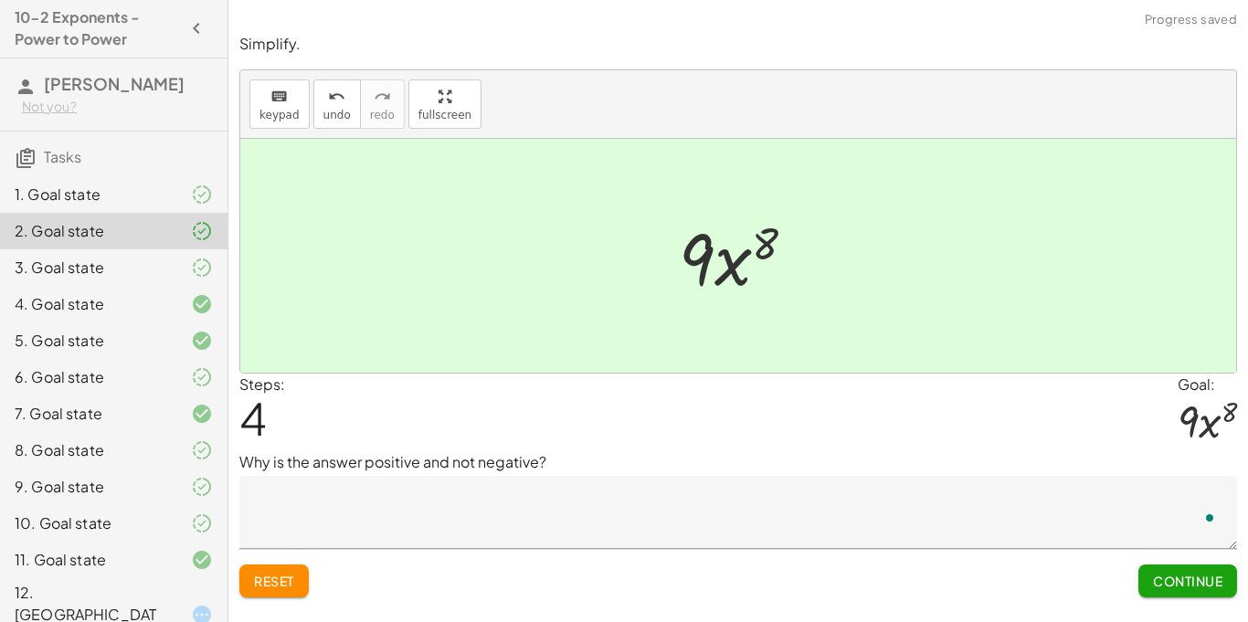
click at [101, 250] on div "1. Goal state" at bounding box center [114, 268] width 228 height 37
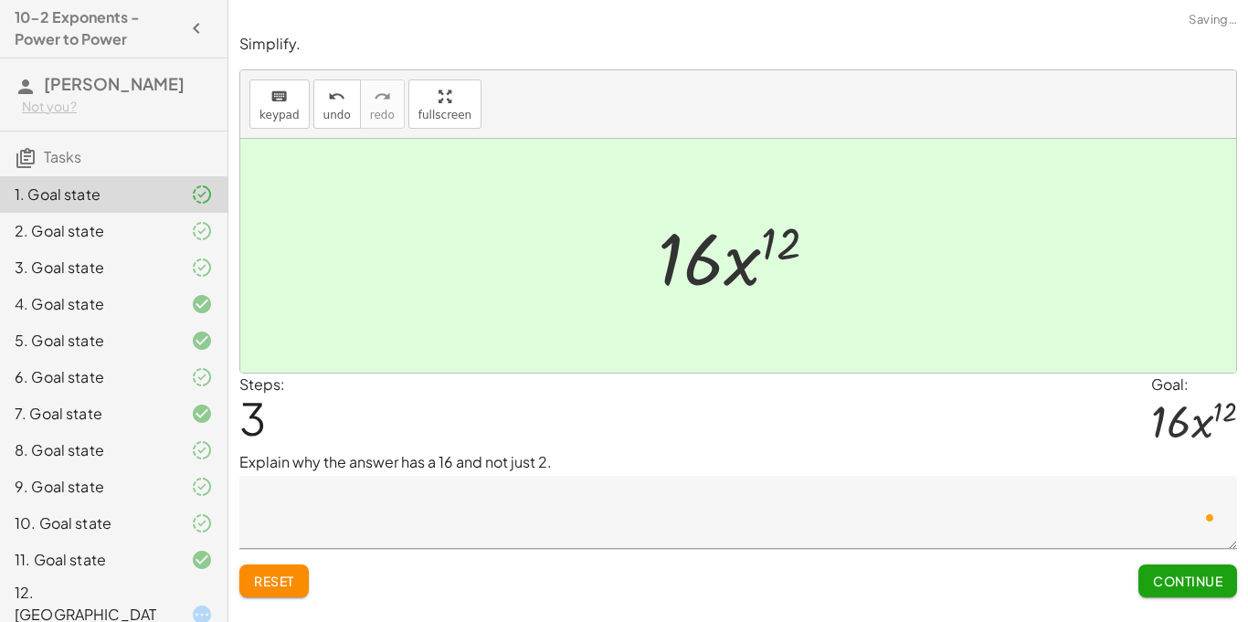
click at [75, 323] on div "3. Goal state" at bounding box center [114, 341] width 228 height 37
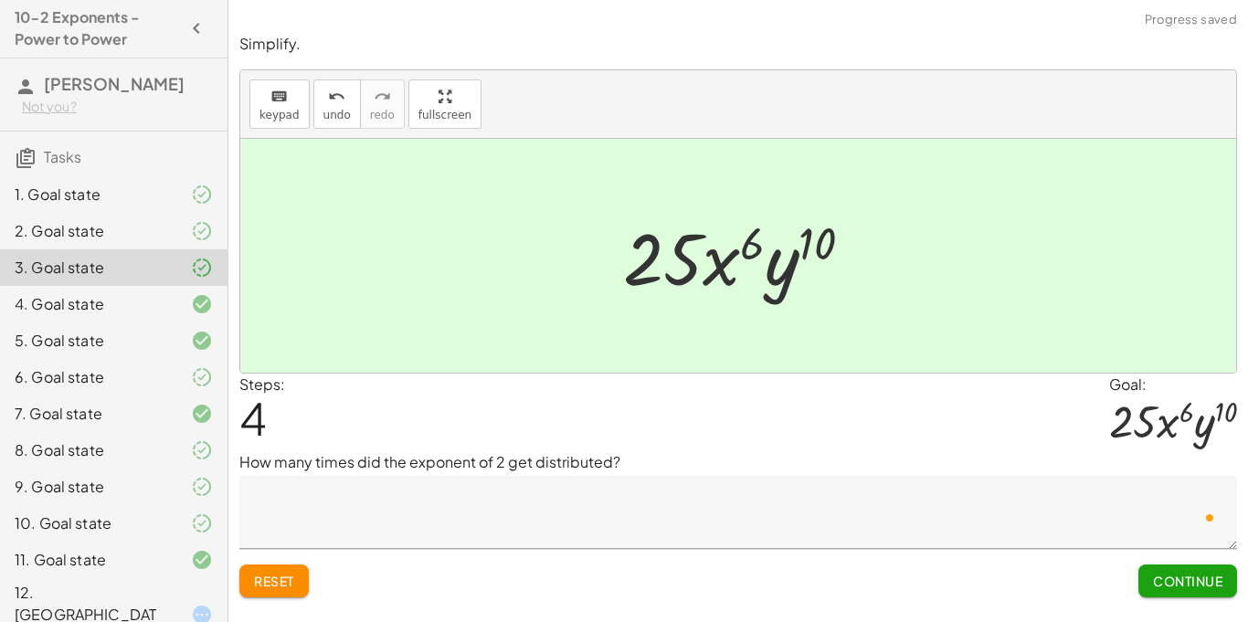
click at [87, 617] on div "1. Goal state 2. Goal state 3. Goal state 4. Goal state 5. Goal state 6. Goal s…" at bounding box center [114, 414] width 228 height 490
click at [90, 604] on div "12. [GEOGRAPHIC_DATA]" at bounding box center [88, 615] width 147 height 66
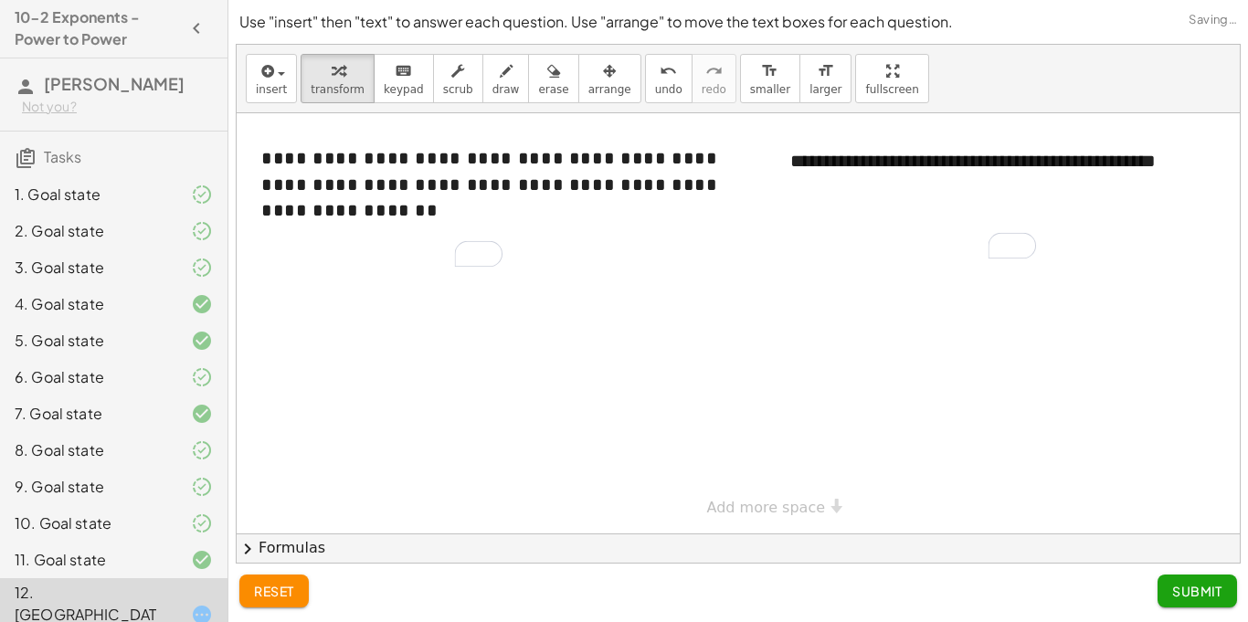
click at [131, 551] on div "11. Goal state" at bounding box center [88, 560] width 147 height 22
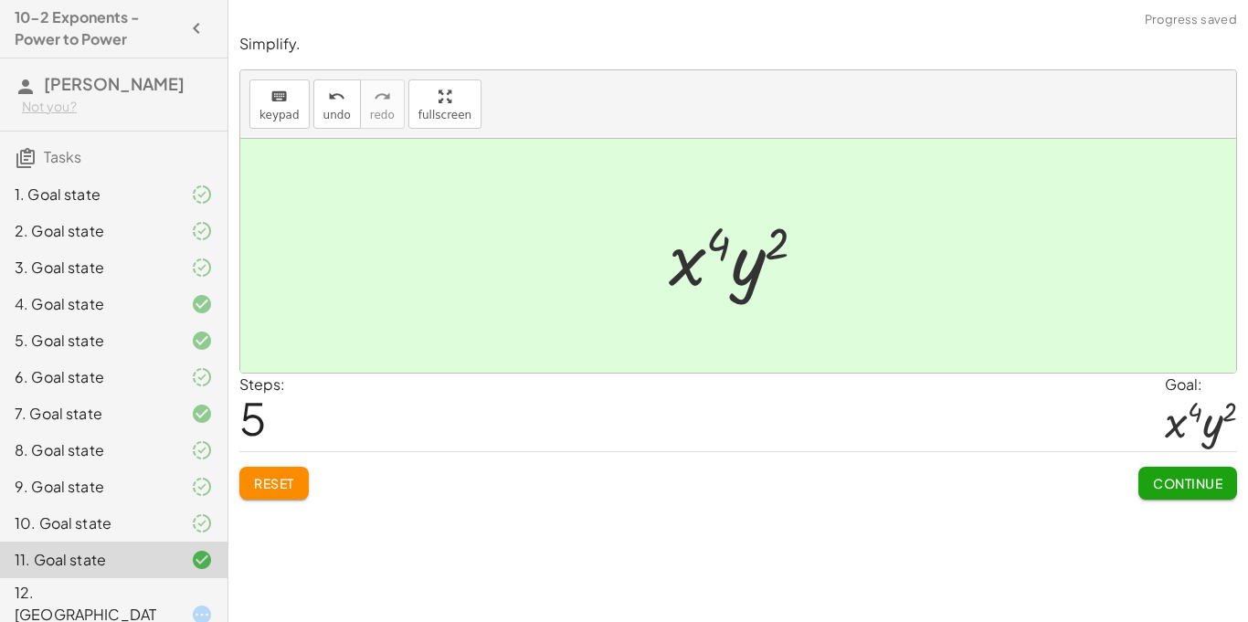
click at [145, 587] on div "12. [GEOGRAPHIC_DATA]" at bounding box center [88, 615] width 147 height 66
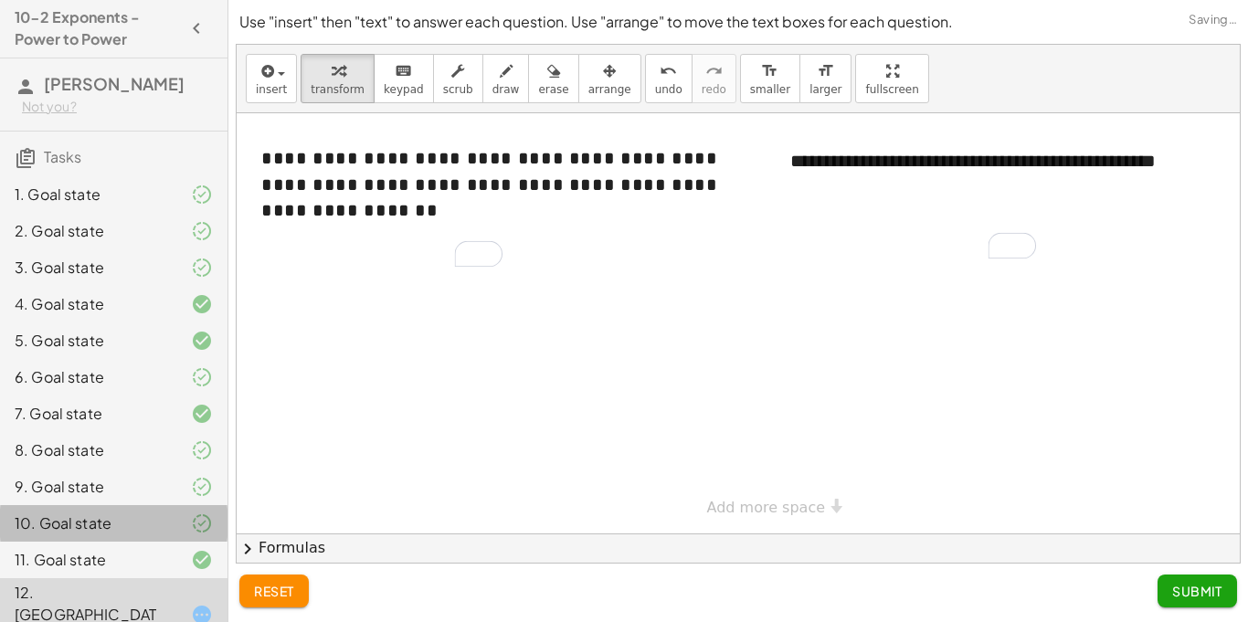
click at [127, 524] on div "10. Goal state" at bounding box center [88, 524] width 147 height 22
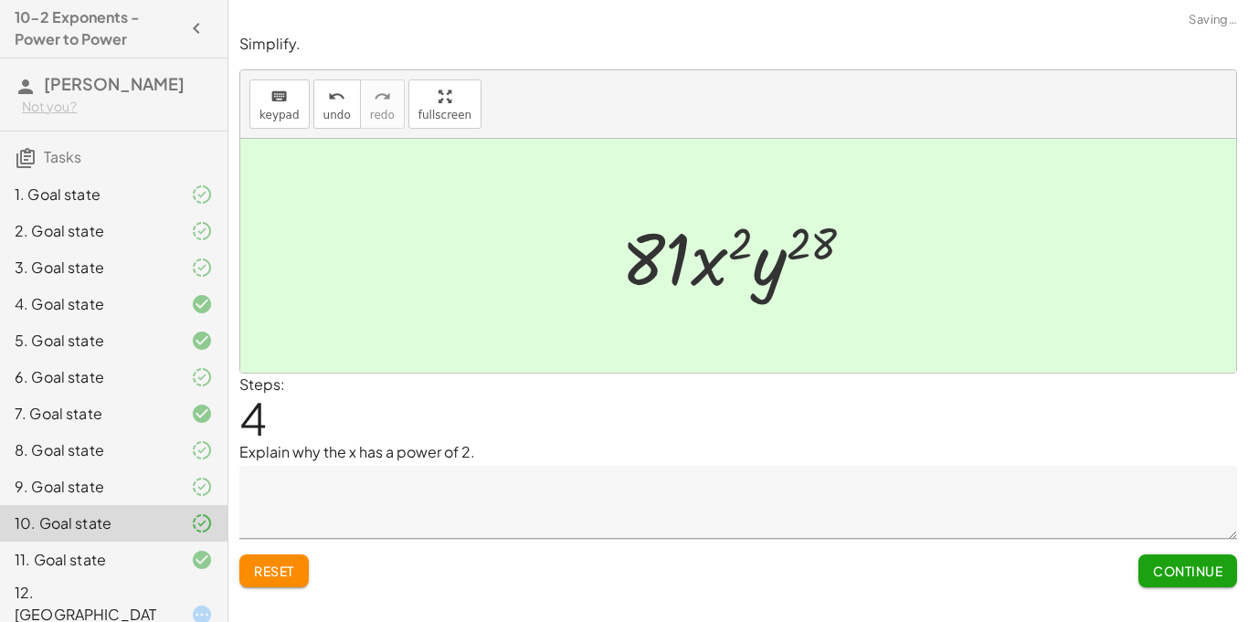
click at [117, 585] on div "12. [GEOGRAPHIC_DATA]" at bounding box center [88, 615] width 147 height 66
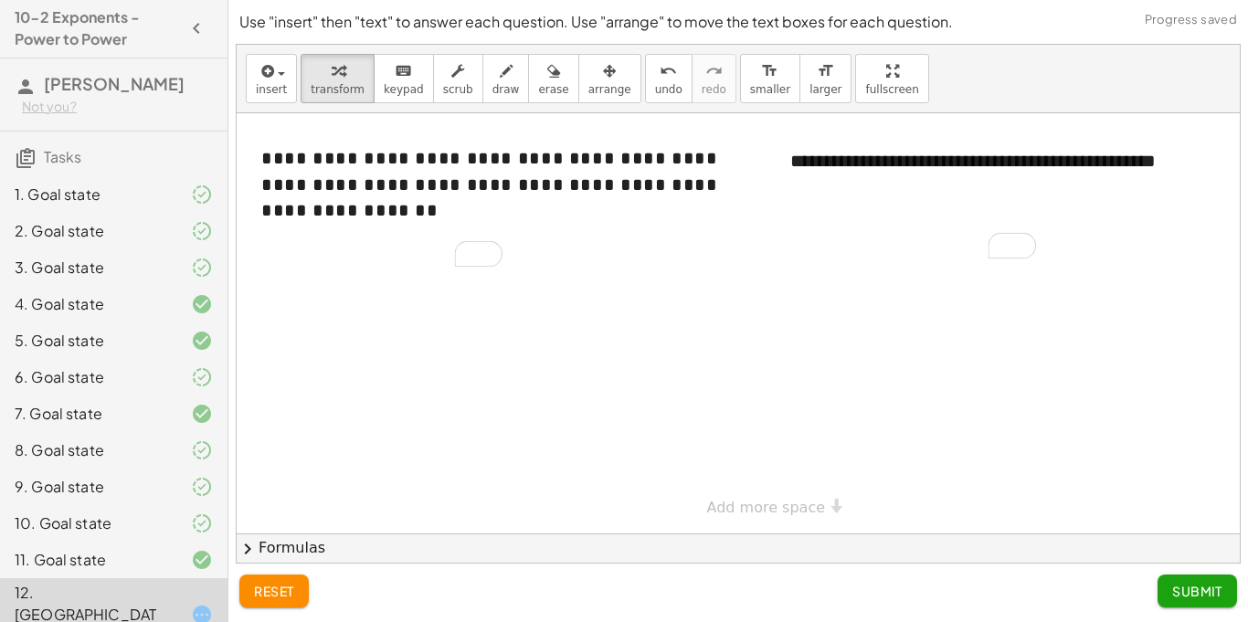
click at [143, 232] on div "2. Goal state" at bounding box center [88, 231] width 147 height 22
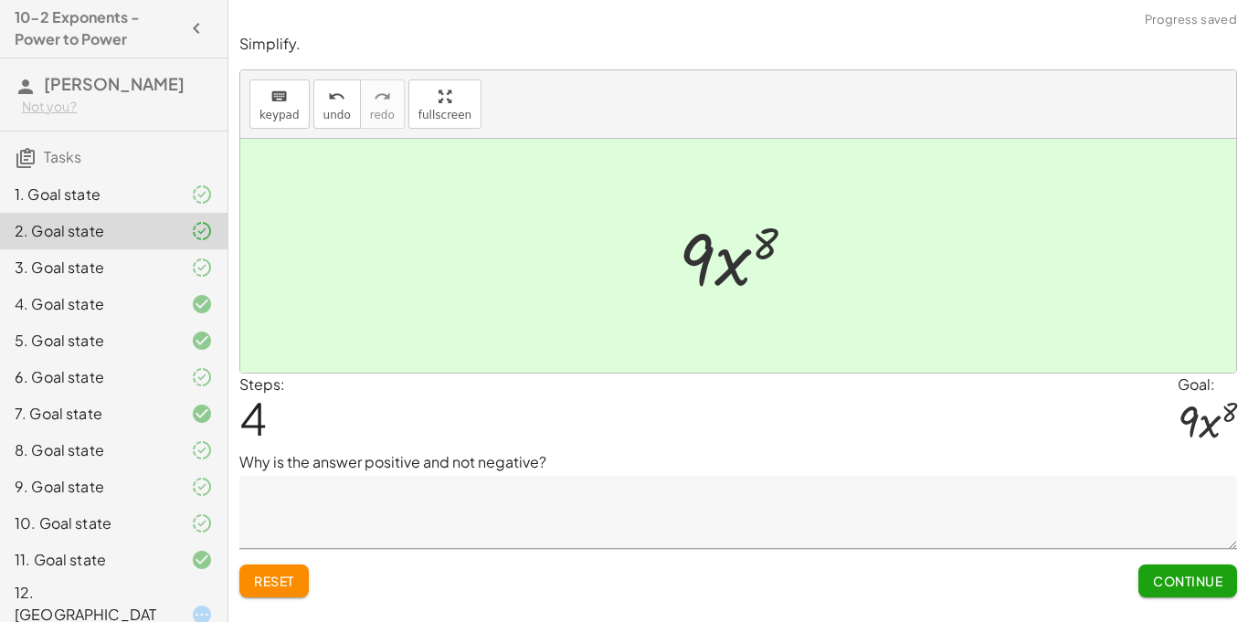
click at [129, 201] on div "1. Goal state" at bounding box center [88, 195] width 147 height 22
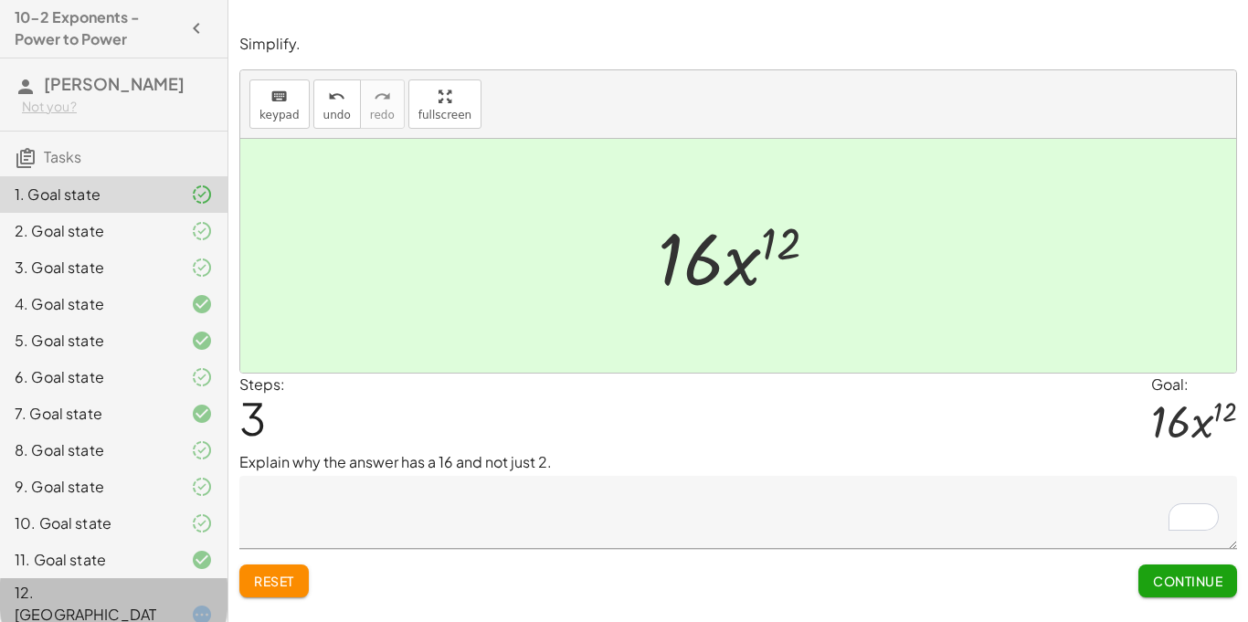
click at [186, 604] on div at bounding box center [187, 615] width 51 height 22
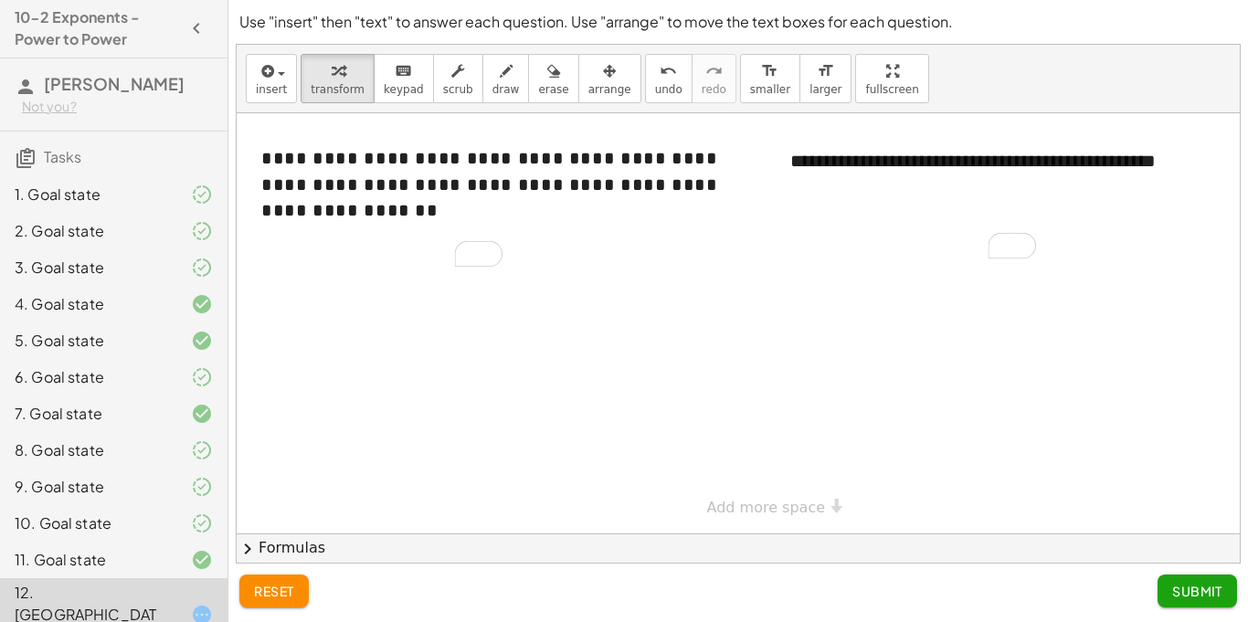
click at [403, 262] on div "To enrich screen reader interactions, please activate Accessibility in Grammarl…" at bounding box center [384, 254] width 274 height 63
click at [362, 239] on div "To enrich screen reader interactions, please activate Accessibility in Grammarl…" at bounding box center [384, 254] width 274 height 63
click at [0, 0] on div "- +" at bounding box center [0, 0] width 0 height 0
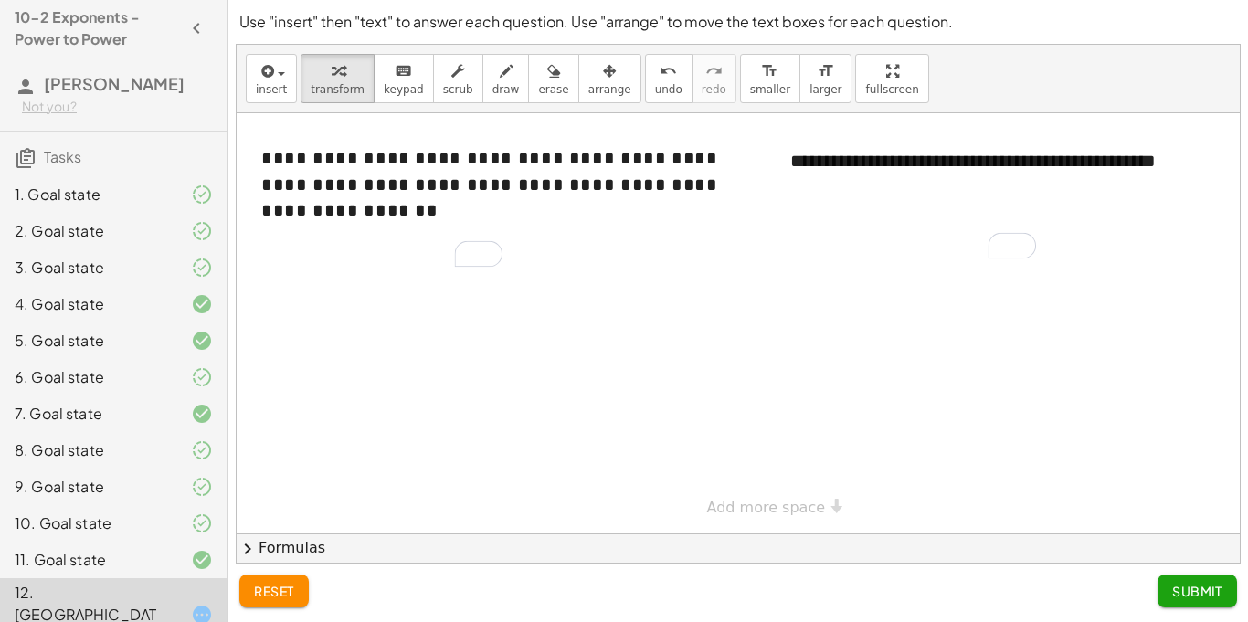
click at [0, 0] on div "- +" at bounding box center [0, 0] width 0 height 0
click at [398, 239] on div "To enrich screen reader interactions, please activate Accessibility in Grammarl…" at bounding box center [384, 254] width 274 height 63
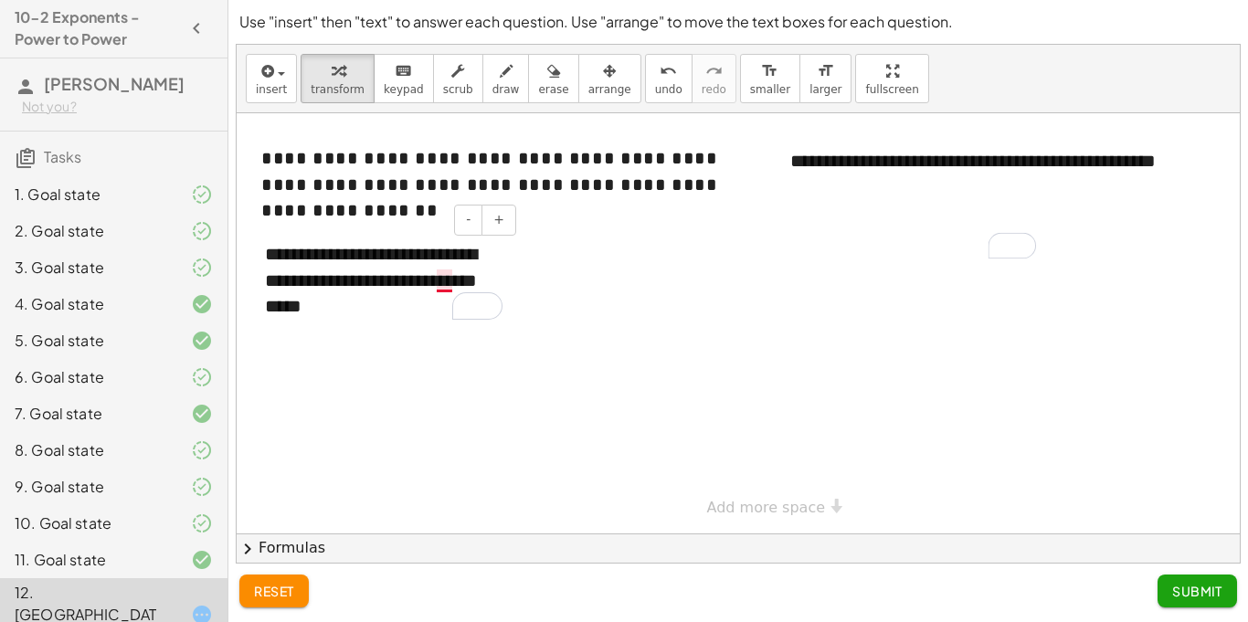
click at [446, 281] on div "**********" at bounding box center [384, 280] width 274 height 115
